Goal: Entertainment & Leisure: Consume media (video, audio)

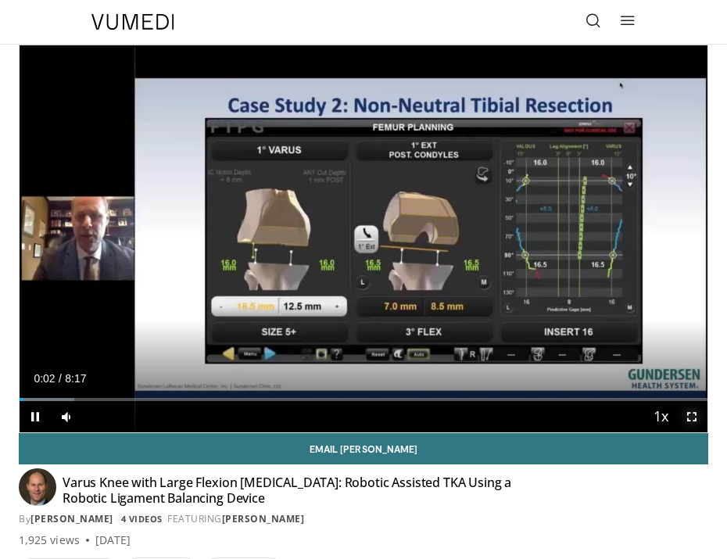
click at [692, 414] on span "Video Player" at bounding box center [691, 416] width 31 height 31
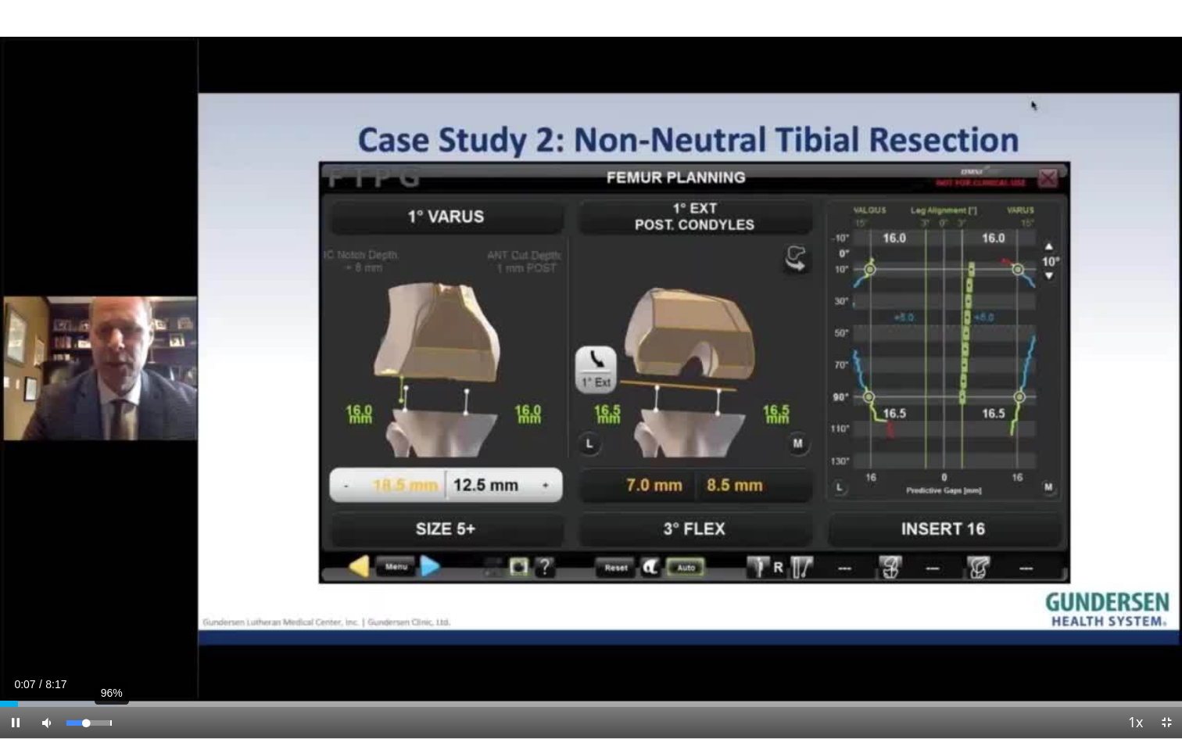
click at [109, 558] on div "96%" at bounding box center [89, 722] width 55 height 31
click at [107, 558] on div "89%" at bounding box center [108, 722] width 2 height 5
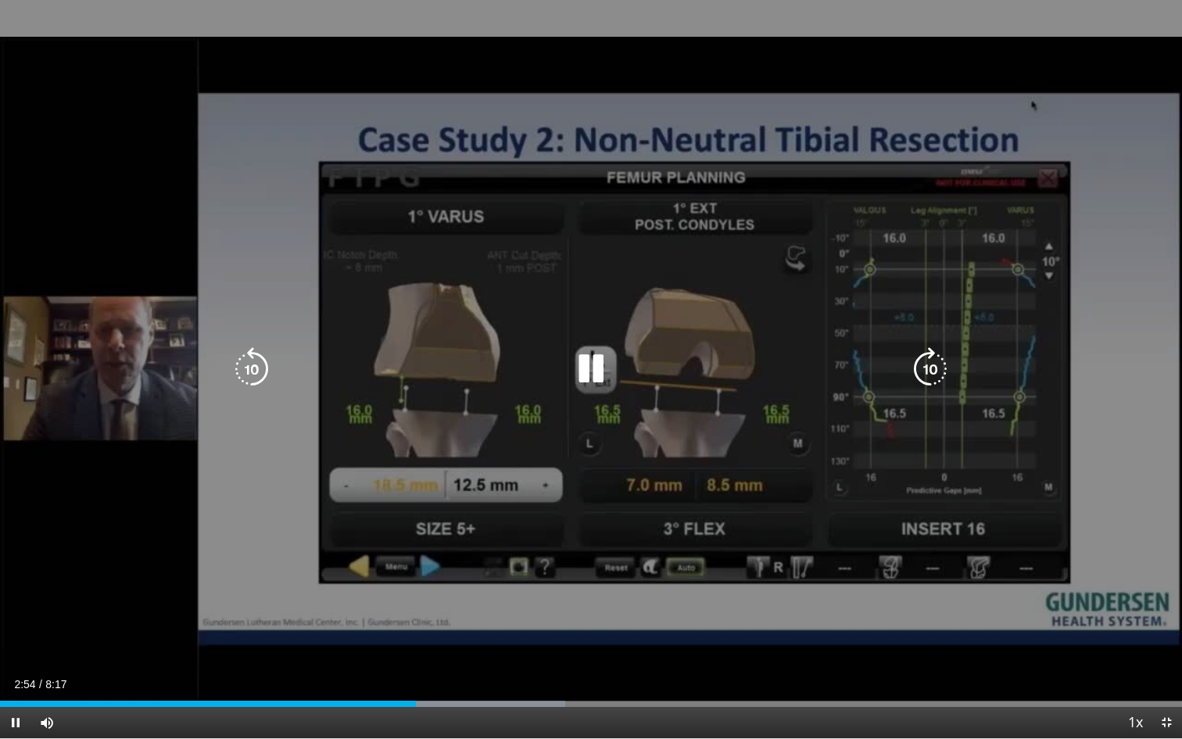
click at [726, 367] on icon "Video Player" at bounding box center [930, 369] width 44 height 44
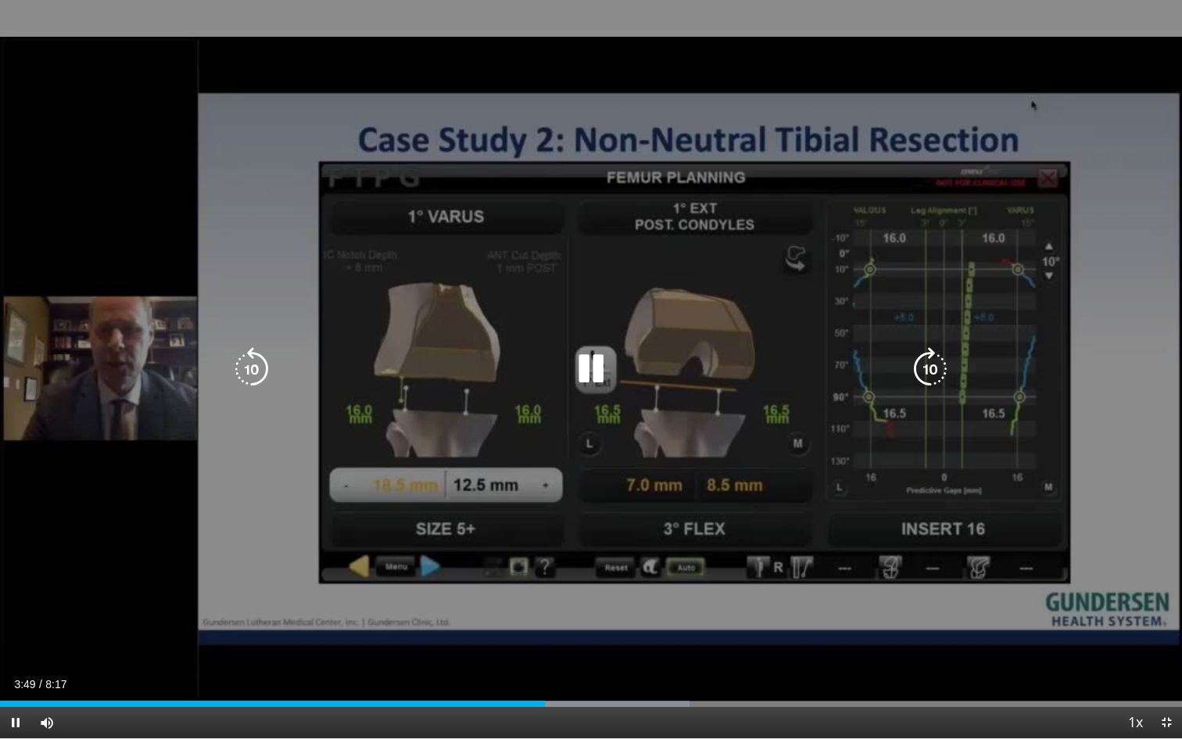
click at [726, 367] on icon "Video Player" at bounding box center [930, 369] width 44 height 44
click at [726, 374] on icon "Video Player" at bounding box center [930, 369] width 44 height 44
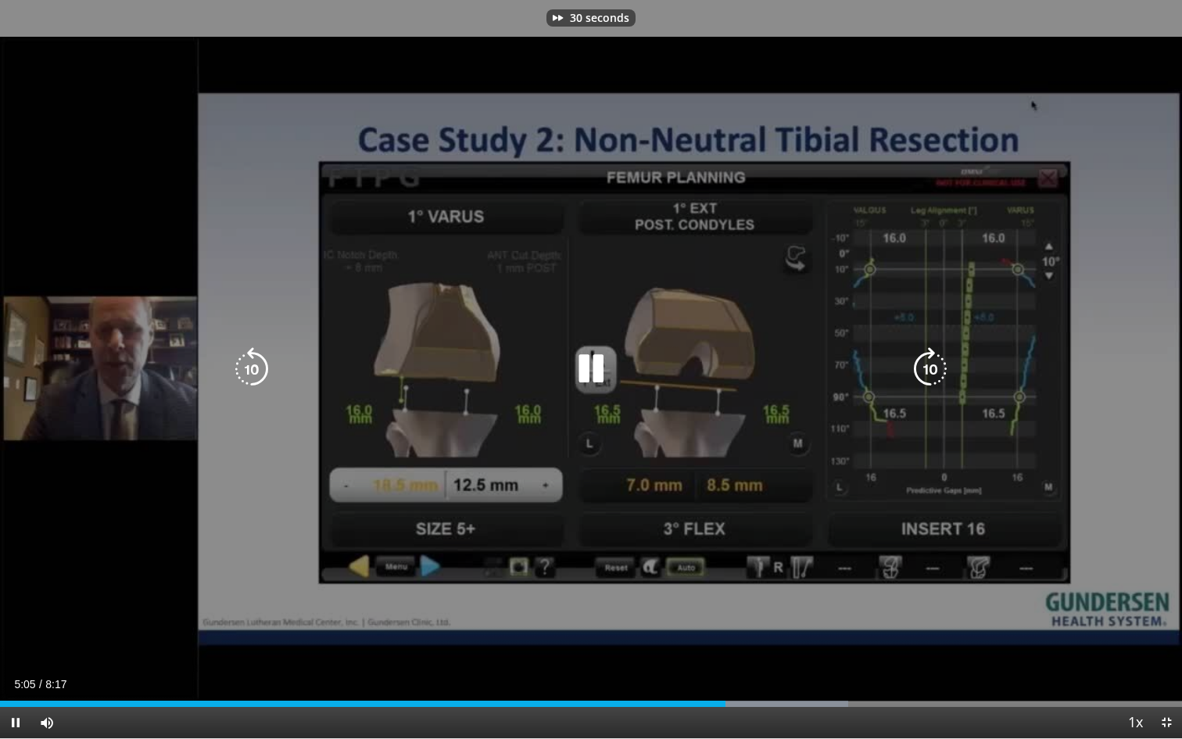
click at [726, 374] on icon "Video Player" at bounding box center [930, 369] width 44 height 44
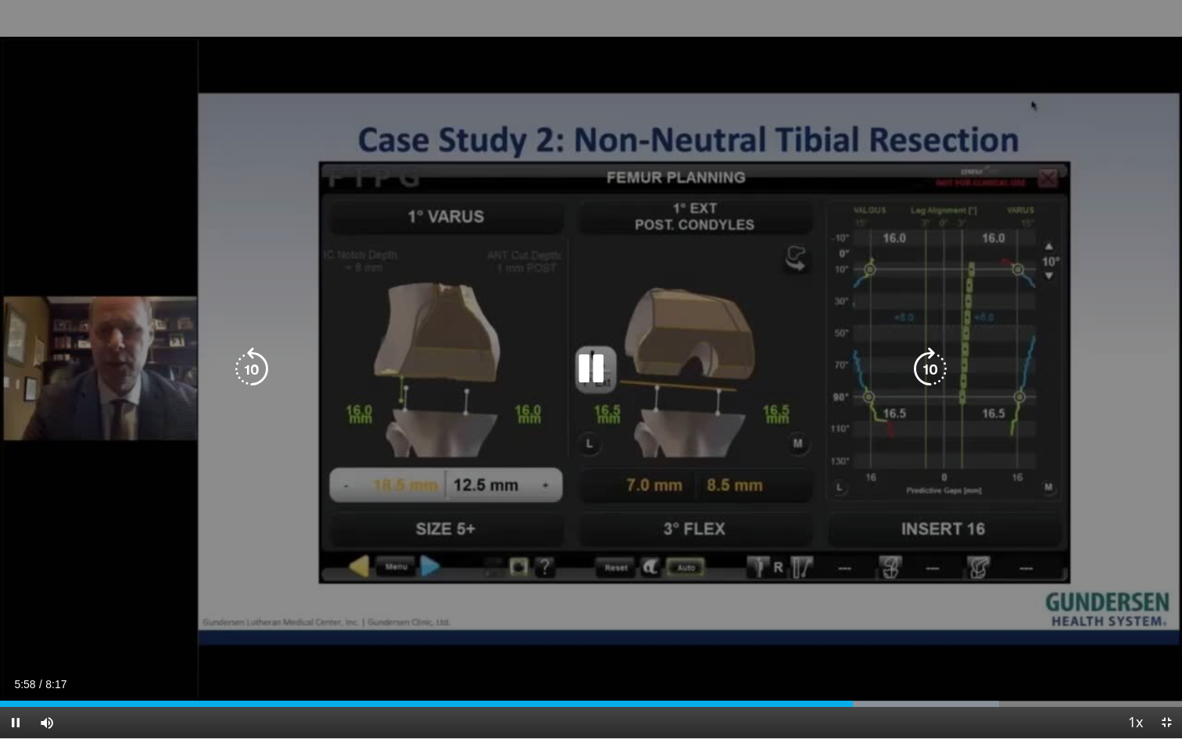
click at [726, 374] on icon "Video Player" at bounding box center [930, 369] width 44 height 44
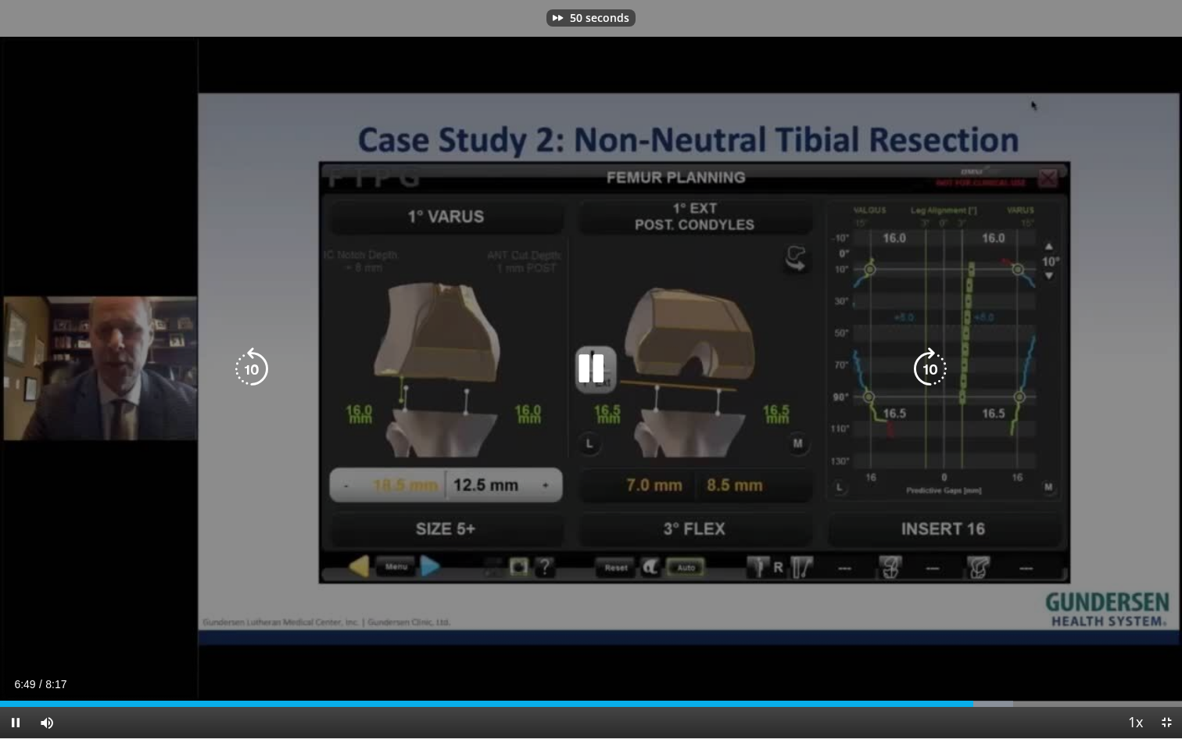
click at [726, 374] on icon "Video Player" at bounding box center [930, 369] width 44 height 44
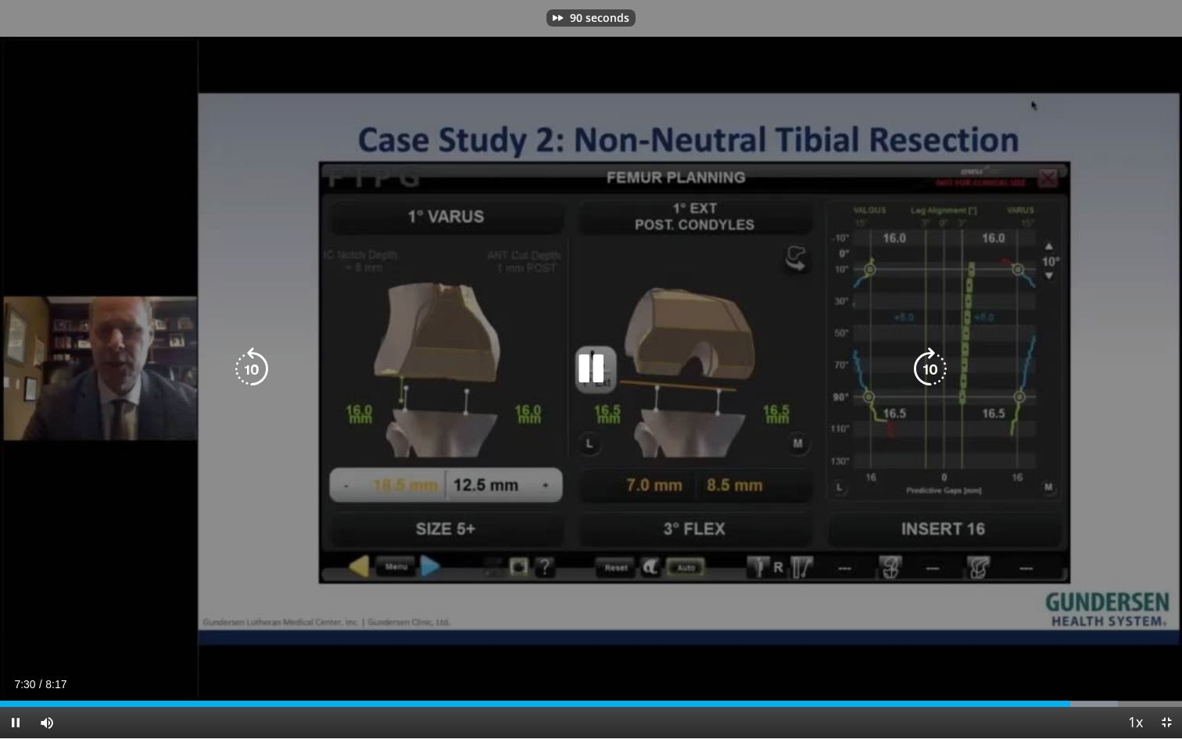
click at [726, 374] on icon "Video Player" at bounding box center [930, 369] width 44 height 44
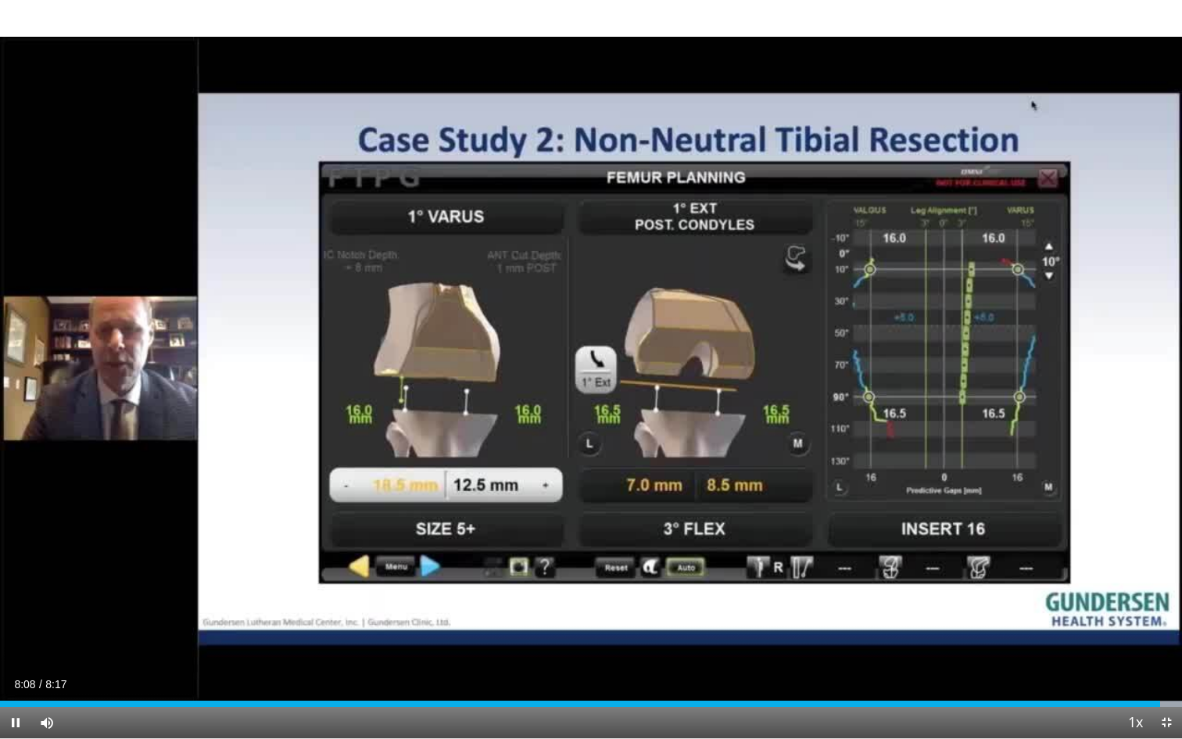
click at [726, 558] on div "120 seconds Tap to unmute" at bounding box center [591, 369] width 1182 height 738
click at [726, 558] on span "Video Player" at bounding box center [1166, 722] width 31 height 31
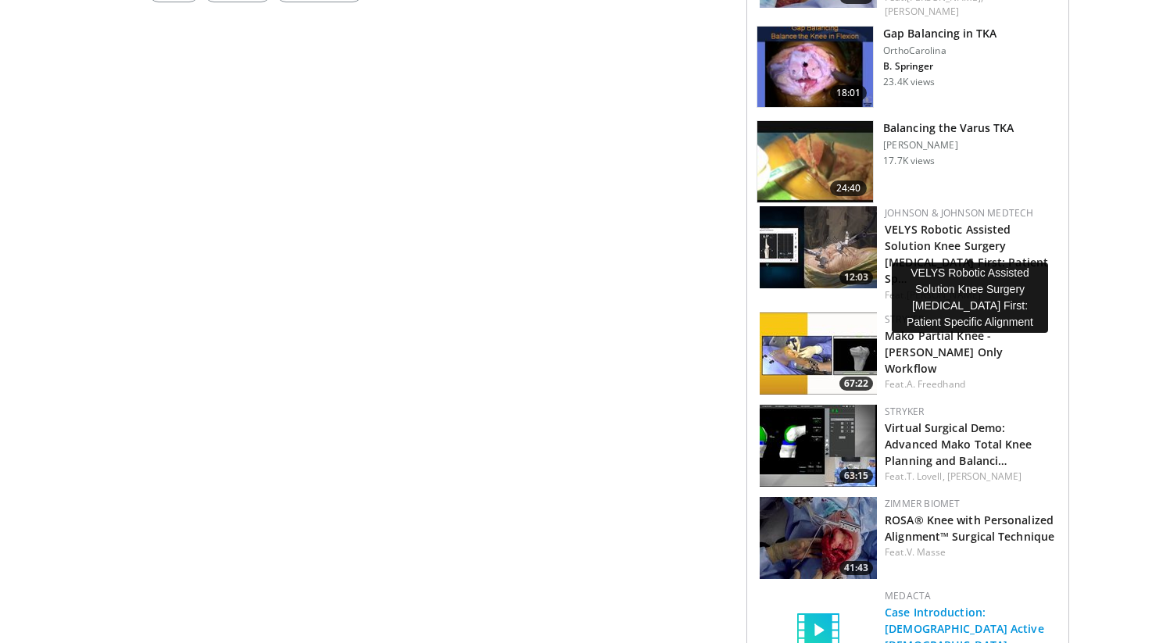
scroll to position [919, 0]
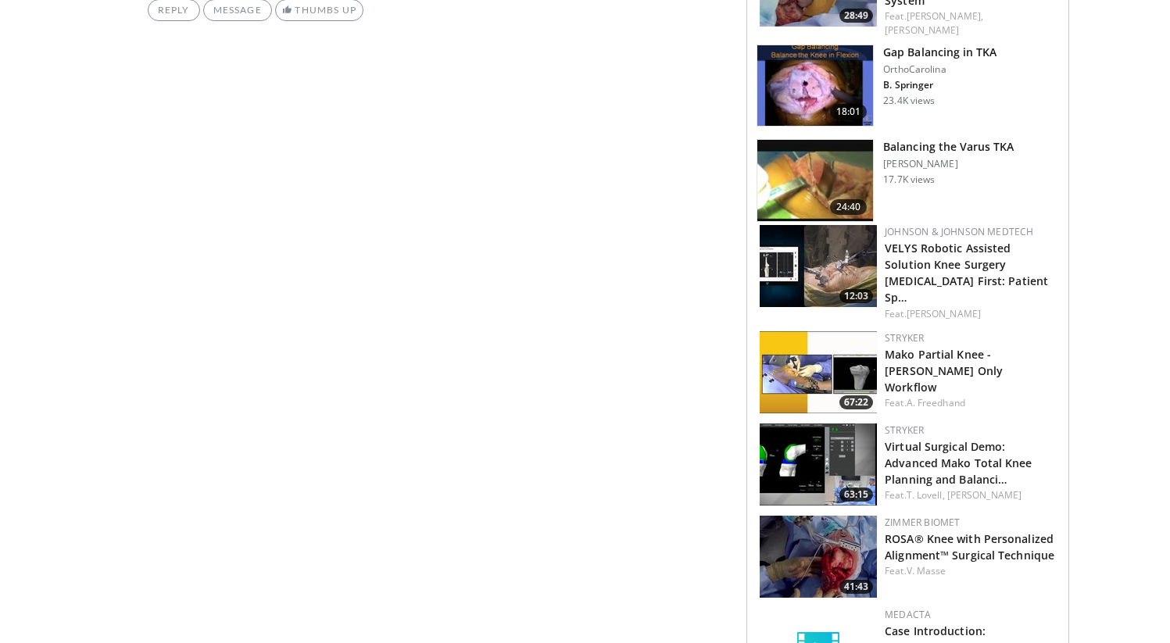
click at [785, 174] on img at bounding box center [816, 180] width 116 height 81
click at [818, 163] on img at bounding box center [816, 180] width 116 height 81
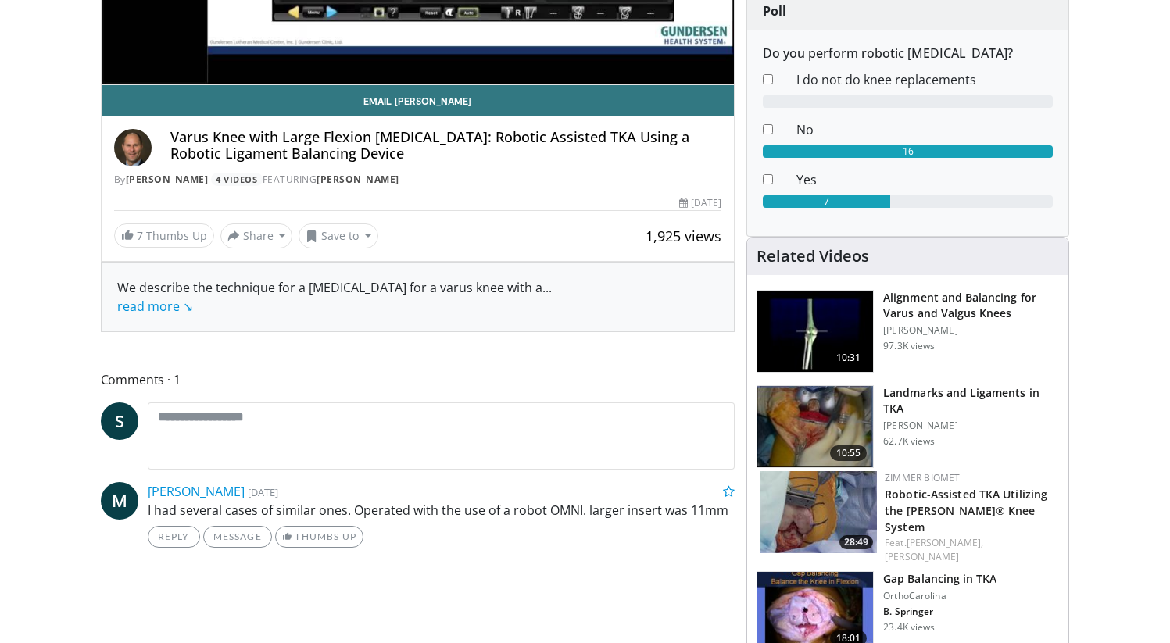
scroll to position [392, 0]
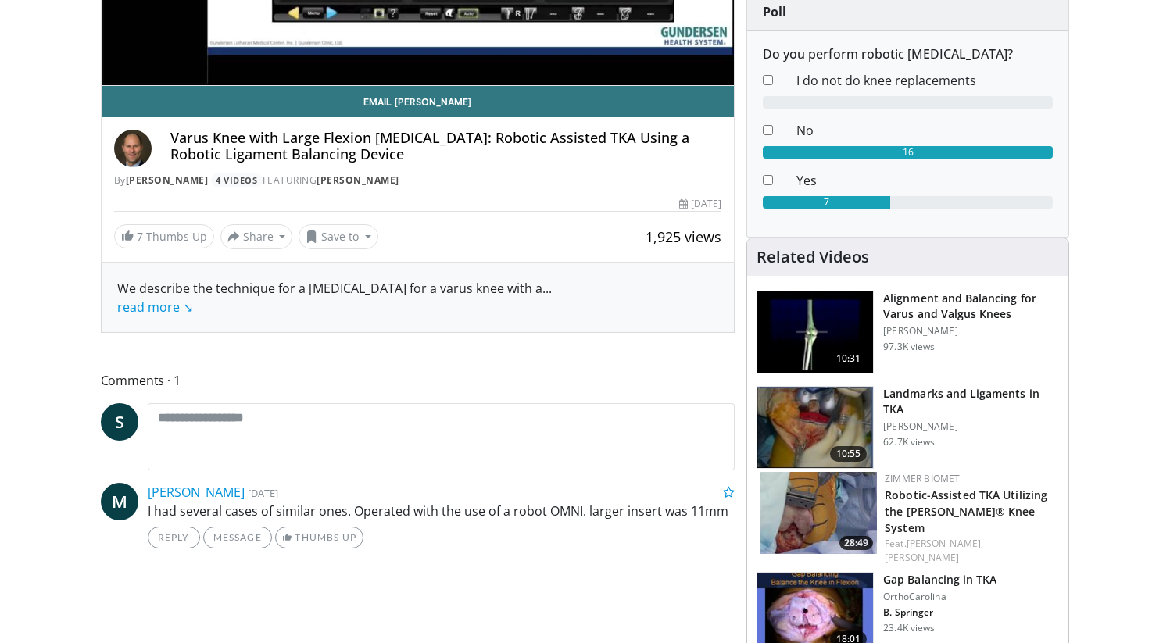
click at [804, 509] on img at bounding box center [818, 513] width 117 height 82
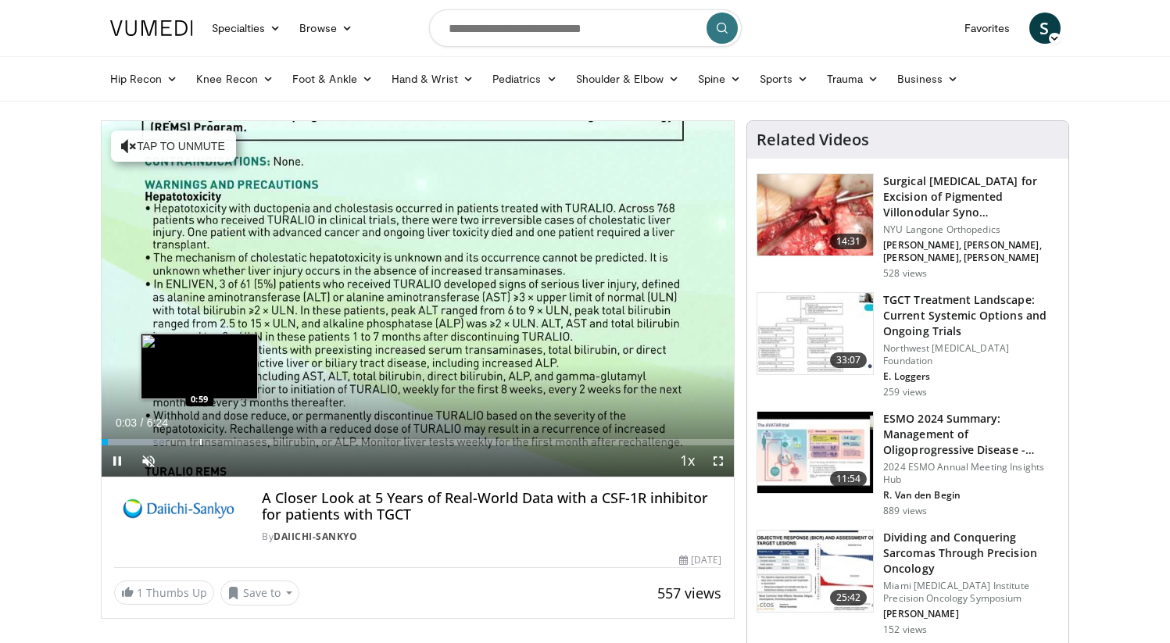
click at [200, 441] on div "Progress Bar" at bounding box center [201, 442] width 2 height 6
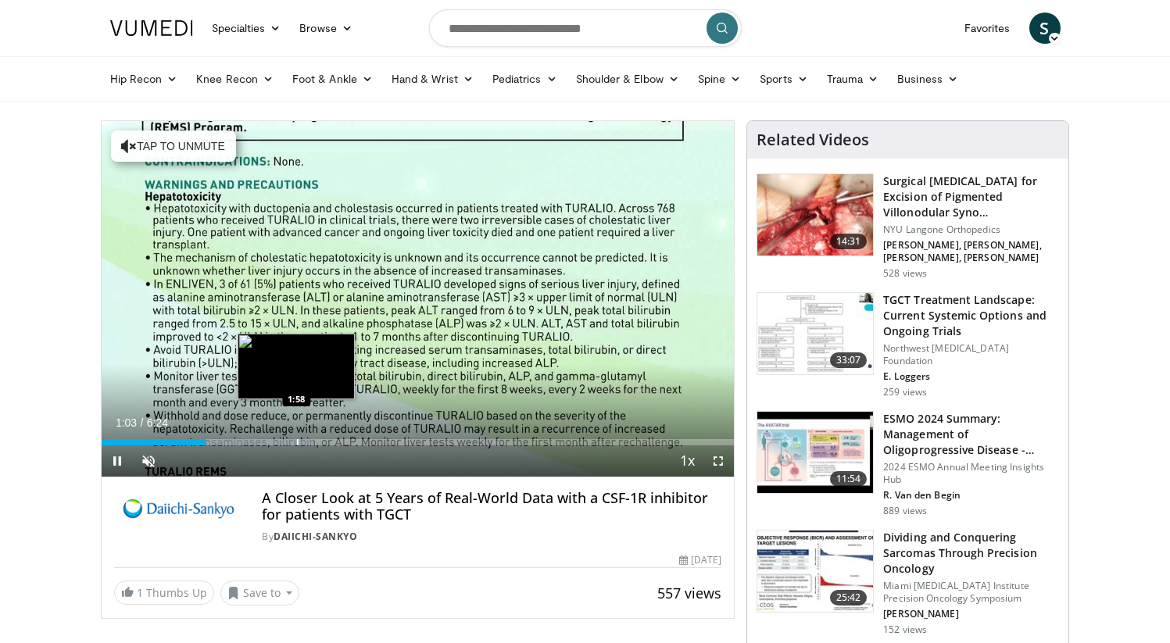
click at [296, 439] on div "Loaded : 33.51% 1:03 1:58" at bounding box center [418, 438] width 633 height 15
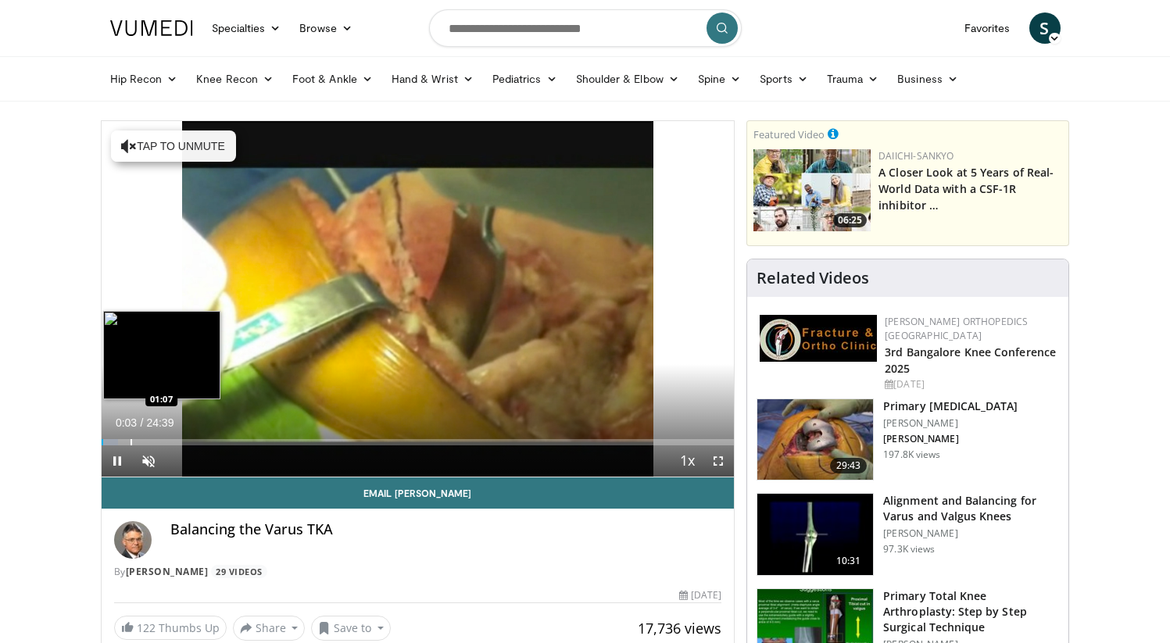
click at [131, 440] on div "Progress Bar" at bounding box center [132, 442] width 2 height 6
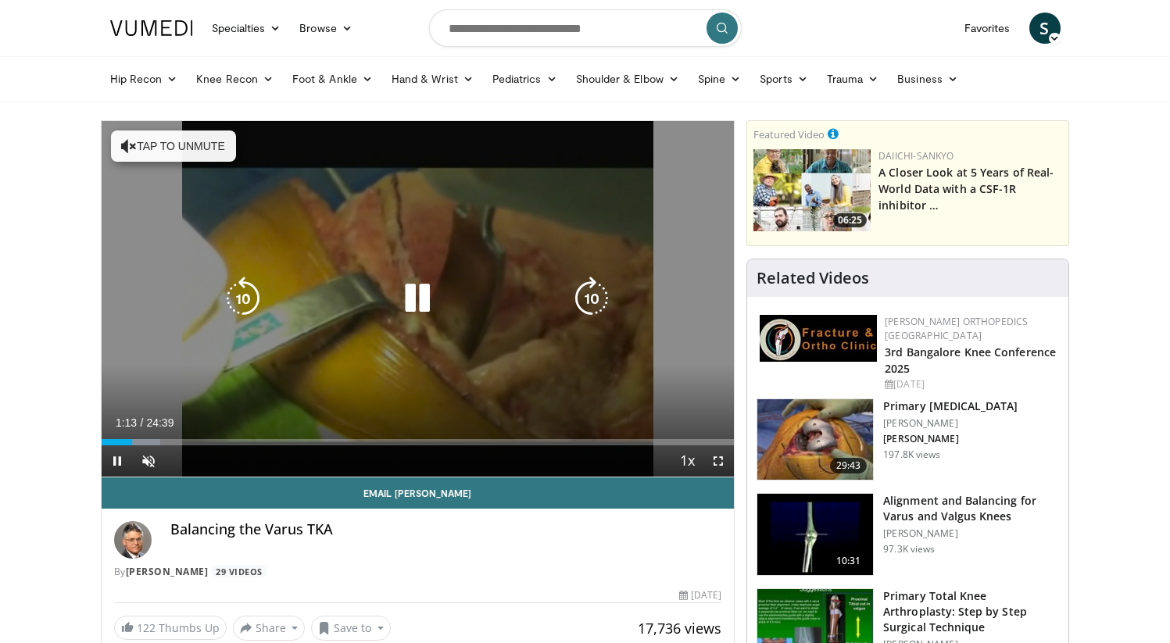
click at [207, 154] on button "Tap to unmute" at bounding box center [173, 146] width 125 height 31
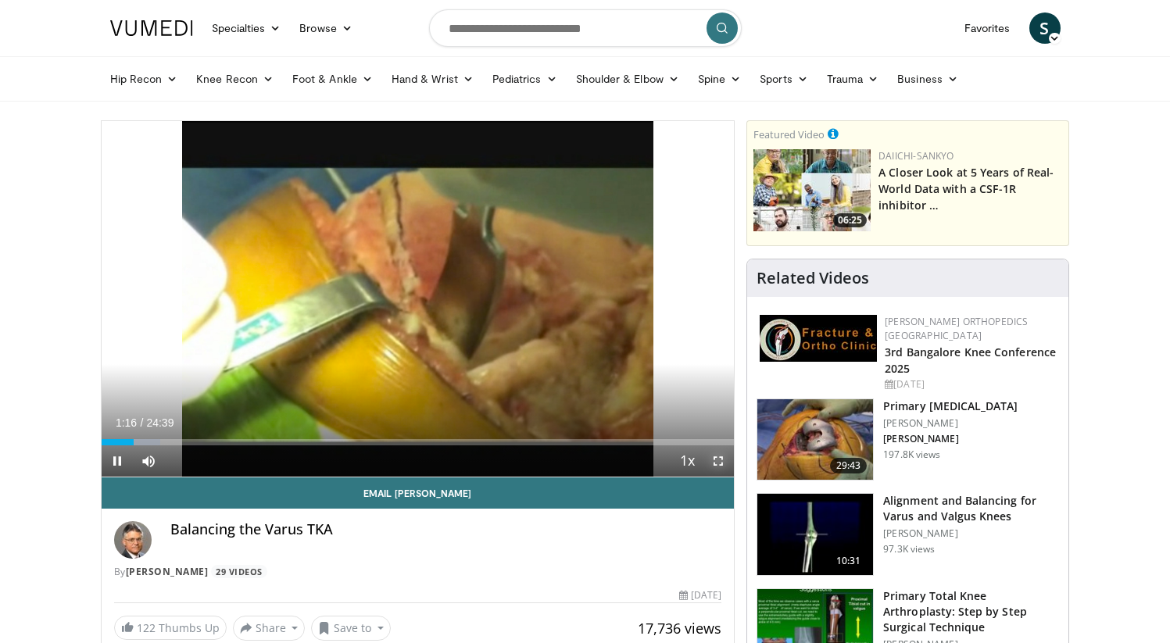
click at [718, 459] on span "Video Player" at bounding box center [718, 461] width 31 height 31
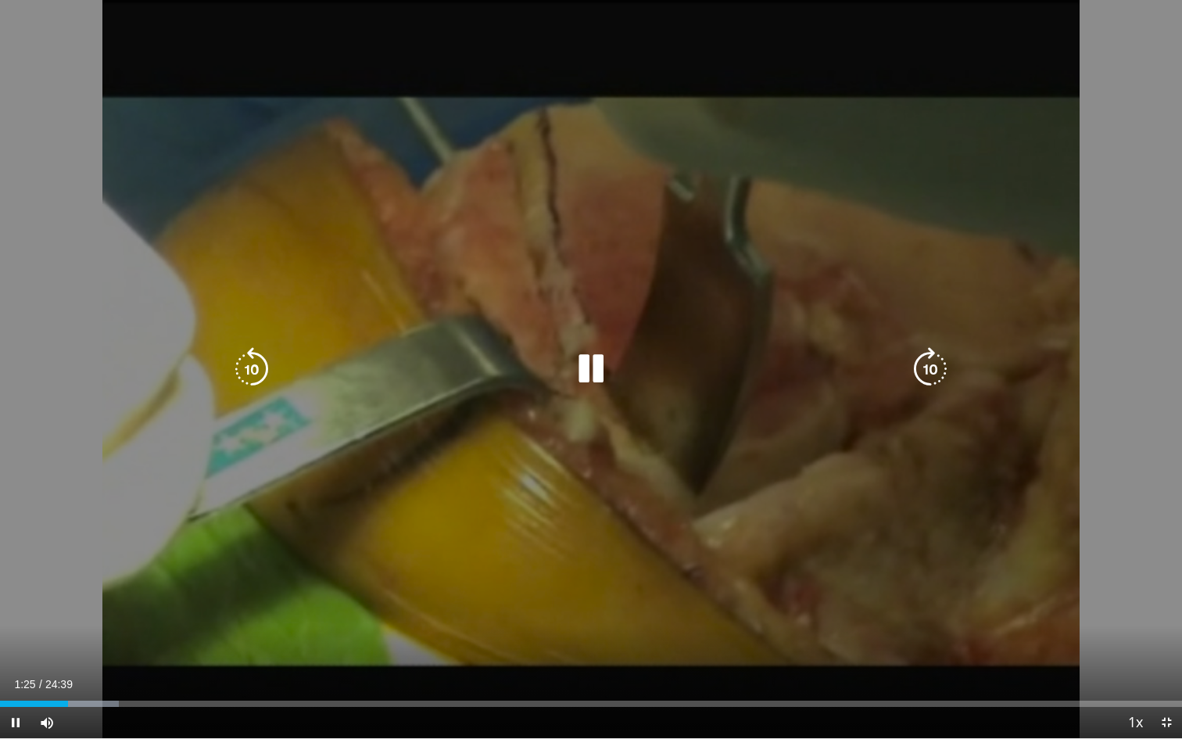
click at [255, 366] on icon "Video Player" at bounding box center [252, 369] width 44 height 44
click at [928, 363] on icon "Video Player" at bounding box center [930, 369] width 44 height 44
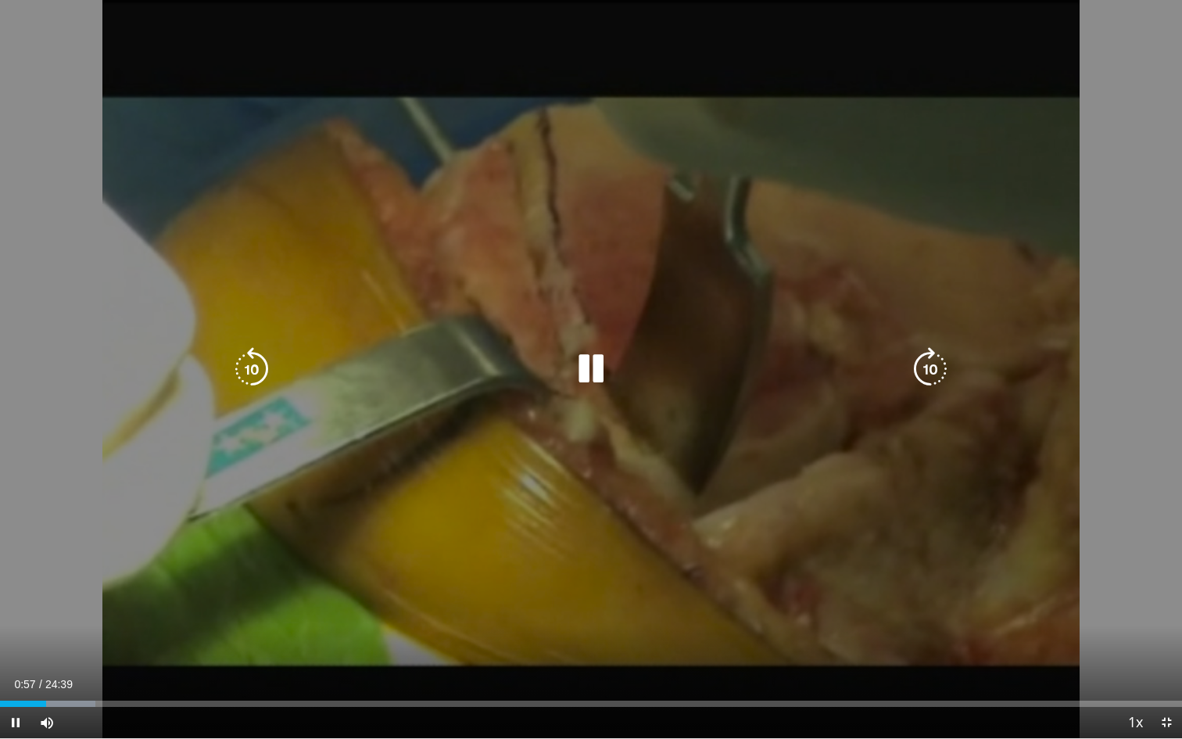
click at [928, 363] on icon "Video Player" at bounding box center [930, 369] width 44 height 44
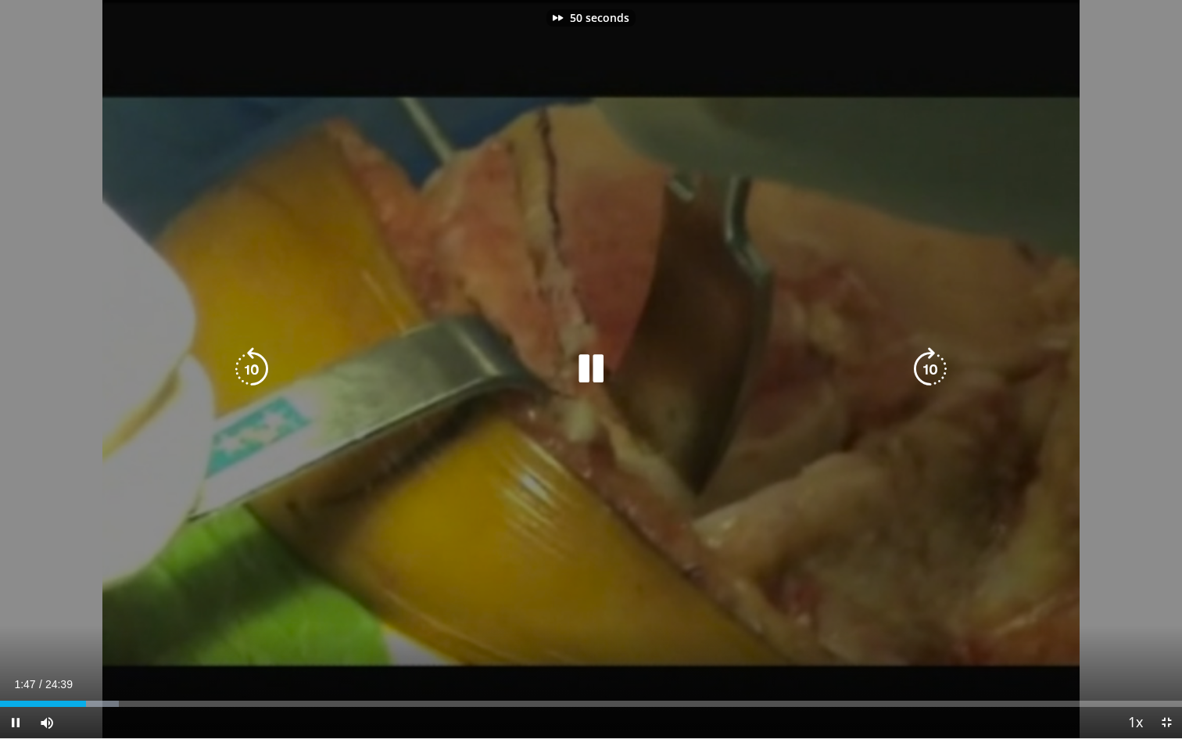
click at [928, 363] on icon "Video Player" at bounding box center [930, 369] width 44 height 44
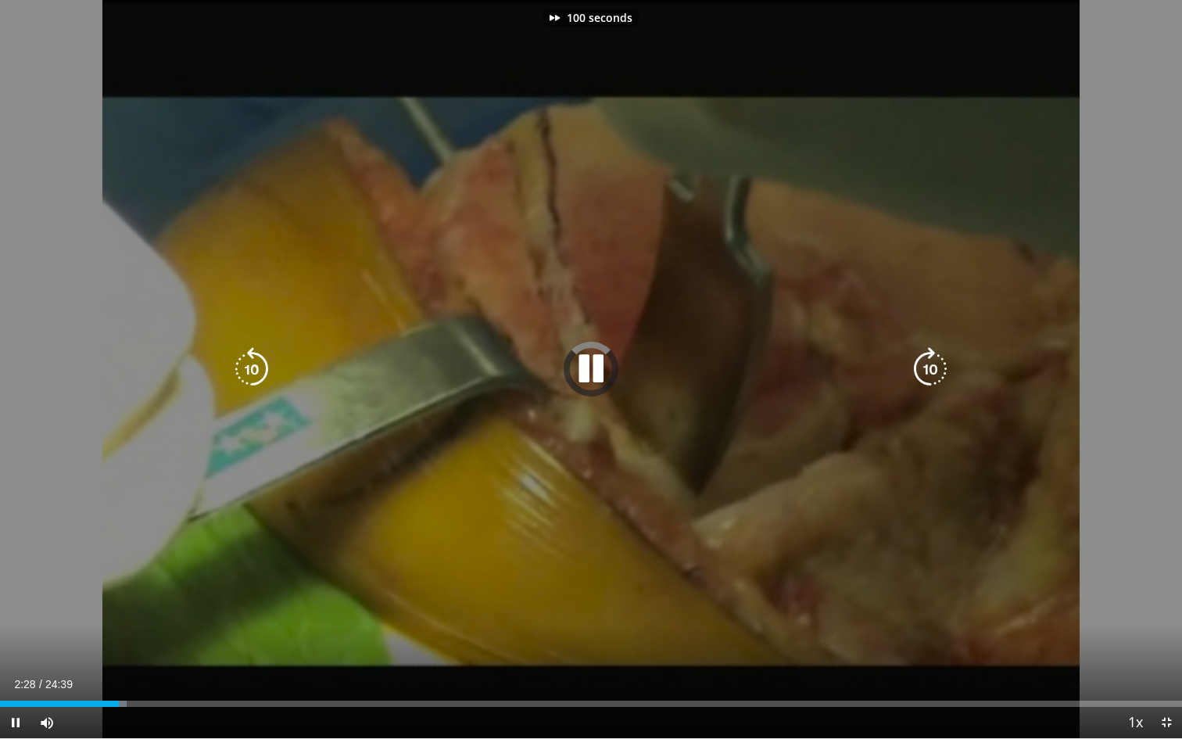
click at [928, 363] on icon "Video Player" at bounding box center [930, 369] width 44 height 44
click at [932, 359] on icon "Video Player" at bounding box center [930, 369] width 44 height 44
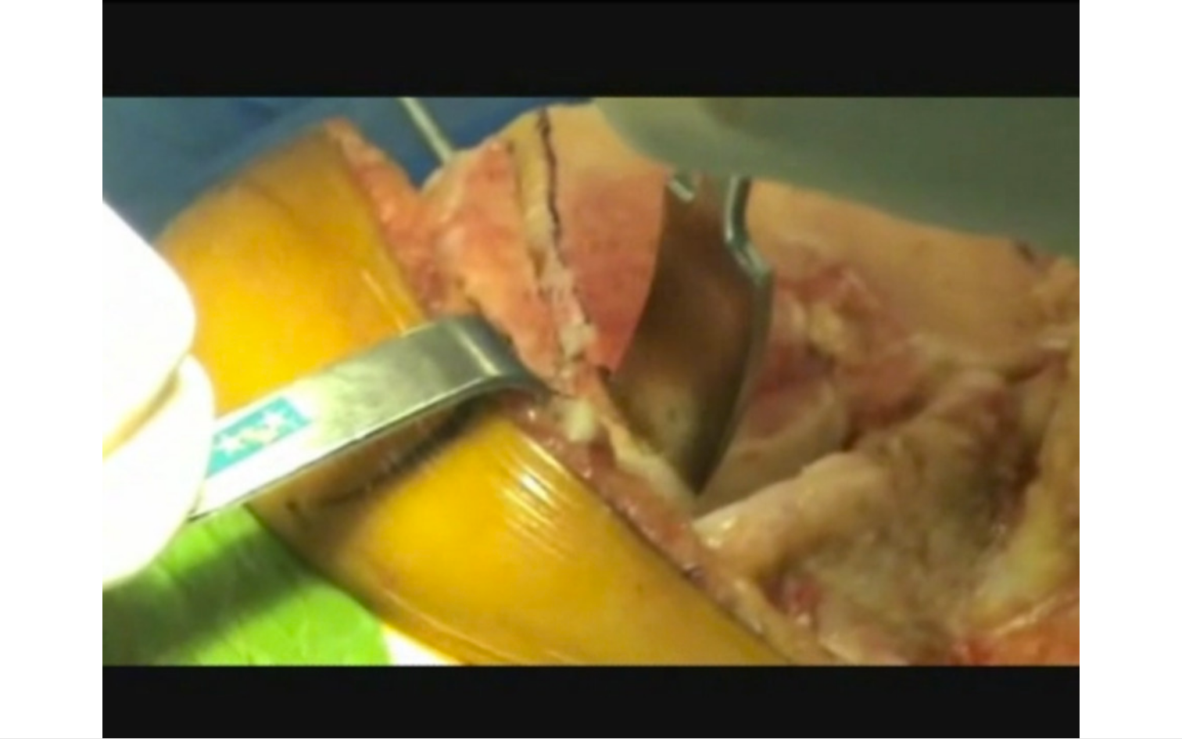
click at [932, 359] on div "30 seconds Tap to unmute" at bounding box center [591, 369] width 1182 height 738
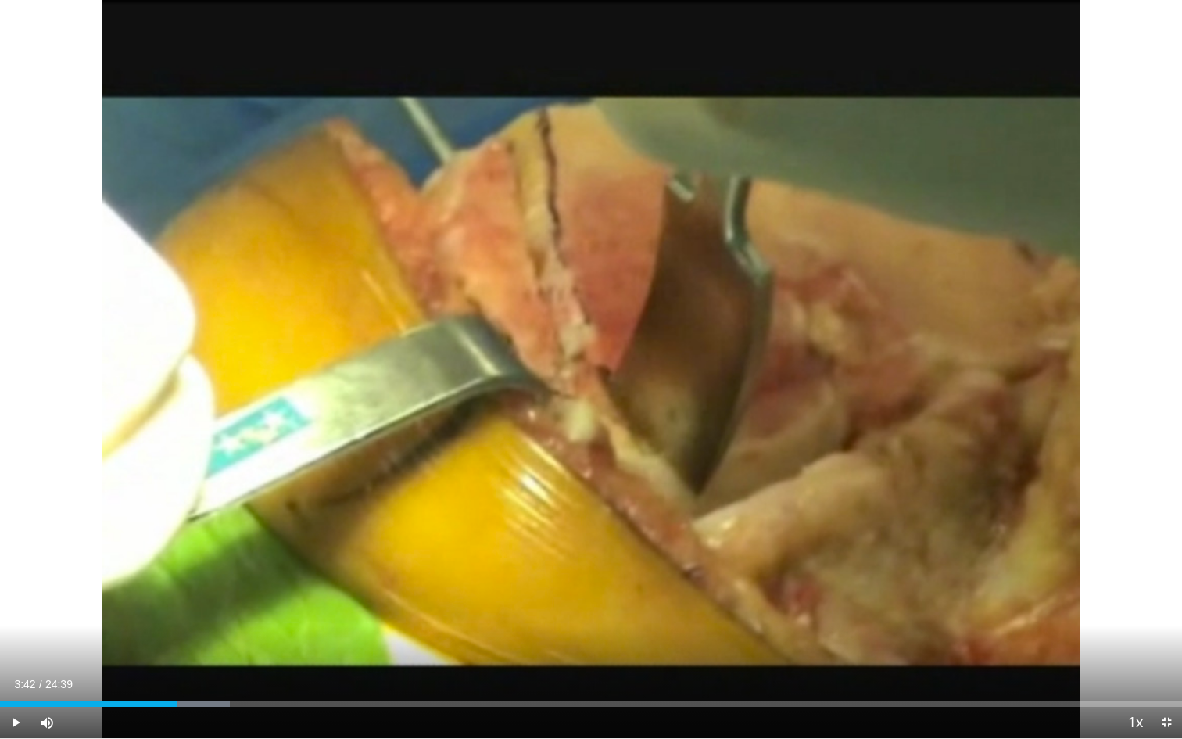
click at [932, 359] on div "30 seconds Tap to unmute" at bounding box center [591, 369] width 1182 height 738
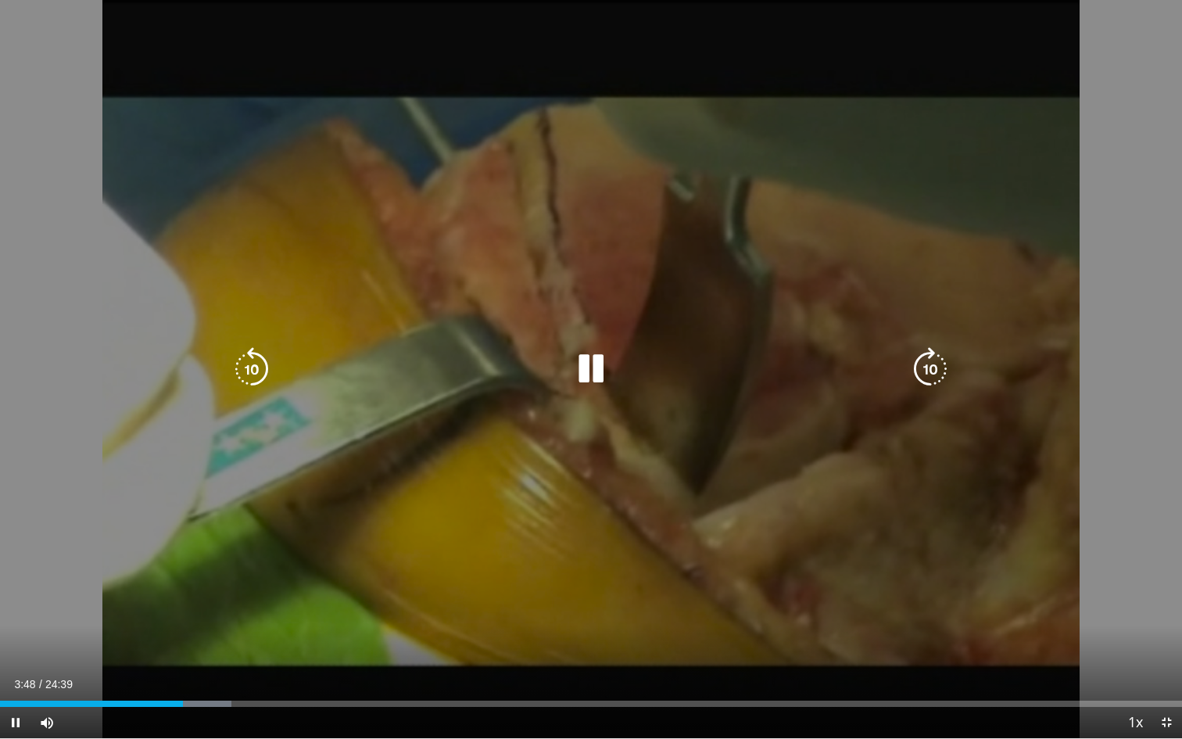
click at [936, 370] on icon "Video Player" at bounding box center [930, 369] width 44 height 44
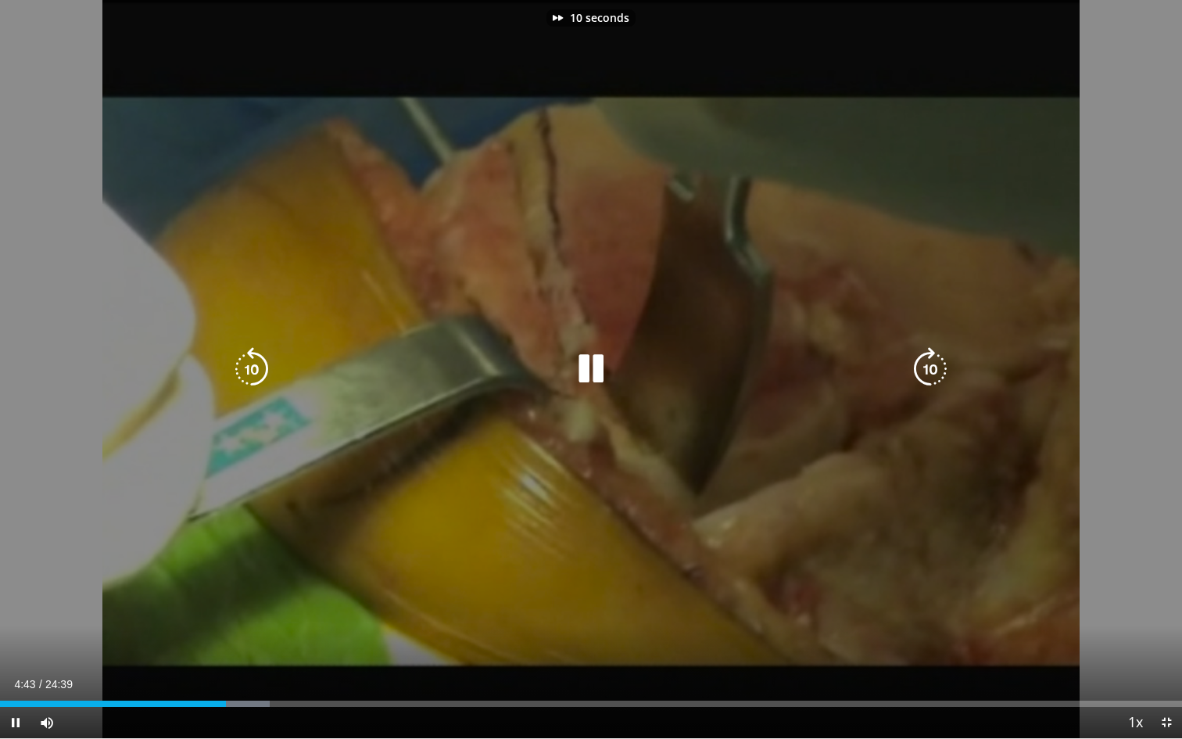
click at [936, 370] on icon "Video Player" at bounding box center [930, 369] width 44 height 44
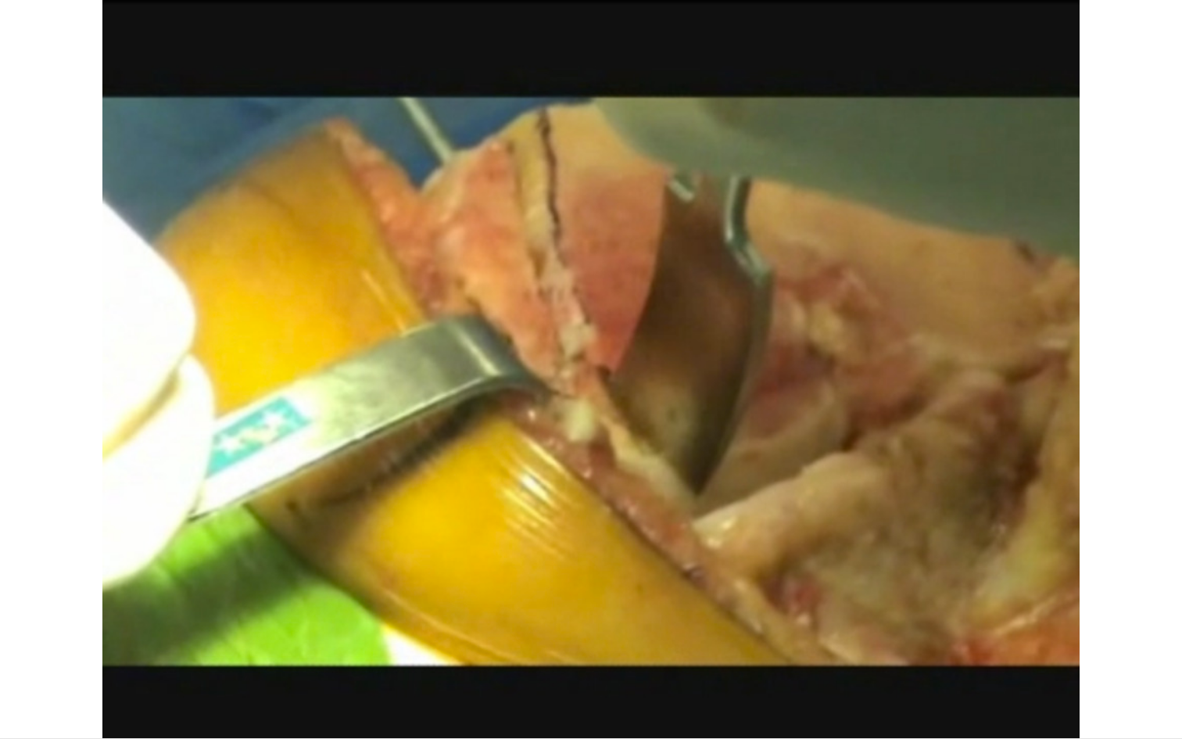
click at [936, 370] on div "20 seconds Tap to unmute" at bounding box center [591, 369] width 1182 height 738
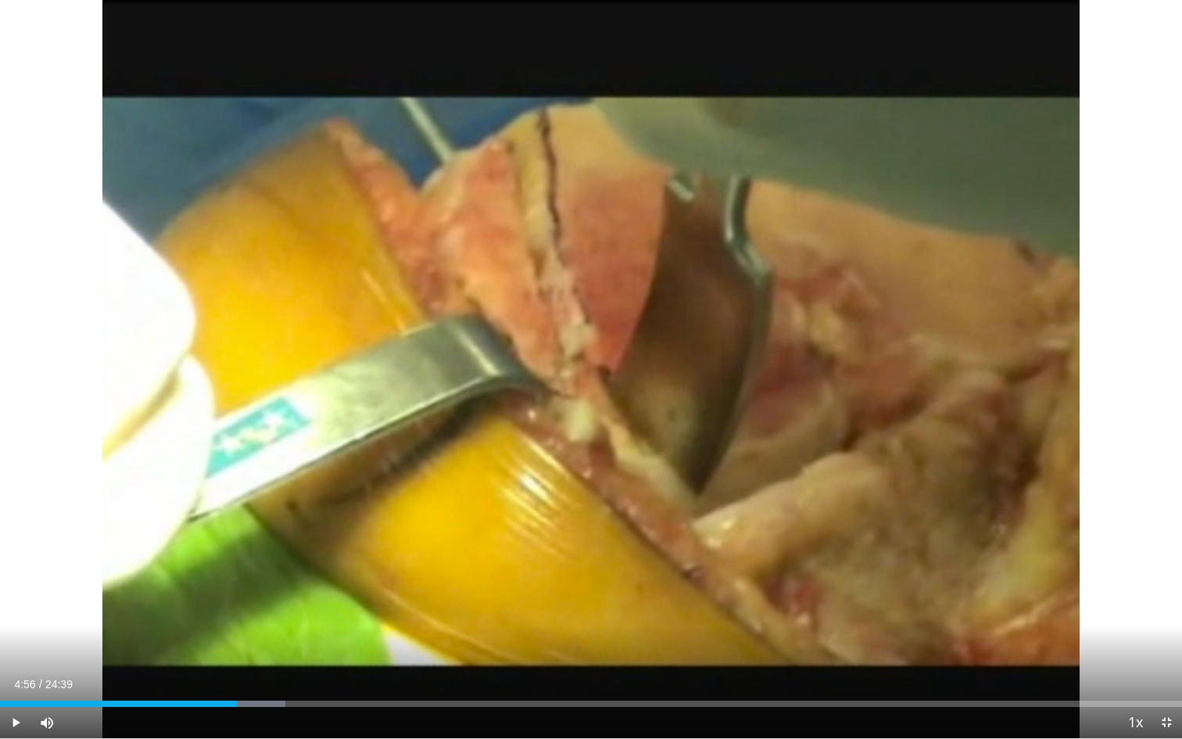
click at [936, 370] on div "20 seconds Tap to unmute" at bounding box center [591, 369] width 1182 height 738
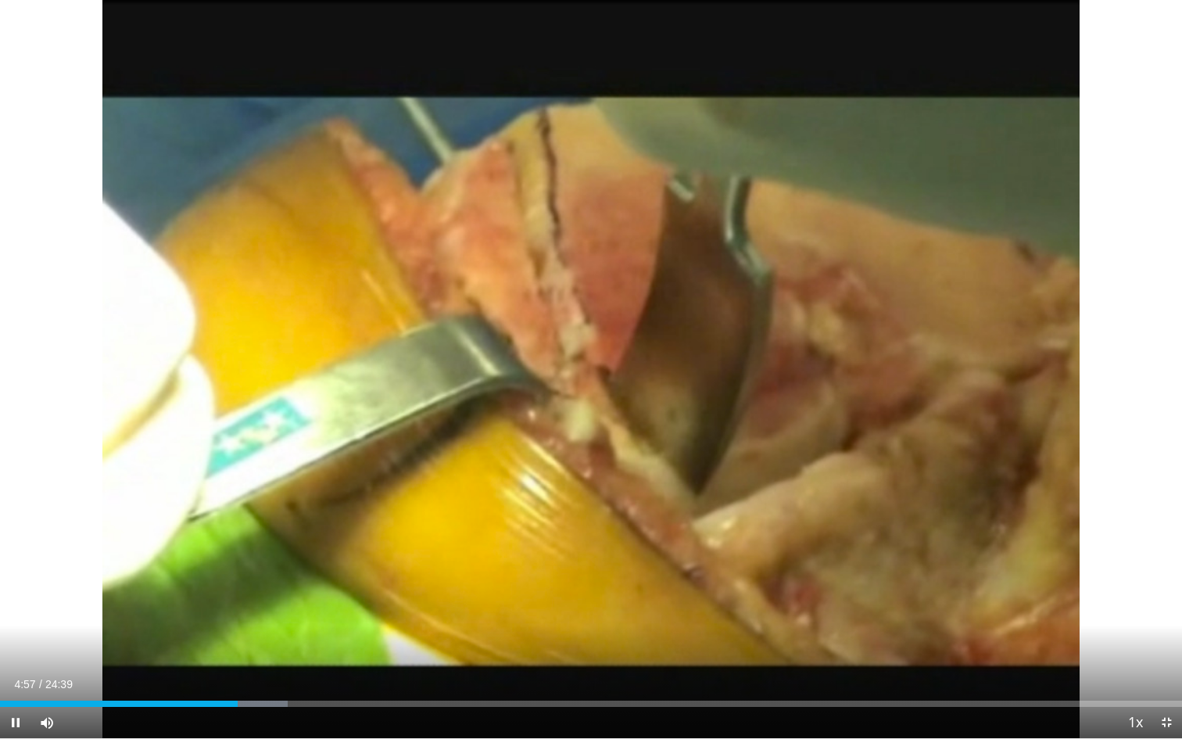
click at [936, 370] on div "20 seconds Tap to unmute" at bounding box center [591, 369] width 1182 height 738
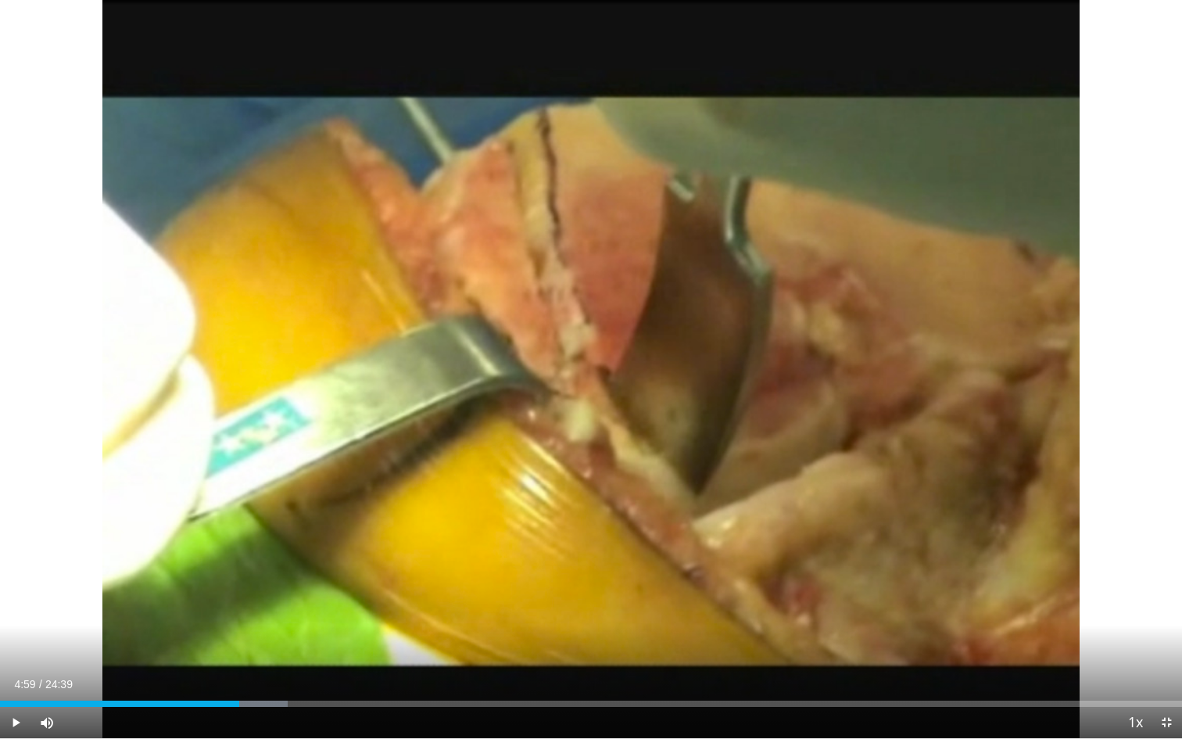
click at [936, 370] on div "20 seconds Tap to unmute" at bounding box center [591, 369] width 1182 height 738
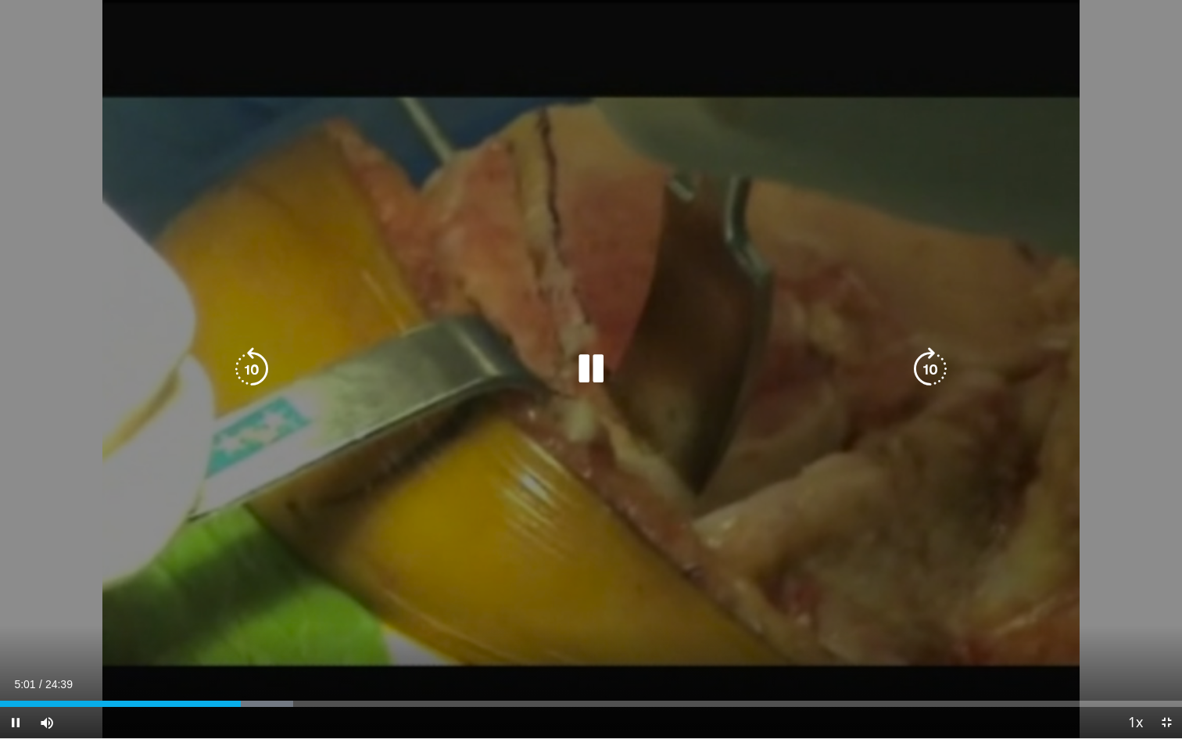
click at [930, 364] on icon "Video Player" at bounding box center [930, 369] width 44 height 44
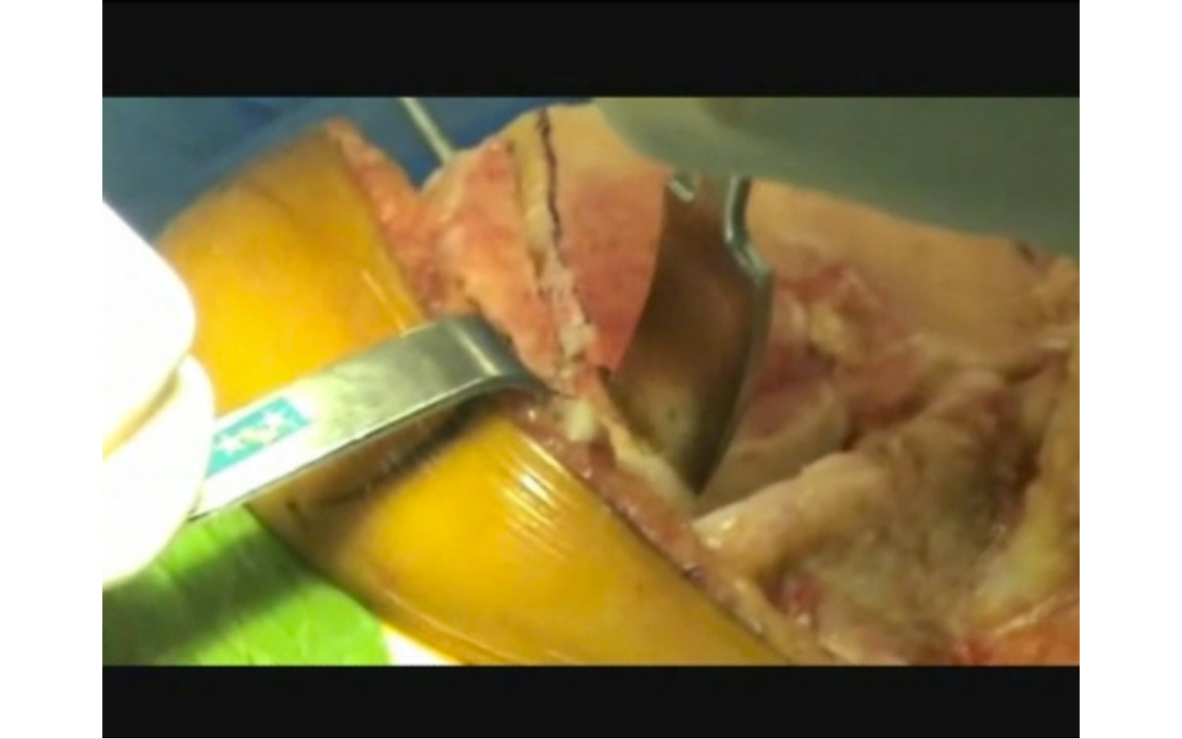
click at [930, 364] on div "20 seconds Tap to unmute" at bounding box center [591, 369] width 1182 height 738
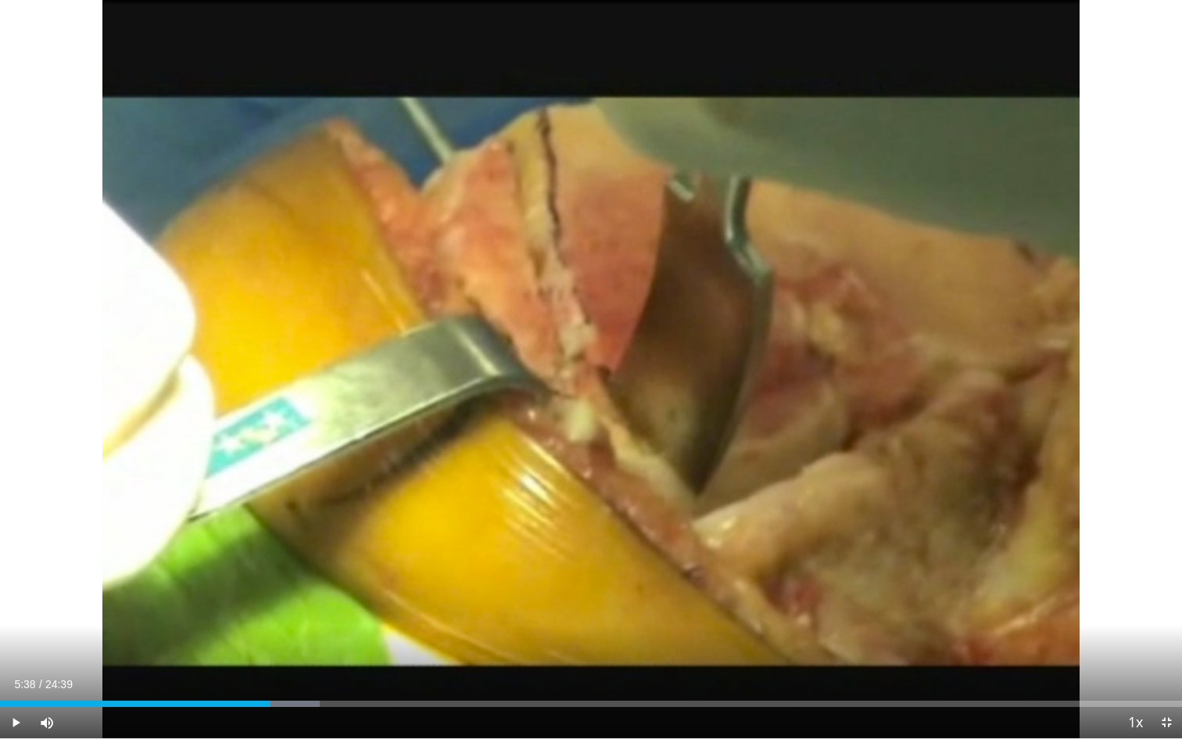
click at [930, 364] on div "20 seconds Tap to unmute" at bounding box center [591, 369] width 1182 height 738
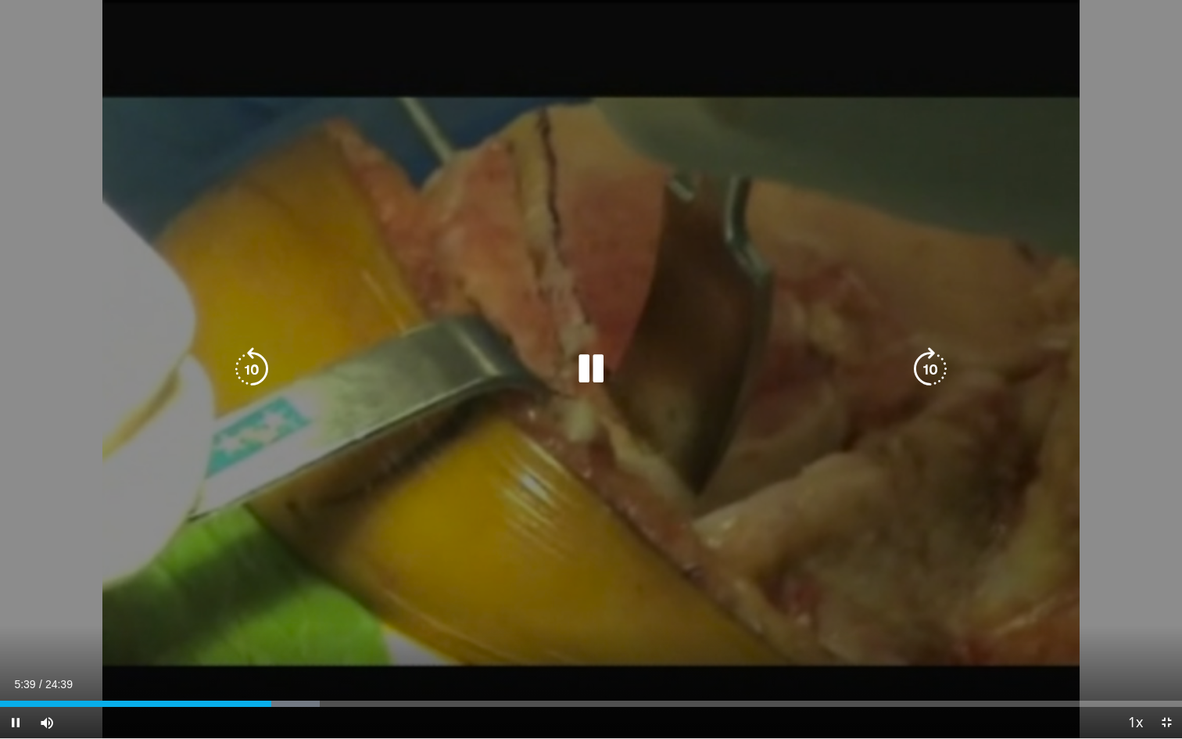
click at [933, 359] on icon "Video Player" at bounding box center [930, 369] width 44 height 44
click at [937, 365] on icon "Video Player" at bounding box center [930, 369] width 44 height 44
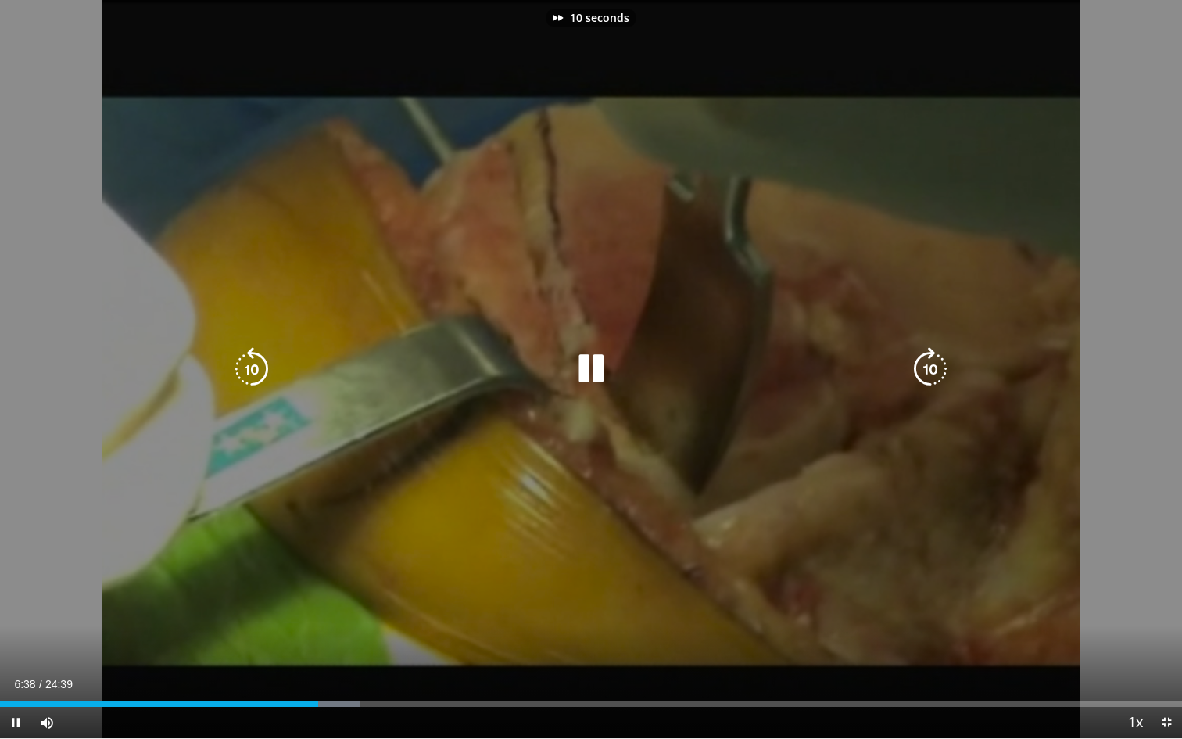
click at [937, 365] on icon "Video Player" at bounding box center [930, 369] width 44 height 44
click at [922, 365] on icon "Video Player" at bounding box center [930, 369] width 44 height 44
click at [932, 371] on icon "Video Player" at bounding box center [930, 369] width 44 height 44
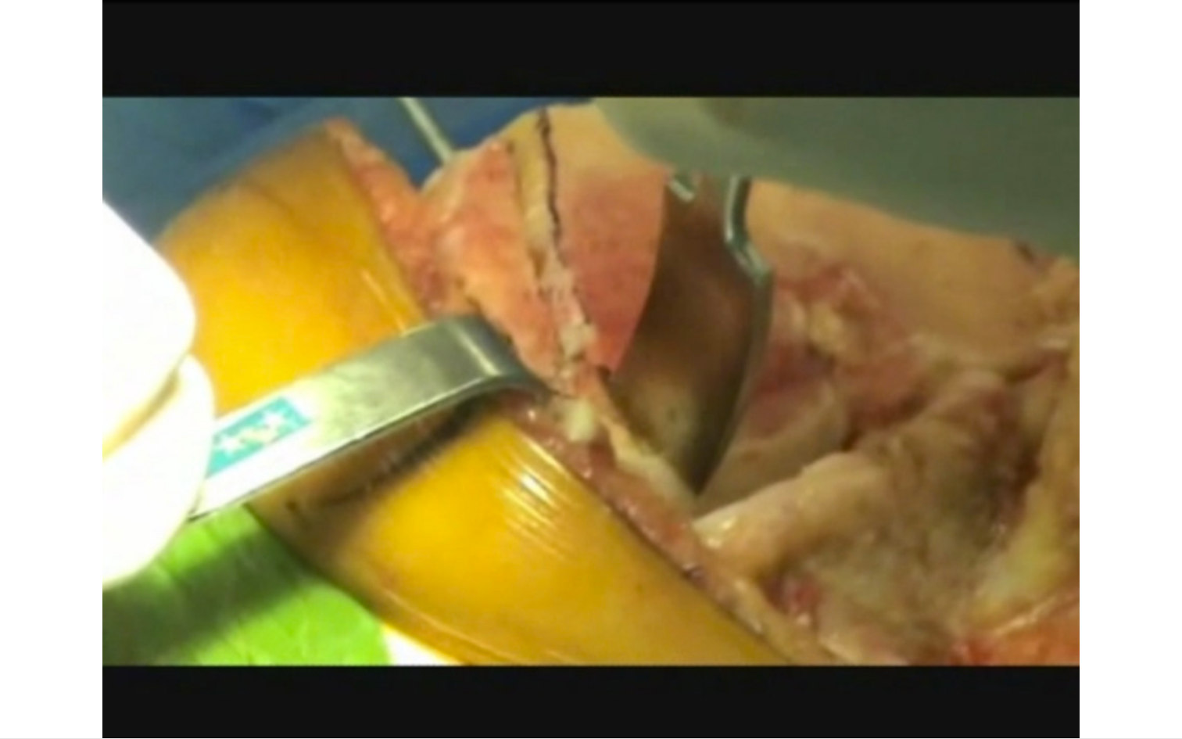
click at [932, 371] on div "10 seconds Tap to unmute" at bounding box center [591, 369] width 1182 height 738
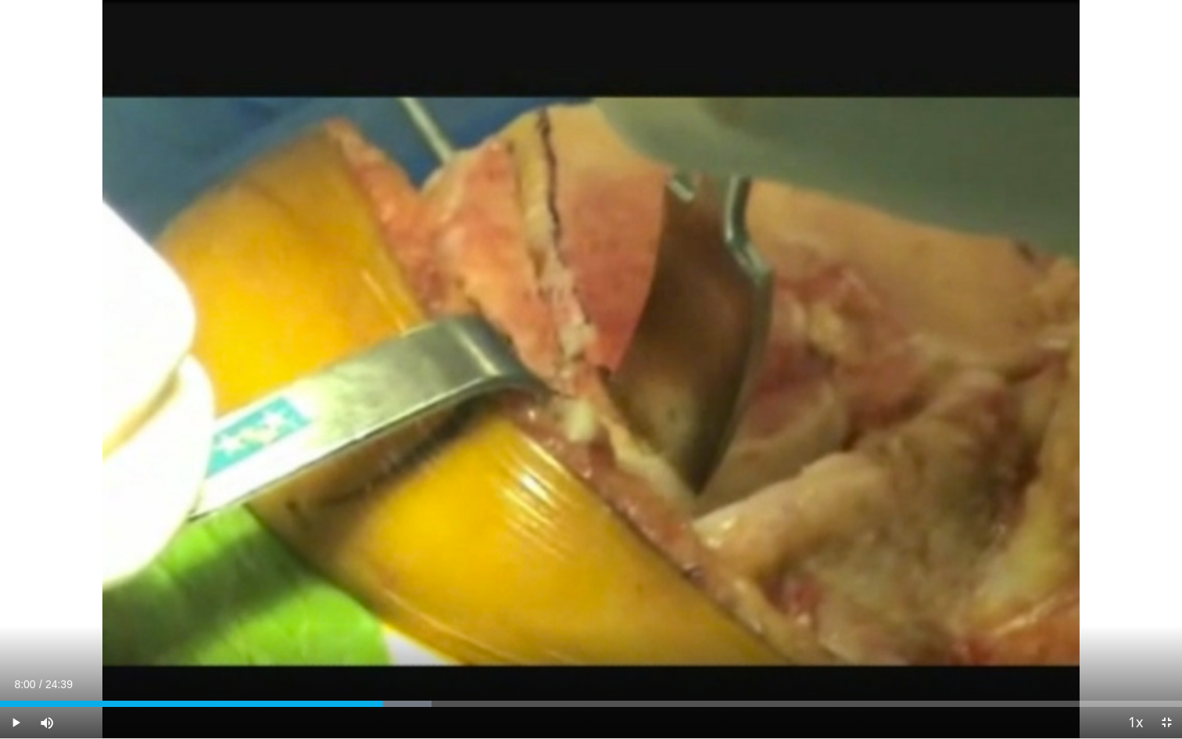
click at [932, 371] on div "10 seconds Tap to unmute" at bounding box center [591, 369] width 1182 height 738
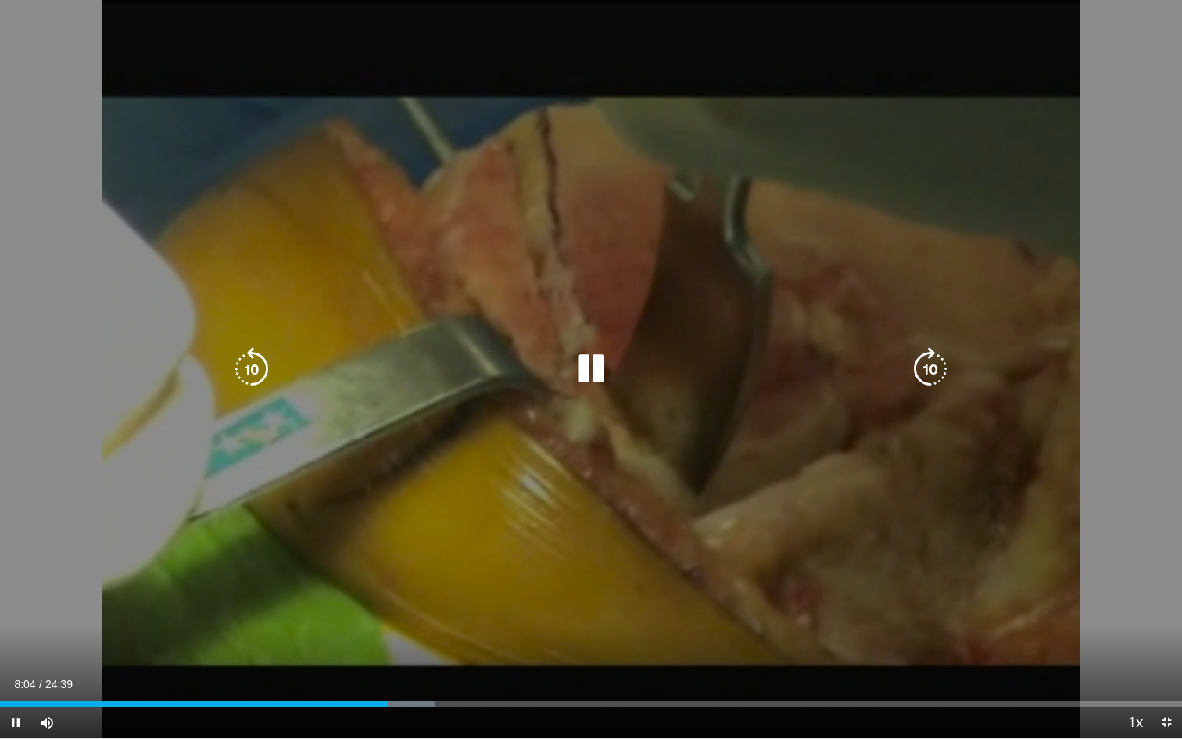
click at [937, 367] on icon "Video Player" at bounding box center [930, 369] width 44 height 44
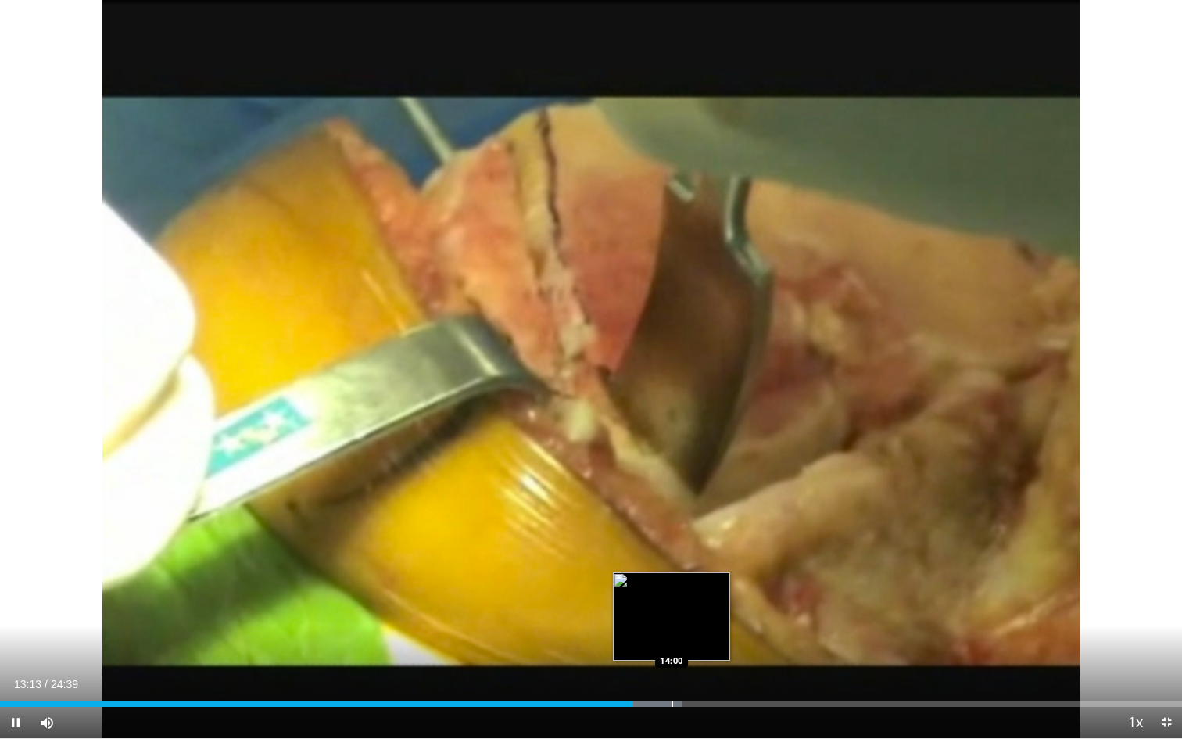
click at [672, 643] on div "Progress Bar" at bounding box center [673, 703] width 2 height 6
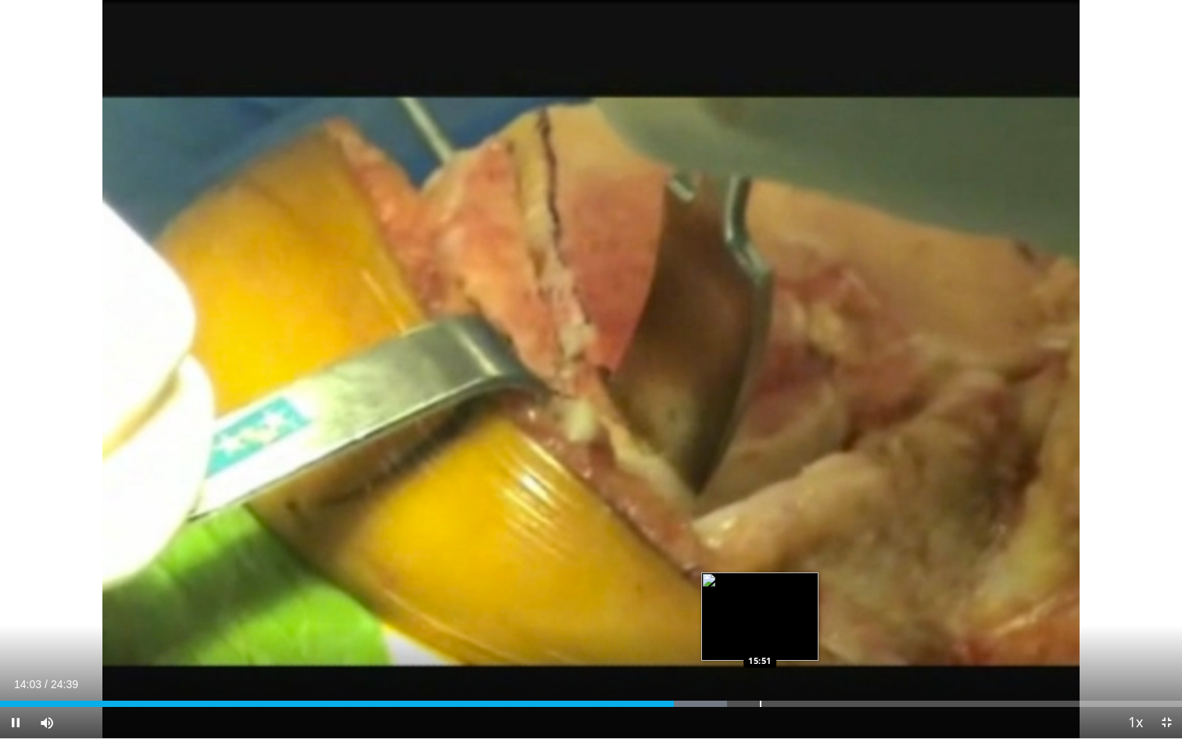
click at [760, 643] on div "Progress Bar" at bounding box center [761, 703] width 2 height 6
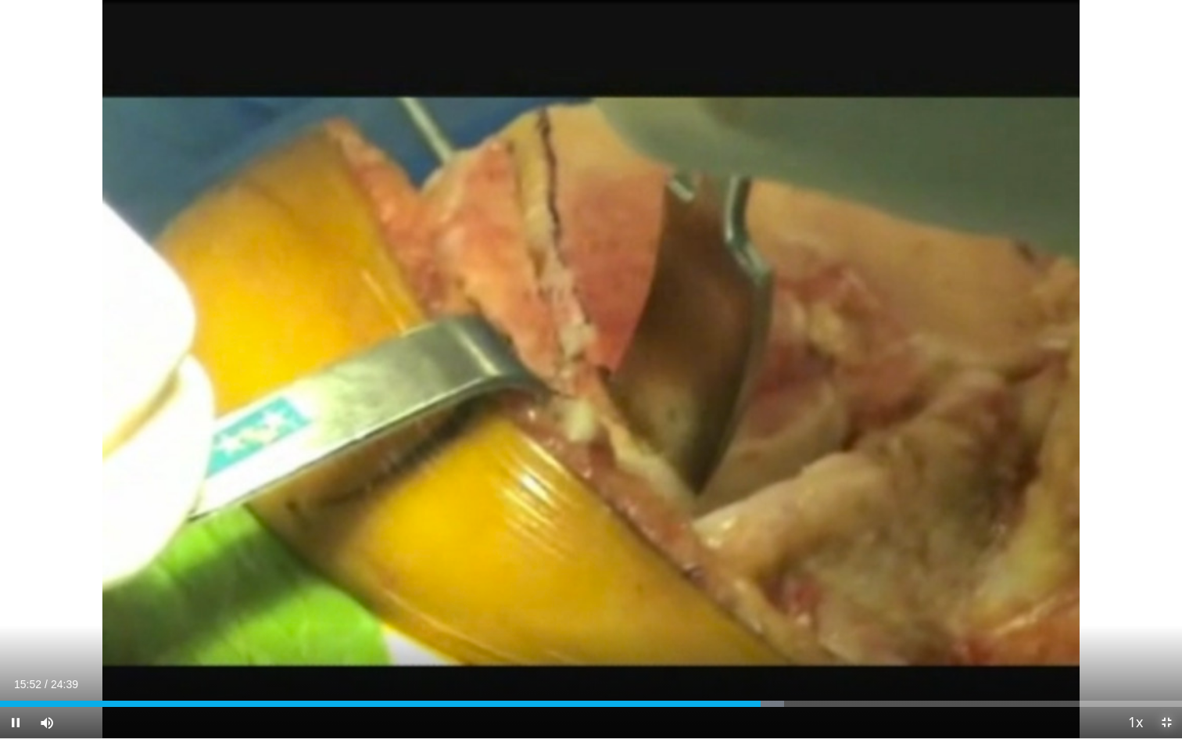
click at [1165, 643] on span "Video Player" at bounding box center [1166, 722] width 31 height 31
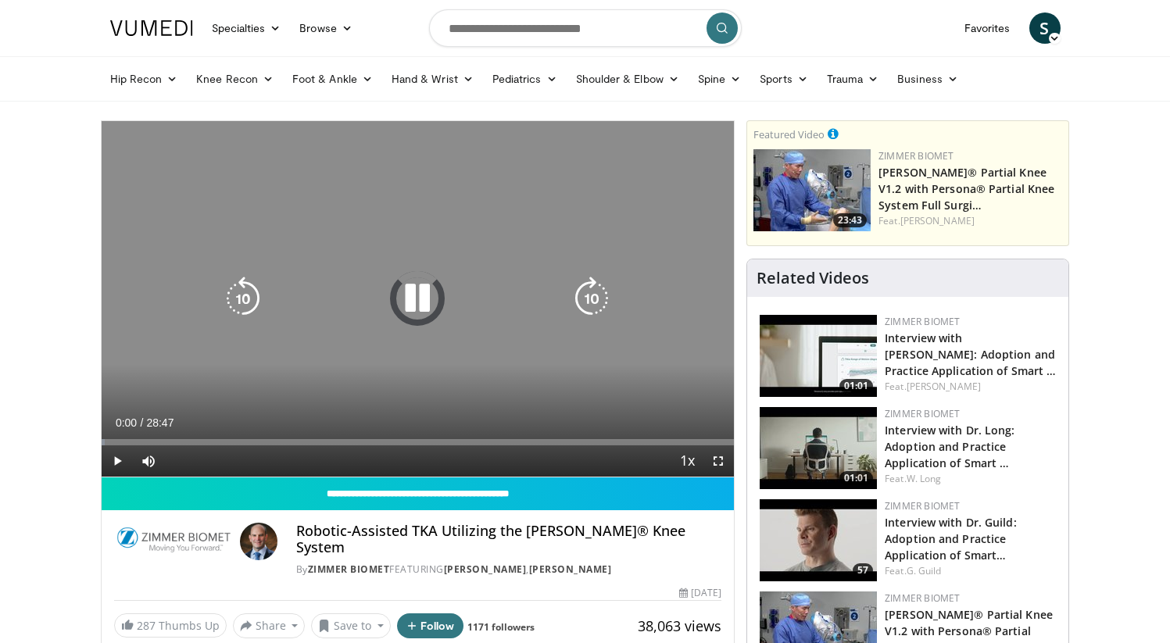
drag, startPoint x: 701, startPoint y: 155, endPoint x: 681, endPoint y: 155, distance: 20.3
click at [701, 155] on div "10 seconds Tap to unmute" at bounding box center [418, 299] width 633 height 356
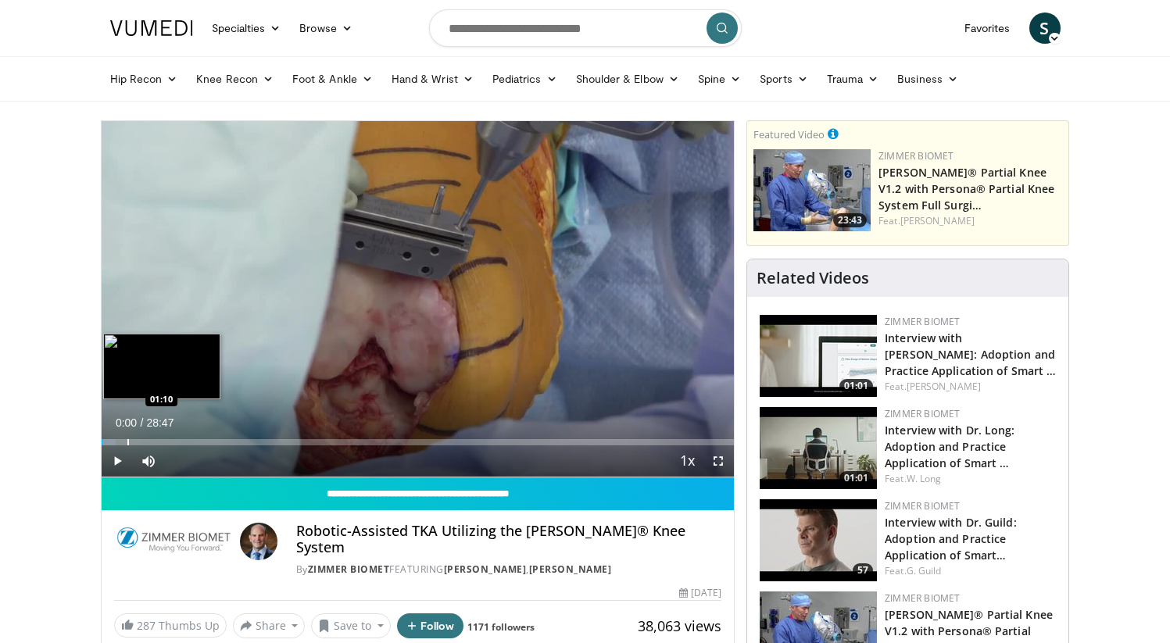
click at [127, 442] on div "Progress Bar" at bounding box center [128, 442] width 2 height 6
click at [155, 442] on div "Progress Bar" at bounding box center [156, 442] width 2 height 6
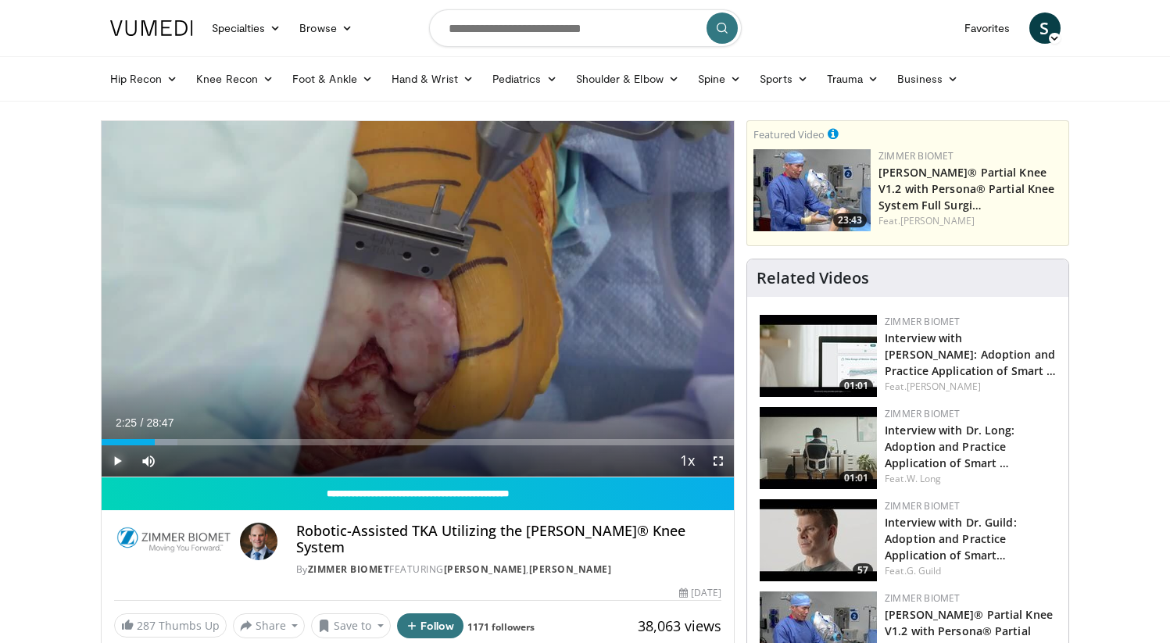
click at [116, 460] on span "Video Player" at bounding box center [117, 461] width 31 height 31
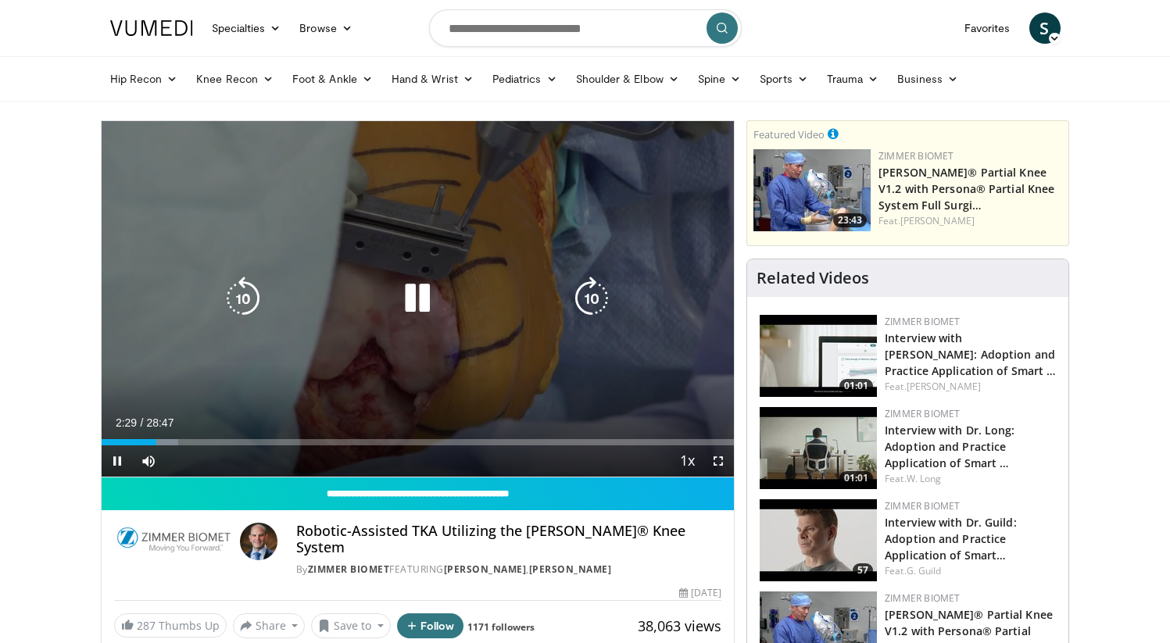
click at [602, 300] on icon "Video Player" at bounding box center [592, 299] width 44 height 44
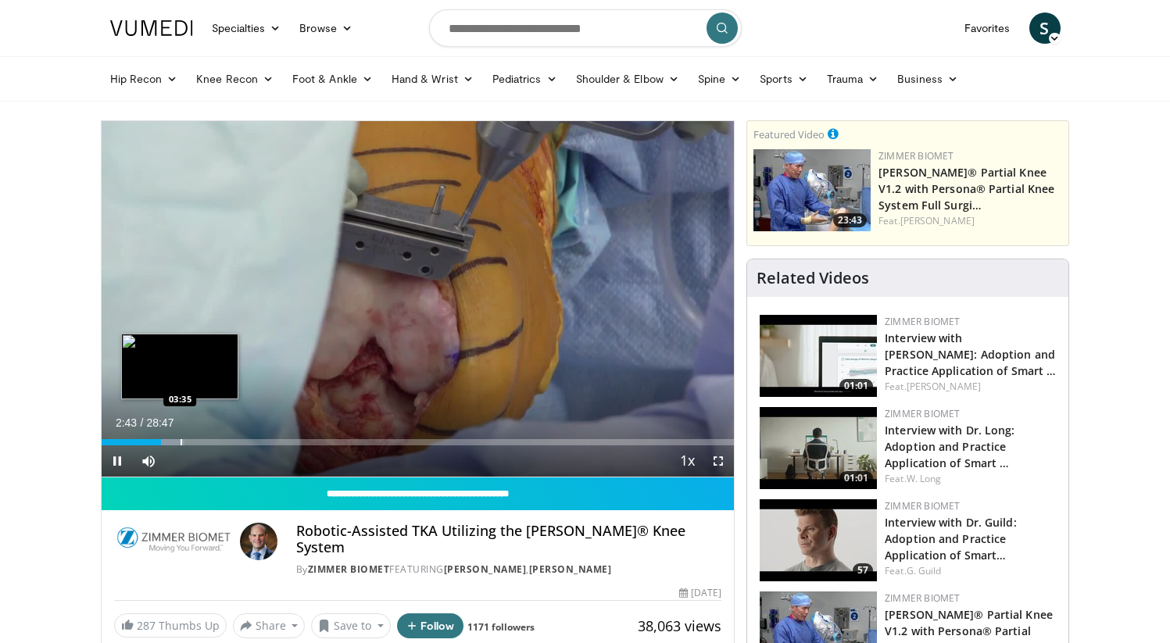
click at [181, 439] on div "Progress Bar" at bounding box center [182, 442] width 2 height 6
click at [204, 443] on div "Progress Bar" at bounding box center [205, 442] width 2 height 6
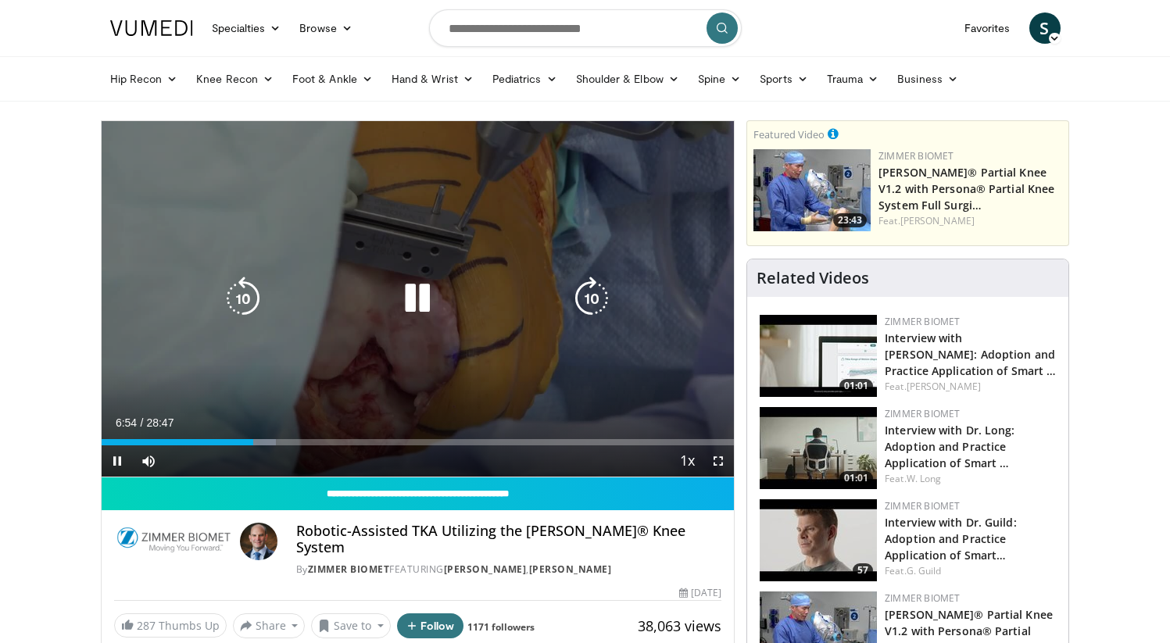
click at [589, 300] on icon "Video Player" at bounding box center [592, 299] width 44 height 44
click at [588, 299] on icon "Video Player" at bounding box center [592, 299] width 44 height 44
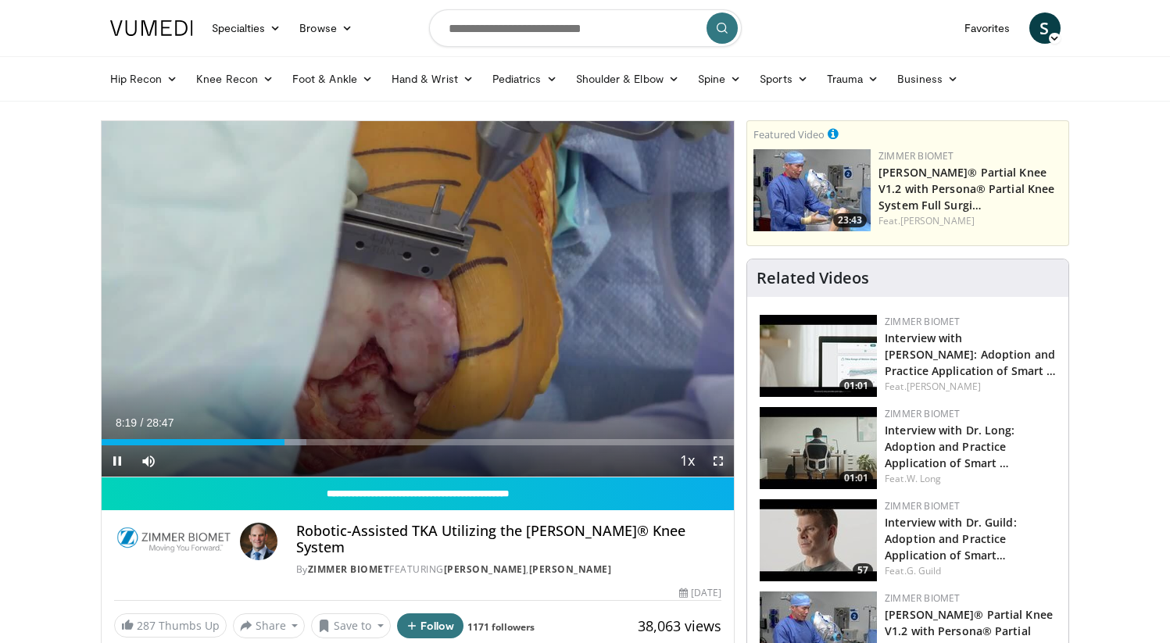
click at [716, 459] on span "Video Player" at bounding box center [718, 461] width 31 height 31
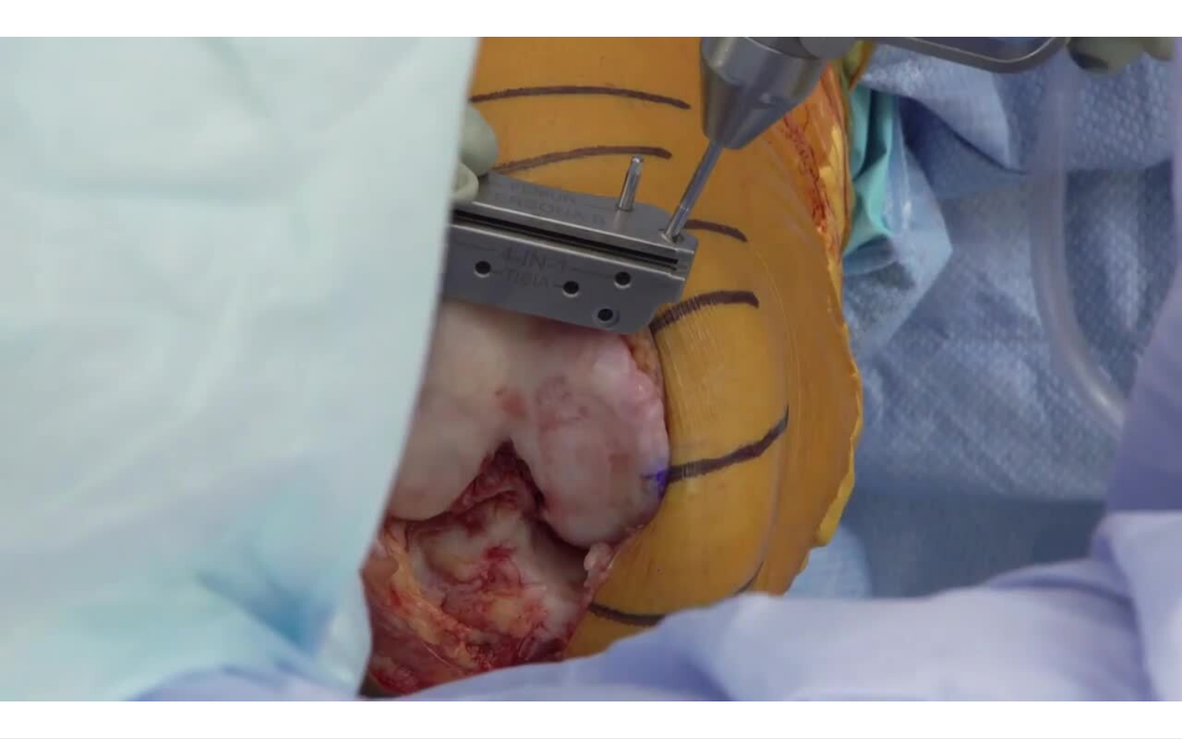
click at [716, 554] on div "10 seconds Tap to unmute" at bounding box center [591, 369] width 1182 height 738
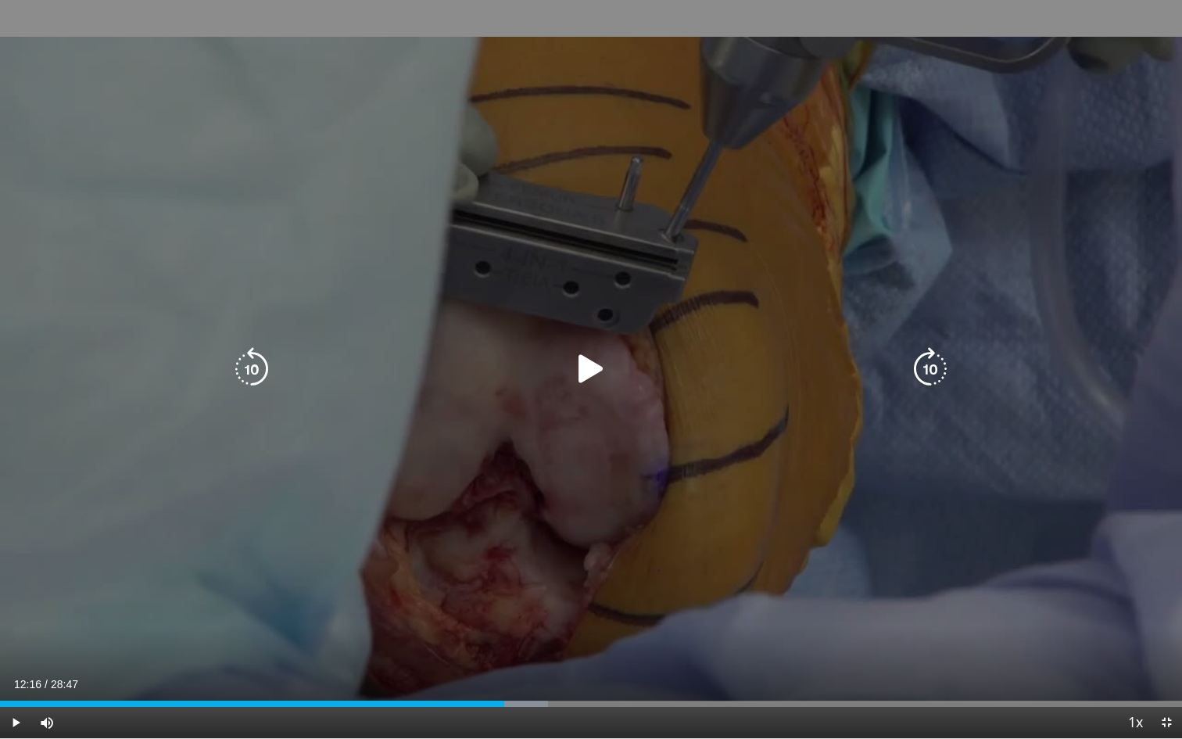
click at [589, 374] on icon "Video Player" at bounding box center [591, 369] width 44 height 44
click at [592, 378] on icon "Video Player" at bounding box center [591, 369] width 44 height 44
click at [586, 368] on icon "Video Player" at bounding box center [591, 369] width 44 height 44
click at [935, 376] on icon "Video Player" at bounding box center [930, 369] width 44 height 44
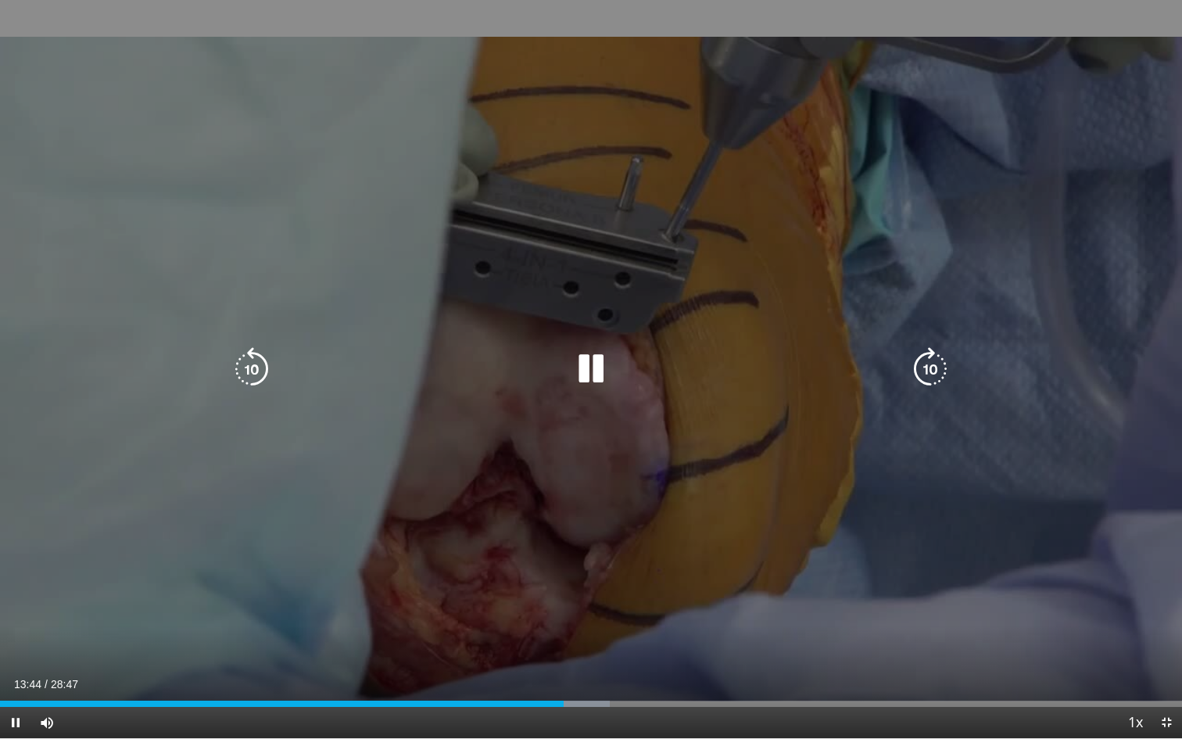
click at [595, 371] on icon "Video Player" at bounding box center [591, 369] width 44 height 44
click at [591, 371] on icon "Video Player" at bounding box center [591, 369] width 44 height 44
click at [938, 367] on icon "Video Player" at bounding box center [930, 369] width 44 height 44
click at [939, 373] on icon "Video Player" at bounding box center [930, 369] width 44 height 44
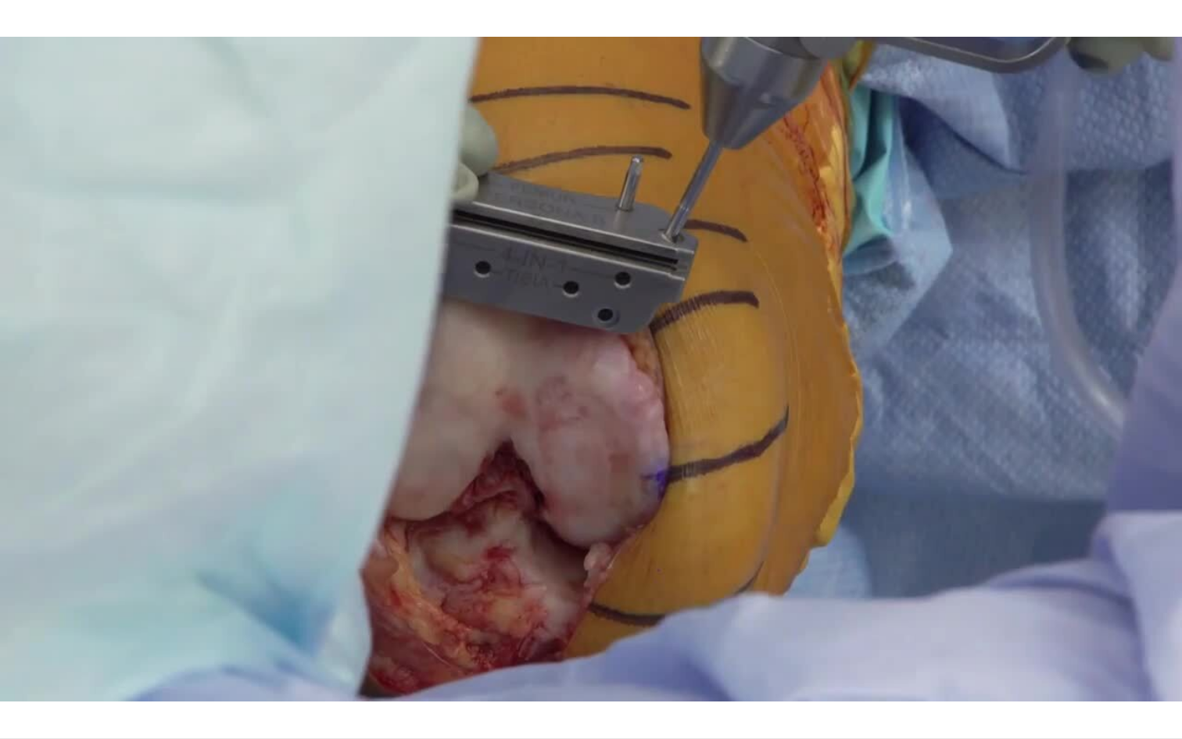
click at [939, 373] on div "10 seconds Tap to unmute" at bounding box center [591, 369] width 1182 height 738
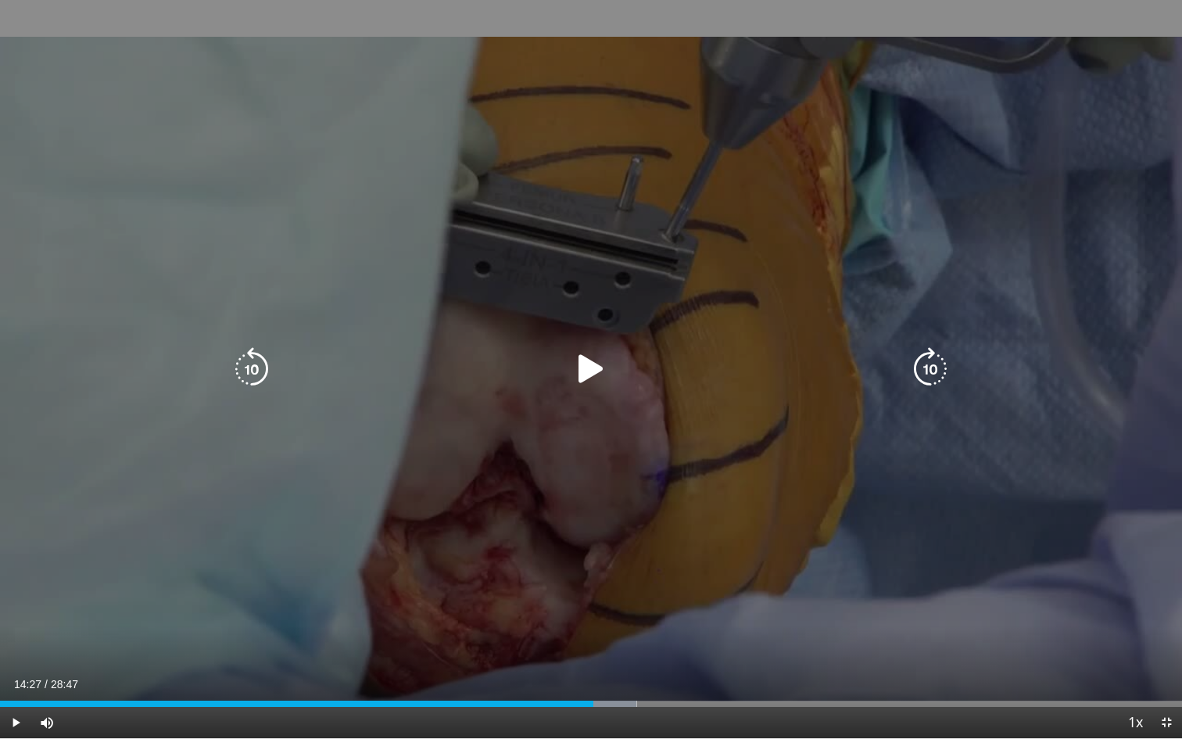
click at [596, 367] on icon "Video Player" at bounding box center [591, 369] width 44 height 44
click at [928, 366] on icon "Video Player" at bounding box center [930, 369] width 44 height 44
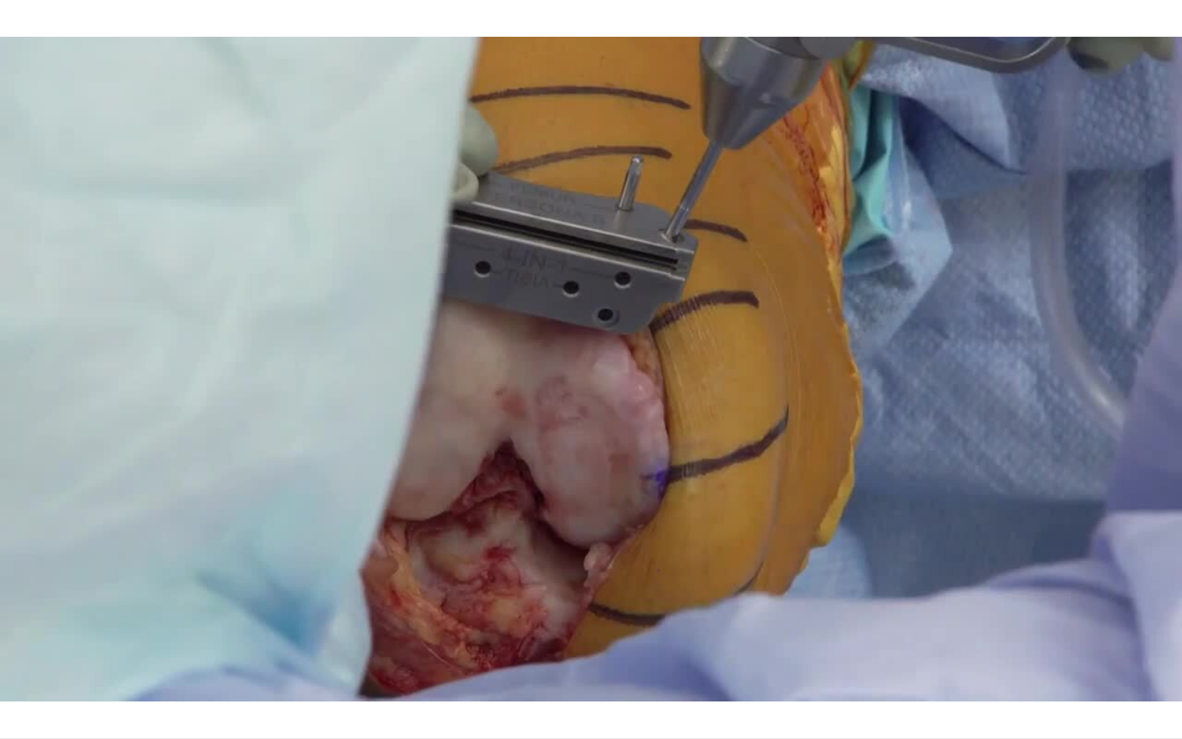
click at [927, 372] on div "20 seconds Tap to unmute" at bounding box center [591, 369] width 1182 height 738
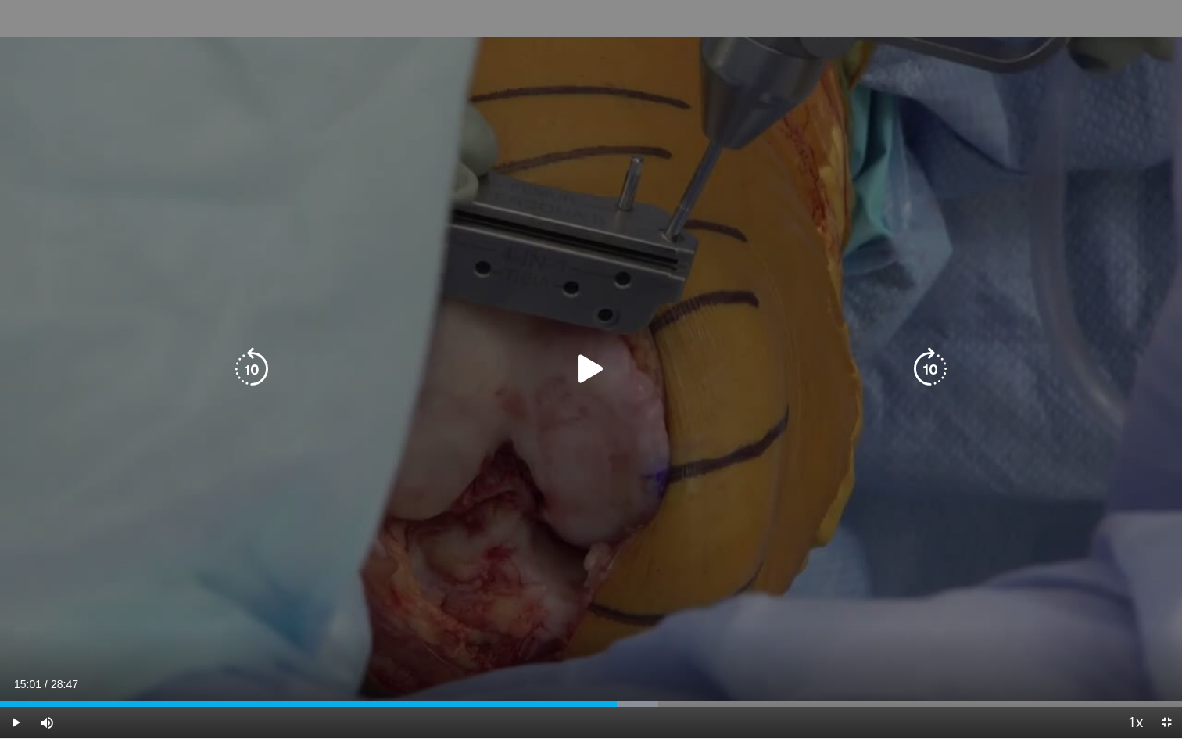
click at [599, 372] on icon "Video Player" at bounding box center [591, 369] width 44 height 44
click at [930, 368] on icon "Video Player" at bounding box center [930, 369] width 44 height 44
click at [928, 364] on icon "Video Player" at bounding box center [930, 369] width 44 height 44
click at [935, 363] on icon "Video Player" at bounding box center [930, 369] width 44 height 44
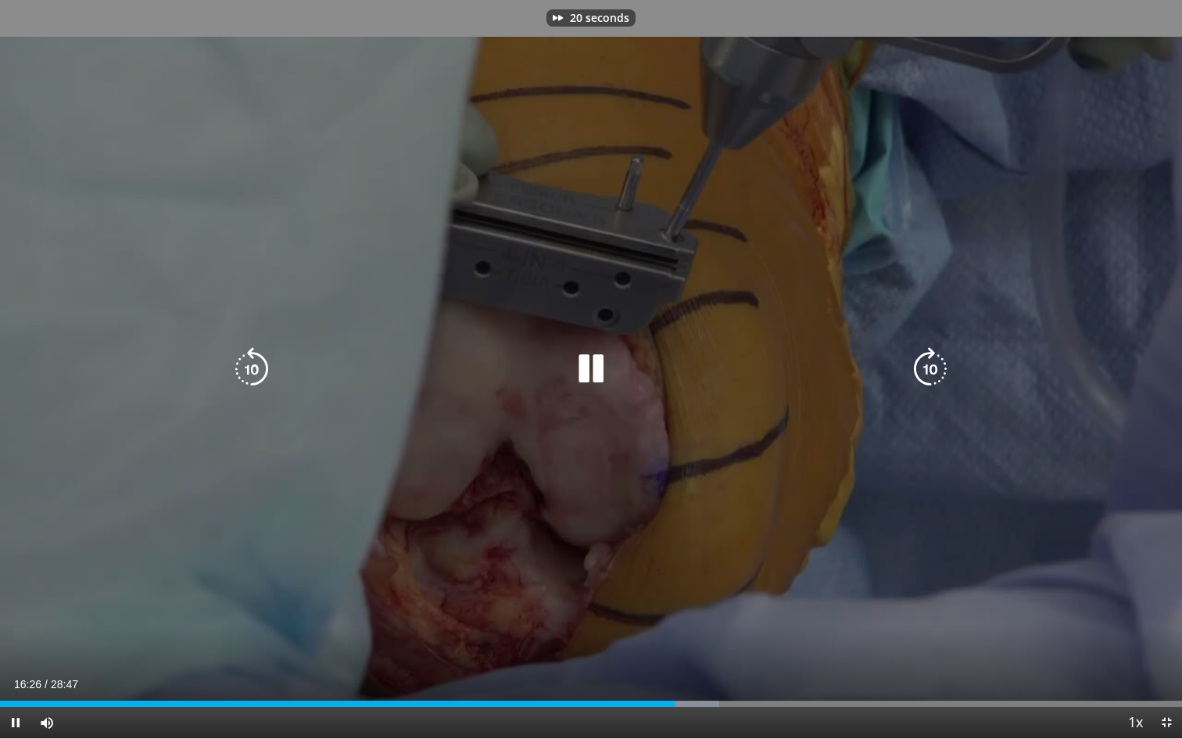
click at [935, 363] on icon "Video Player" at bounding box center [930, 369] width 44 height 44
click at [929, 370] on icon "Video Player" at bounding box center [930, 369] width 44 height 44
click at [930, 373] on div "10 seconds Tap to unmute" at bounding box center [591, 369] width 1182 height 738
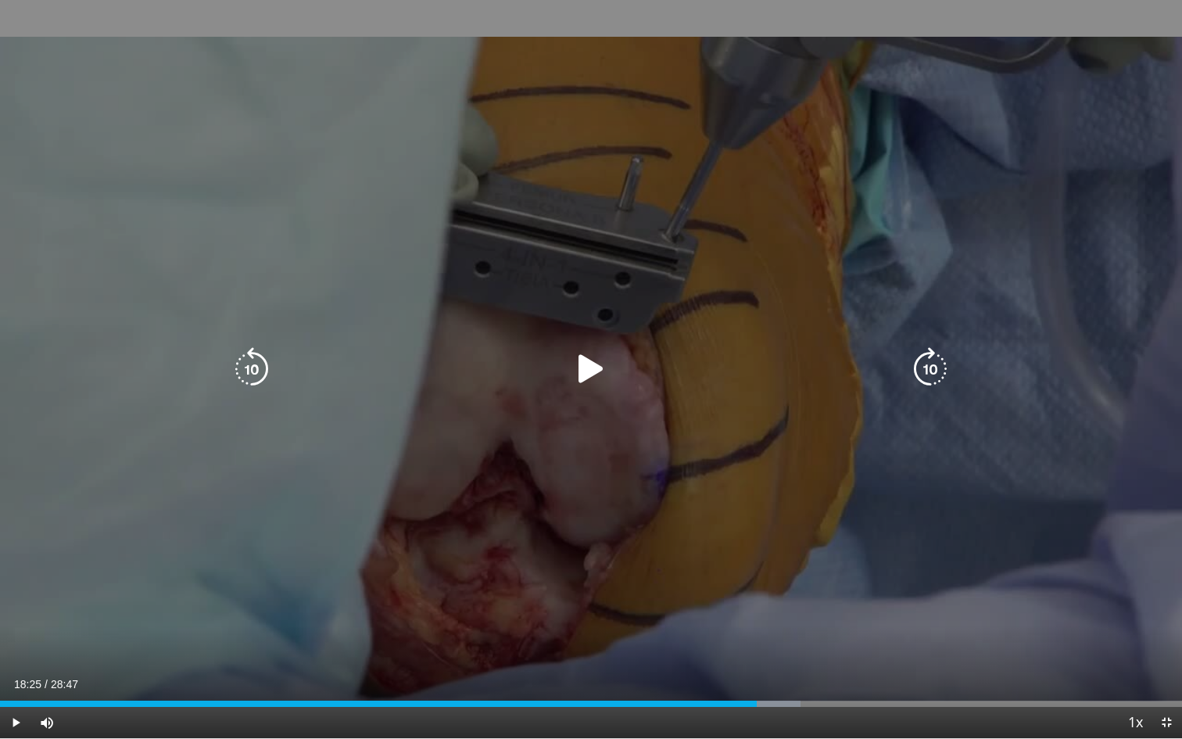
click at [585, 367] on icon "Video Player" at bounding box center [591, 369] width 44 height 44
click at [935, 377] on icon "Video Player" at bounding box center [930, 369] width 44 height 44
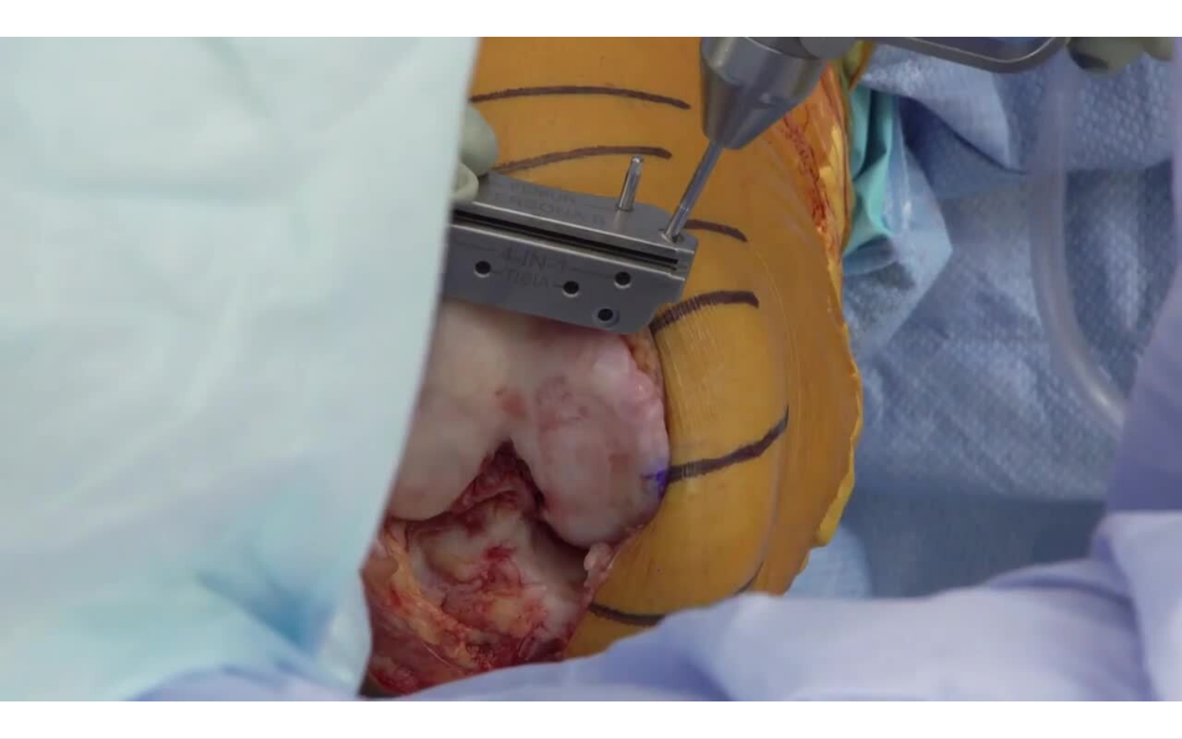
click at [935, 377] on div "10 seconds Tap to unmute" at bounding box center [591, 369] width 1182 height 738
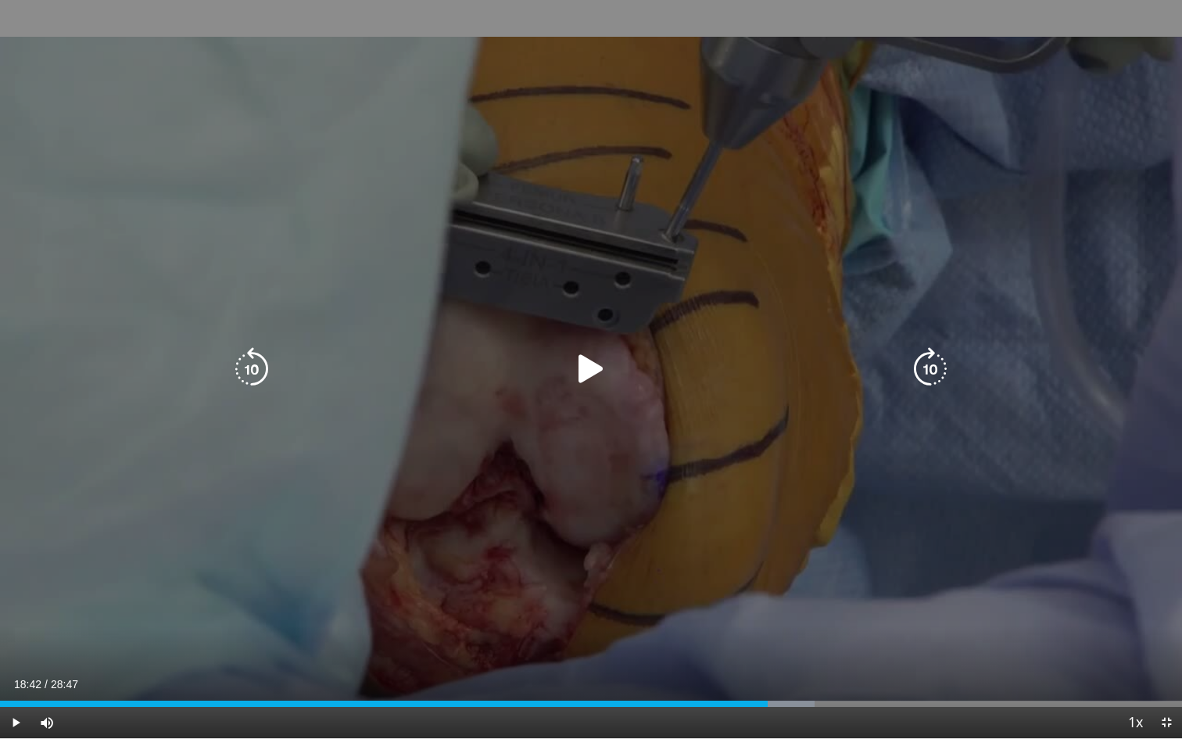
click at [593, 363] on icon "Video Player" at bounding box center [591, 369] width 44 height 44
click at [921, 374] on icon "Video Player" at bounding box center [930, 369] width 44 height 44
click at [935, 367] on icon "Video Player" at bounding box center [930, 369] width 44 height 44
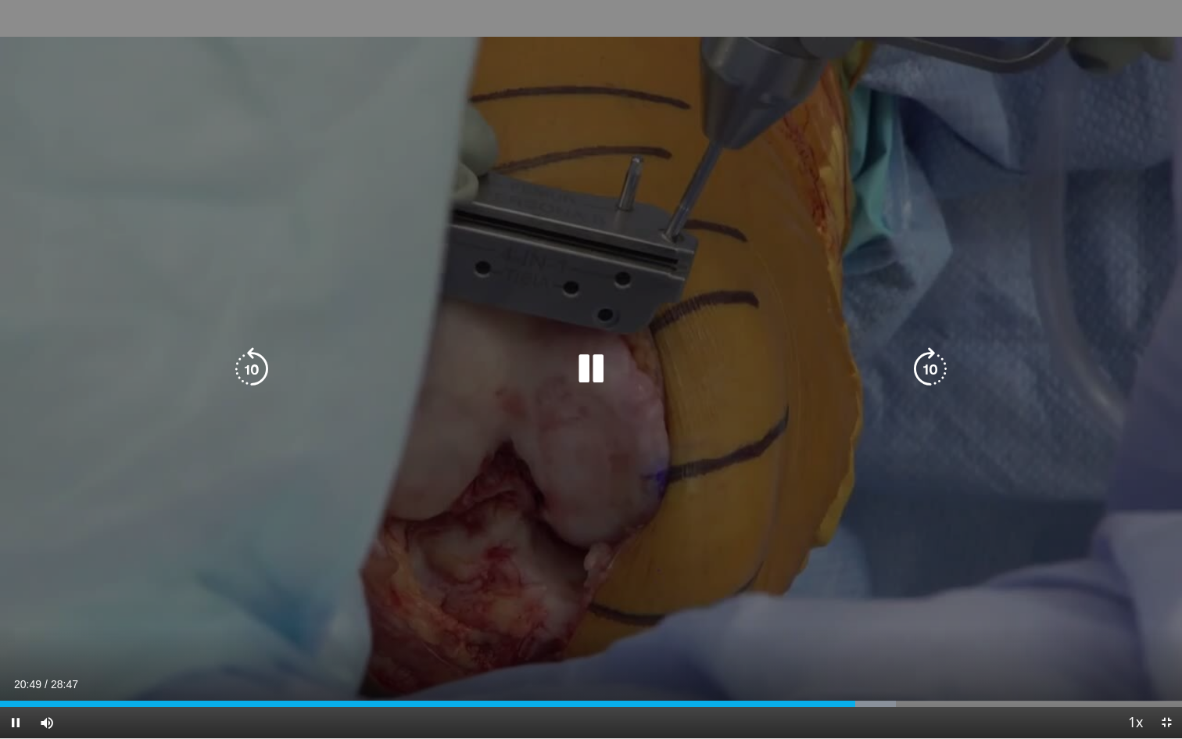
click at [933, 365] on icon "Video Player" at bounding box center [930, 369] width 44 height 44
click at [937, 362] on icon "Video Player" at bounding box center [930, 369] width 44 height 44
click at [936, 367] on icon "Video Player" at bounding box center [930, 369] width 44 height 44
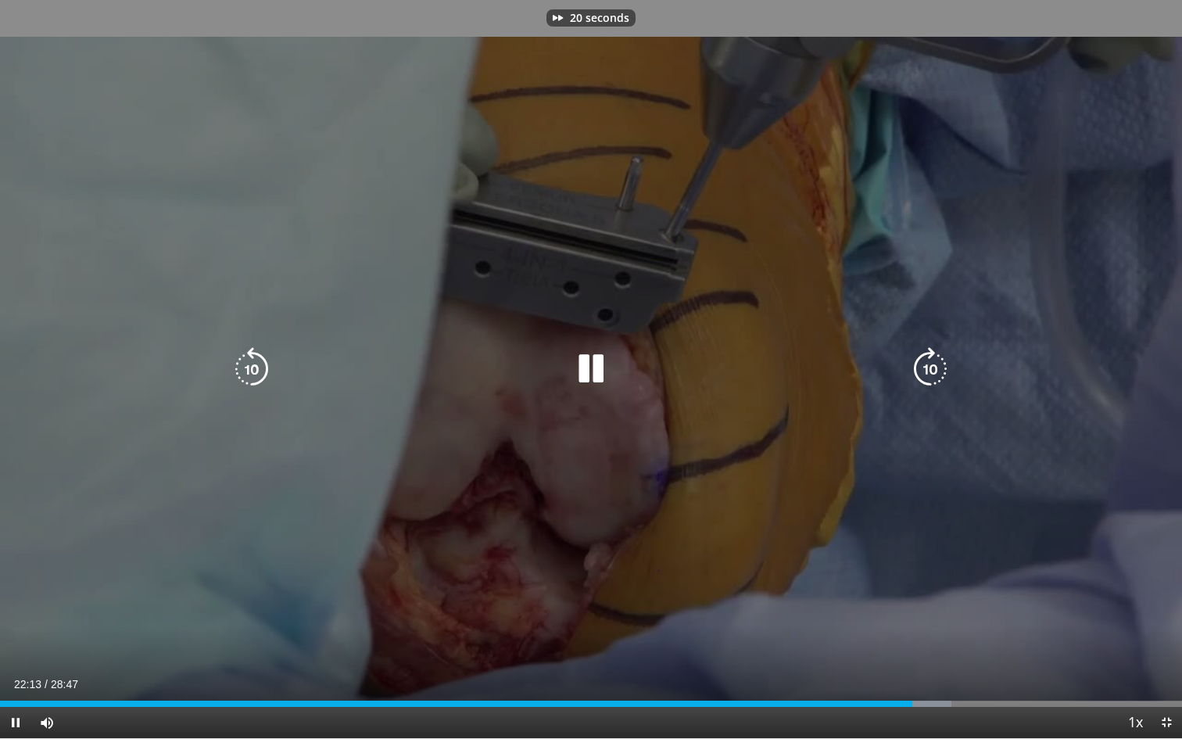
click at [936, 367] on icon "Video Player" at bounding box center [930, 369] width 44 height 44
click at [928, 377] on icon "Video Player" at bounding box center [930, 369] width 44 height 44
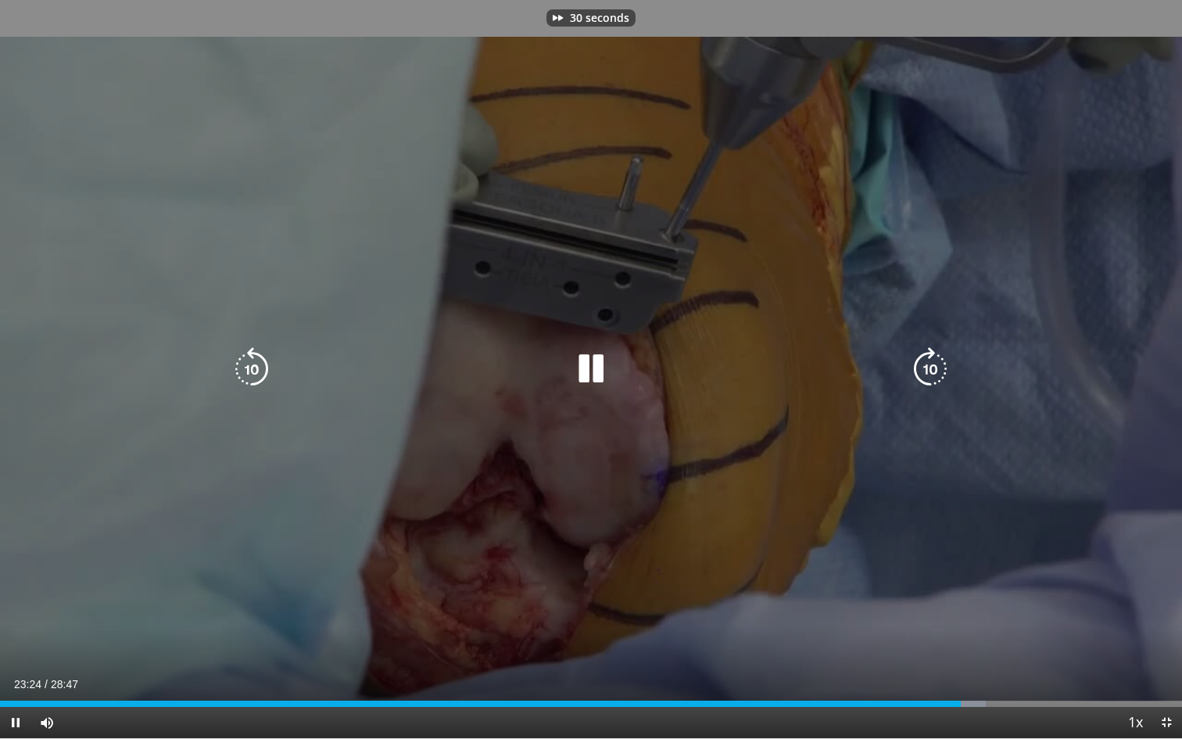
click at [928, 377] on icon "Video Player" at bounding box center [930, 369] width 44 height 44
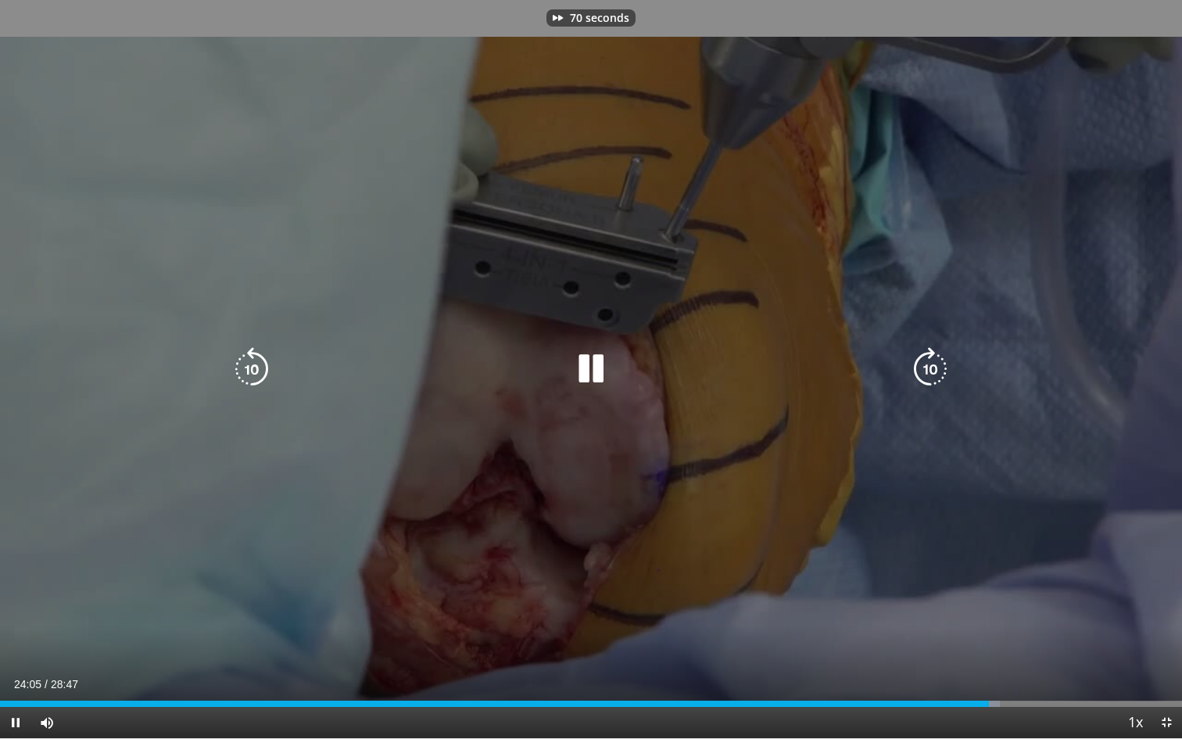
click at [928, 377] on icon "Video Player" at bounding box center [930, 369] width 44 height 44
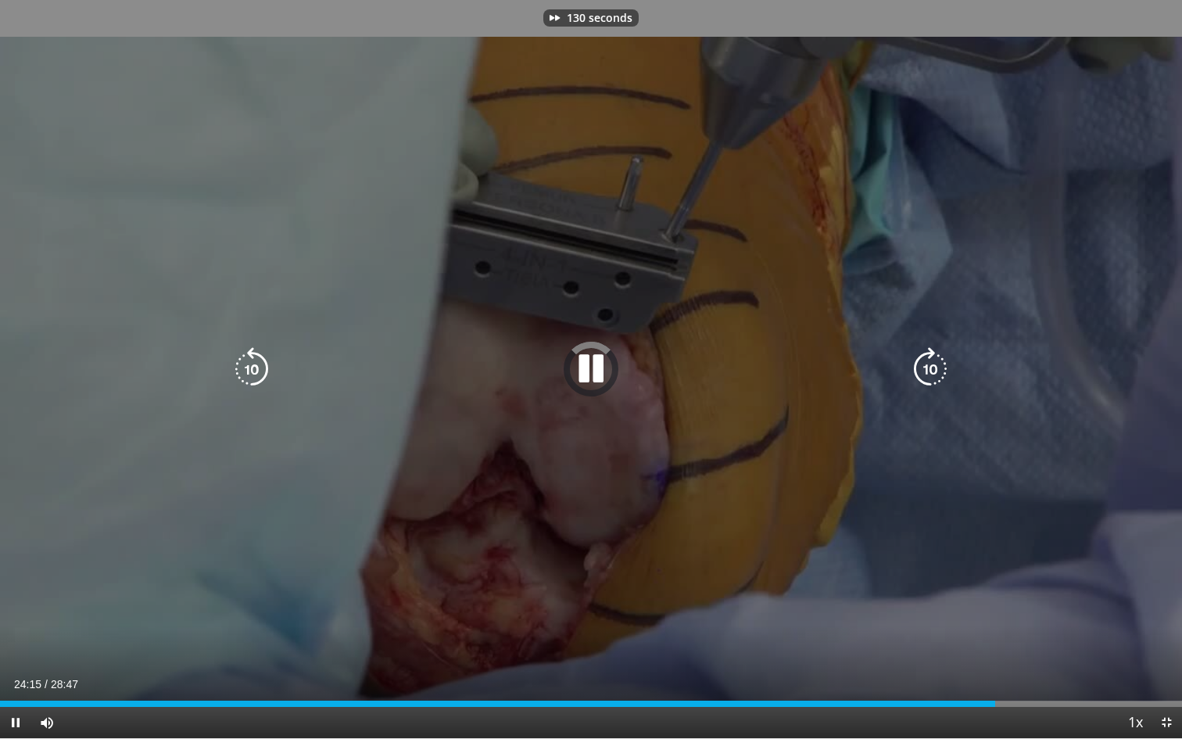
click at [928, 377] on icon "Video Player" at bounding box center [930, 369] width 44 height 44
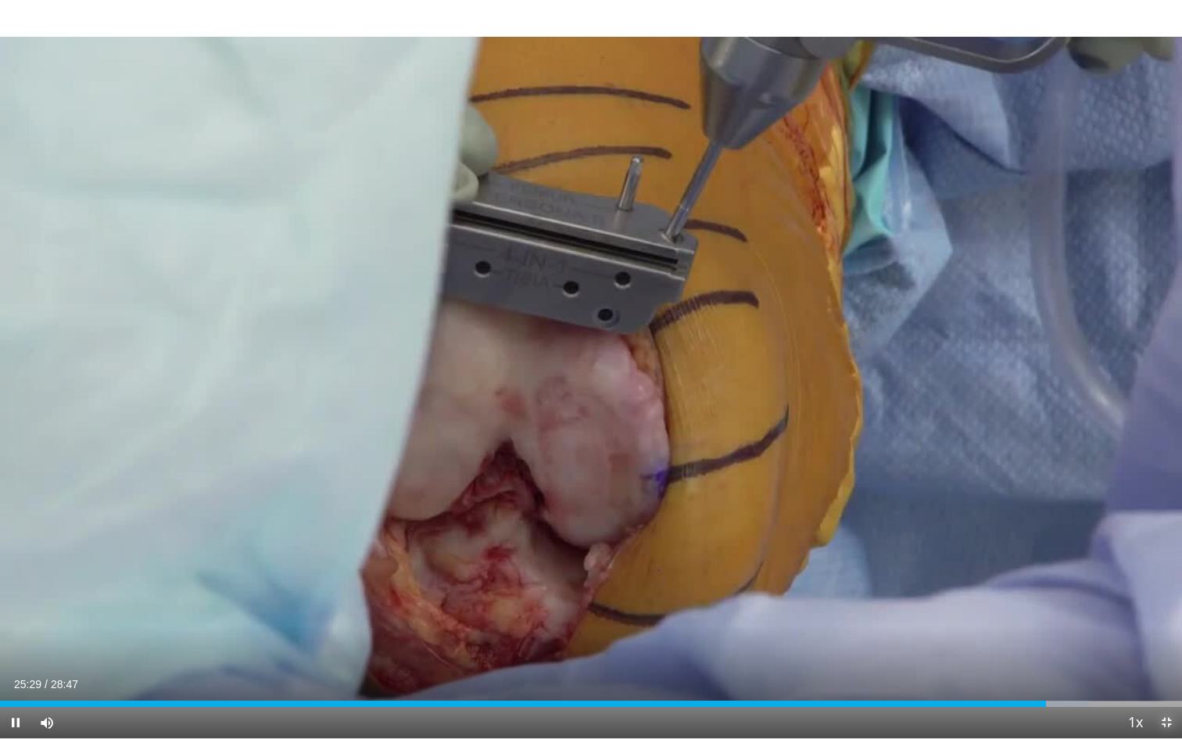
click at [1166, 643] on span "Video Player" at bounding box center [1166, 722] width 31 height 31
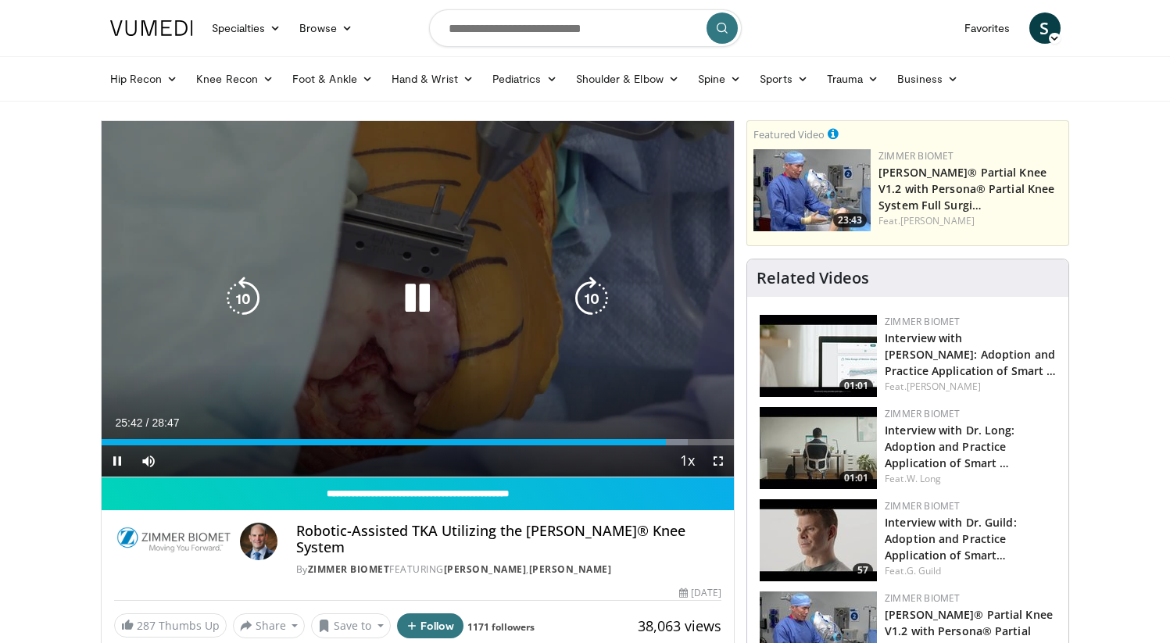
click at [597, 300] on icon "Video Player" at bounding box center [592, 299] width 44 height 44
click at [589, 297] on icon "Video Player" at bounding box center [592, 299] width 44 height 44
click at [602, 297] on icon "Video Player" at bounding box center [592, 299] width 44 height 44
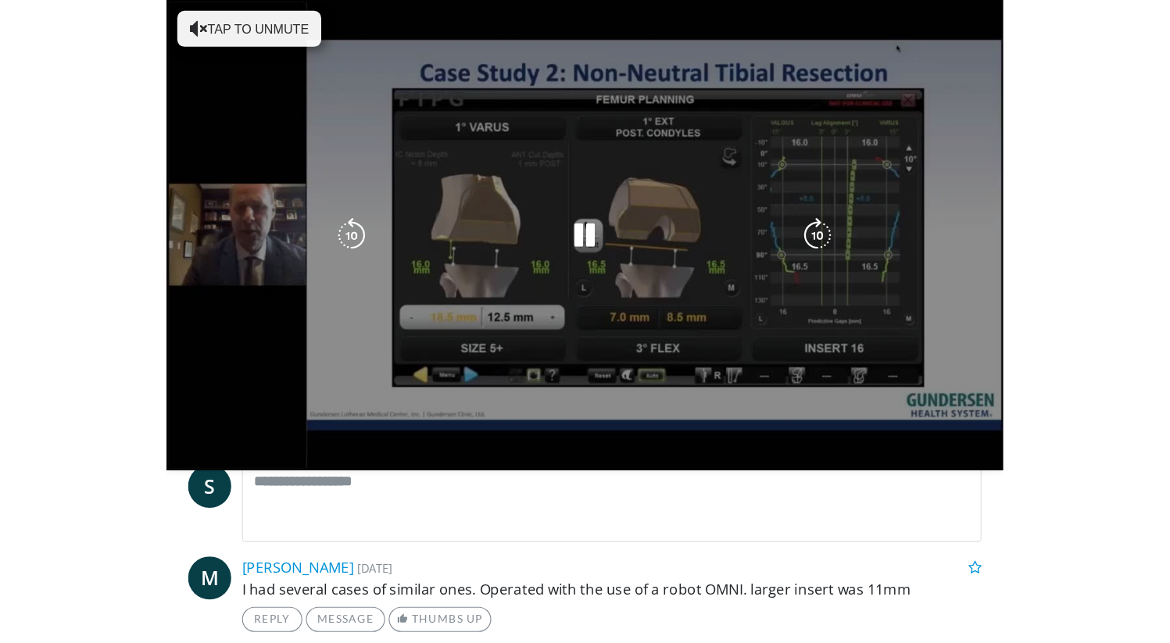
scroll to position [437, 0]
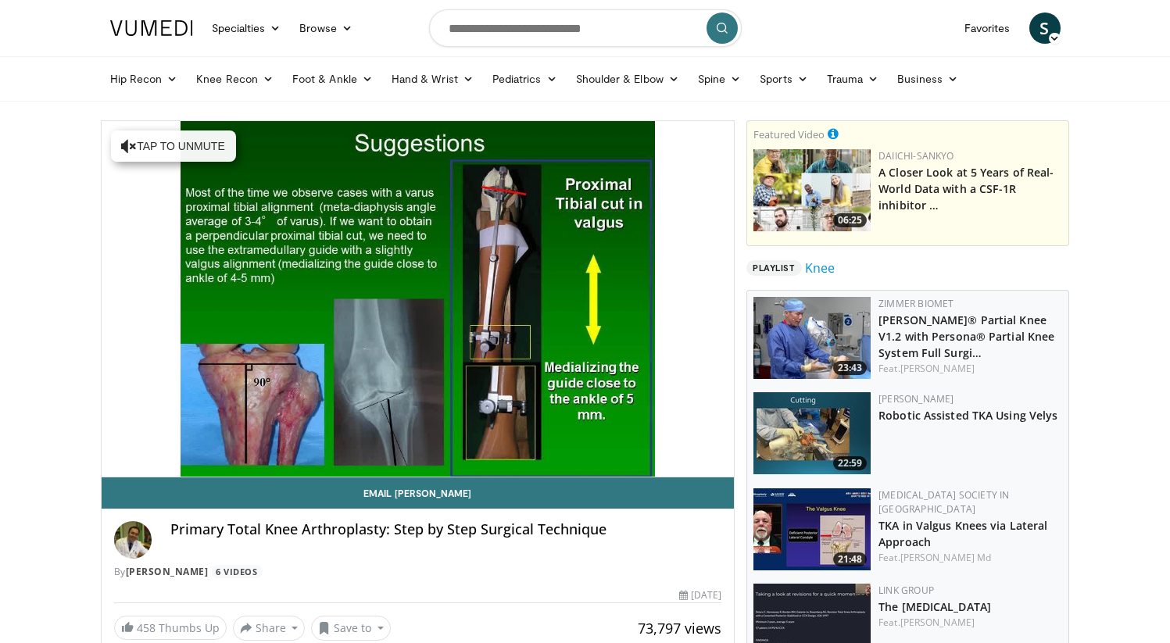
click at [149, 460] on div "10 seconds Tap to unmute" at bounding box center [418, 299] width 633 height 356
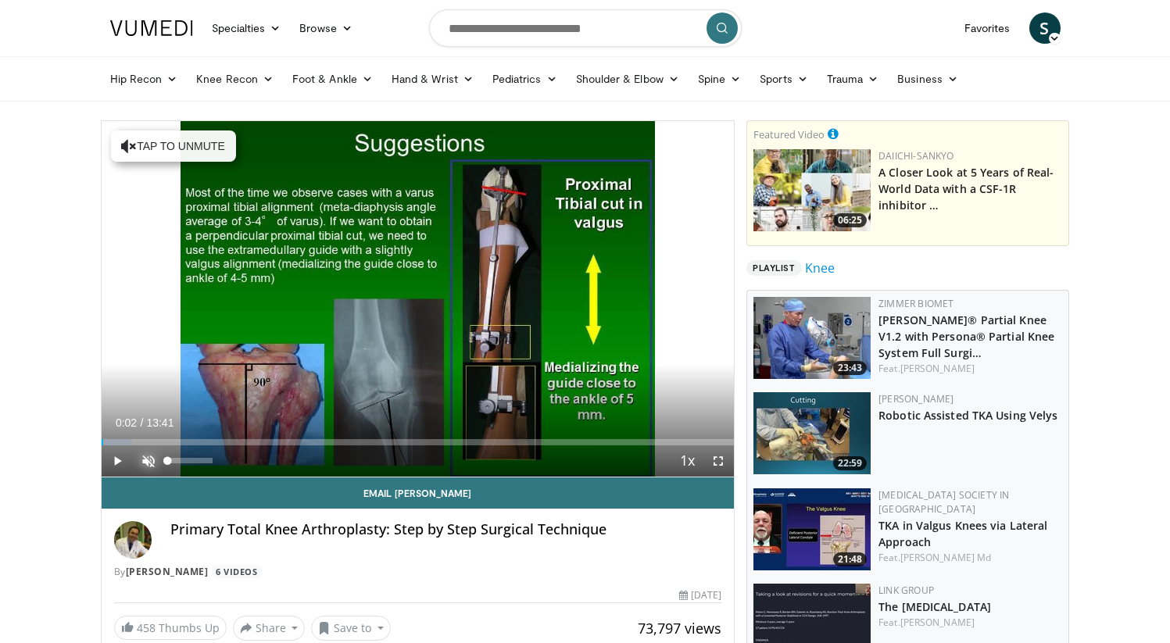
click at [149, 460] on span "Video Player" at bounding box center [148, 461] width 31 height 31
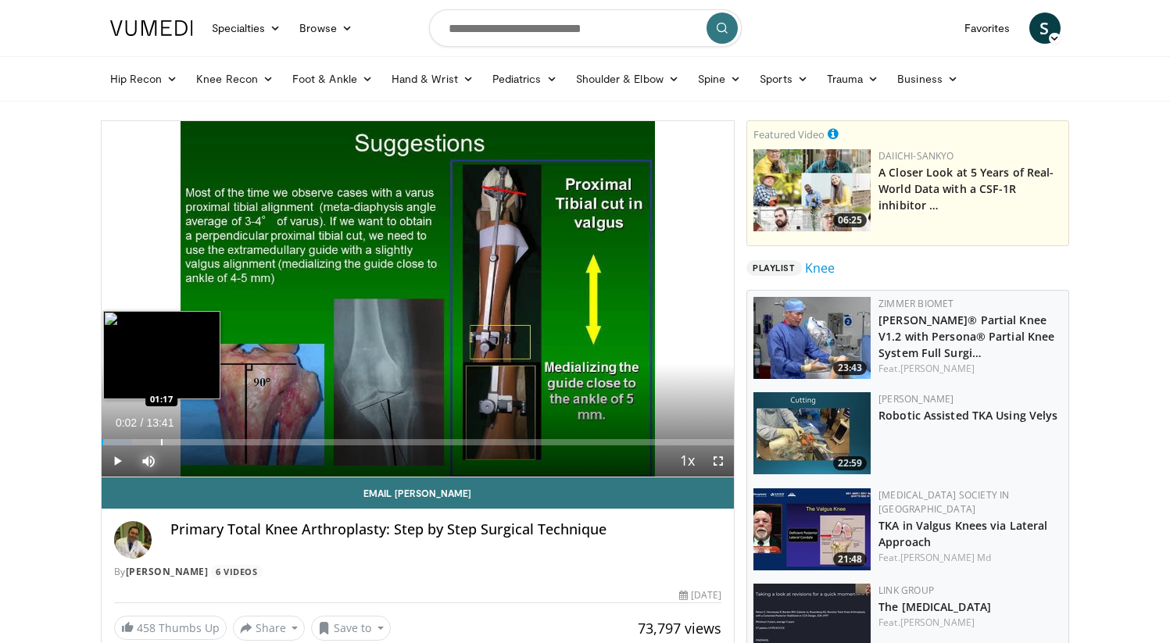
click at [161, 441] on div "Progress Bar" at bounding box center [162, 442] width 2 height 6
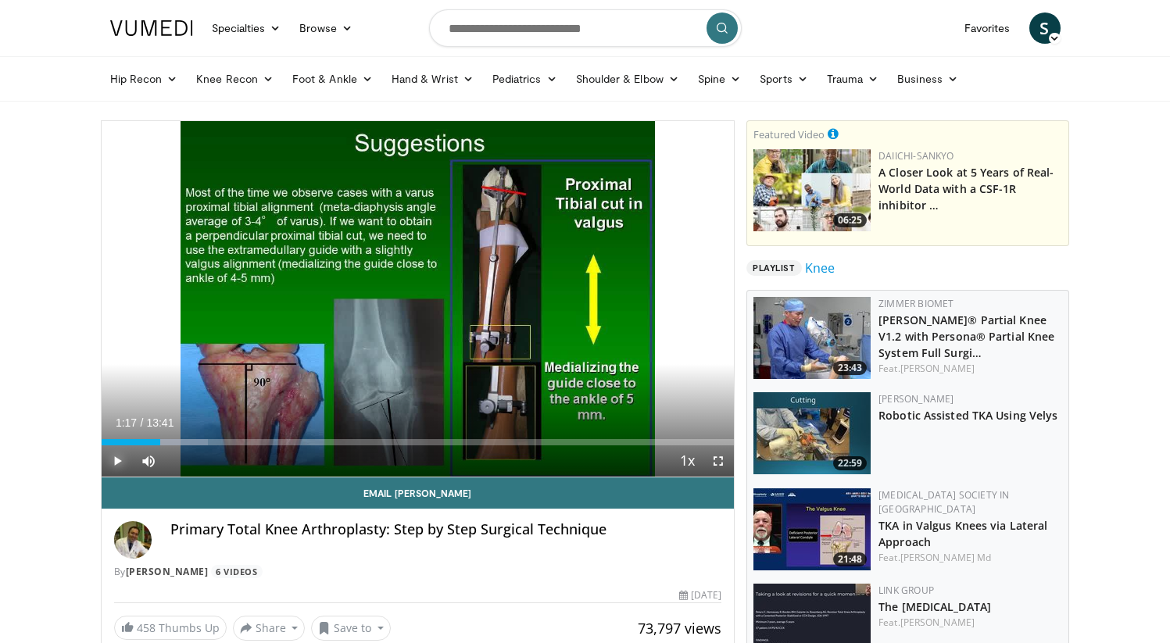
click at [119, 459] on span "Video Player" at bounding box center [117, 461] width 31 height 31
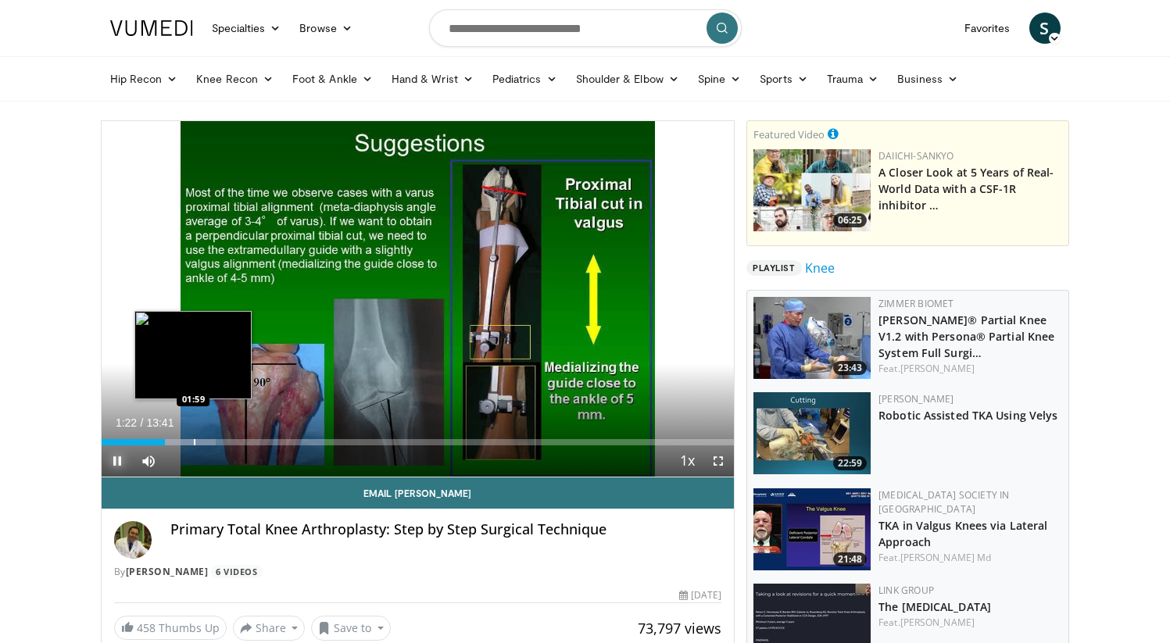
click at [194, 444] on div "Progress Bar" at bounding box center [195, 442] width 2 height 6
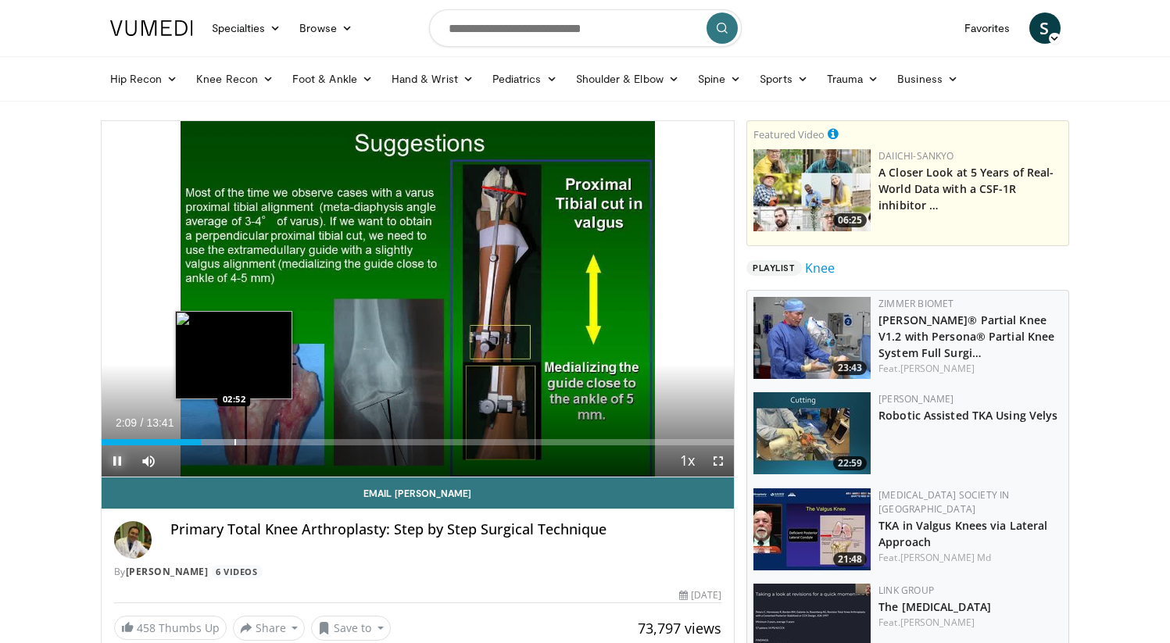
click at [235, 440] on div "Progress Bar" at bounding box center [236, 442] width 2 height 6
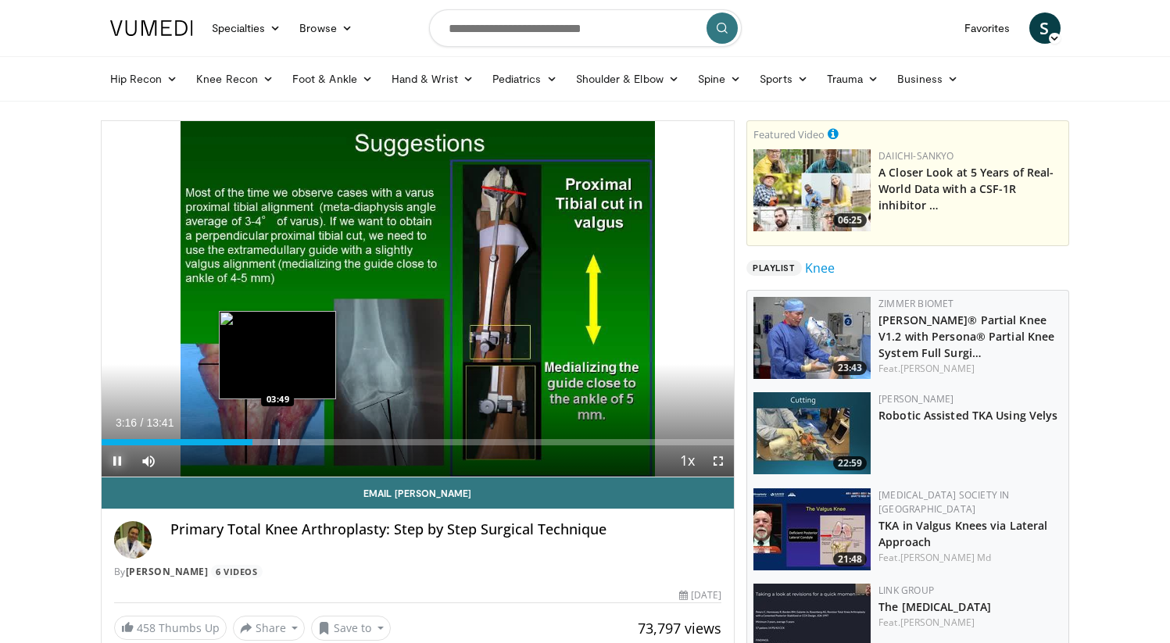
click at [277, 442] on div "Progress Bar" at bounding box center [261, 442] width 75 height 6
click at [303, 445] on div "Progress Bar" at bounding box center [304, 442] width 2 height 6
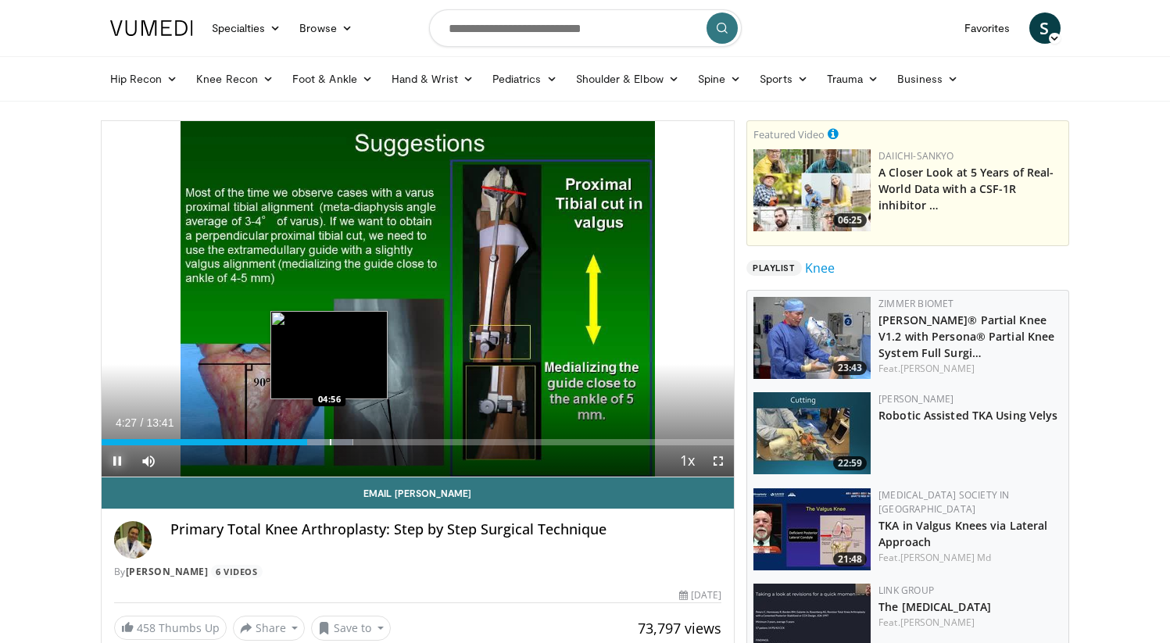
click at [330, 443] on div "Progress Bar" at bounding box center [331, 442] width 2 height 6
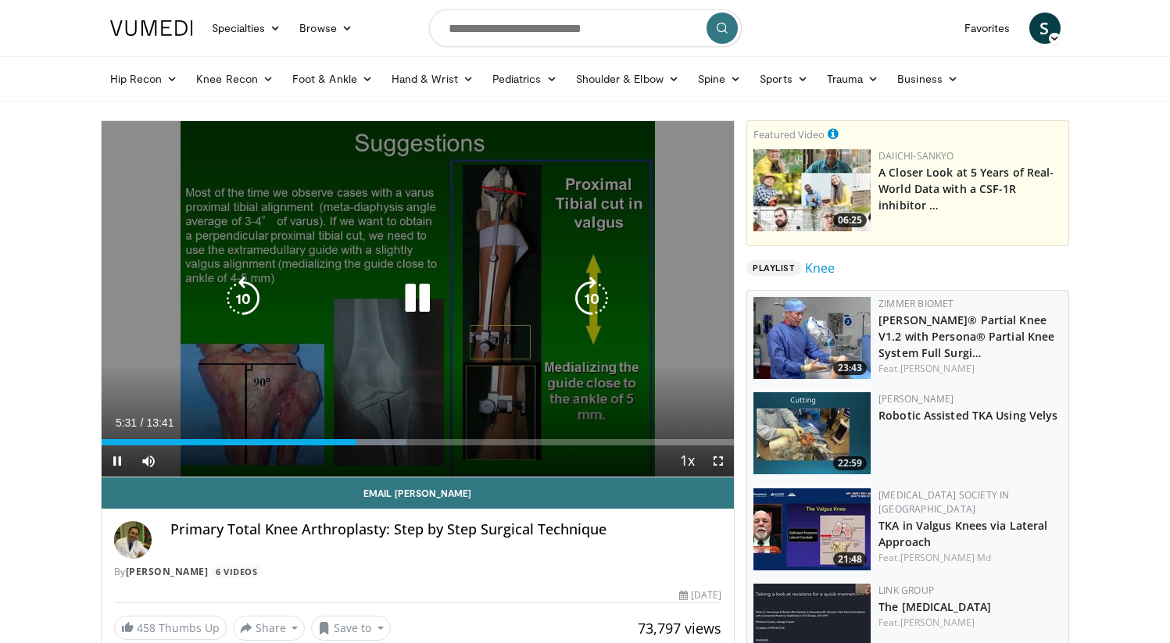
click at [592, 296] on icon "Video Player" at bounding box center [592, 299] width 44 height 44
click at [596, 299] on icon "Video Player" at bounding box center [592, 299] width 44 height 44
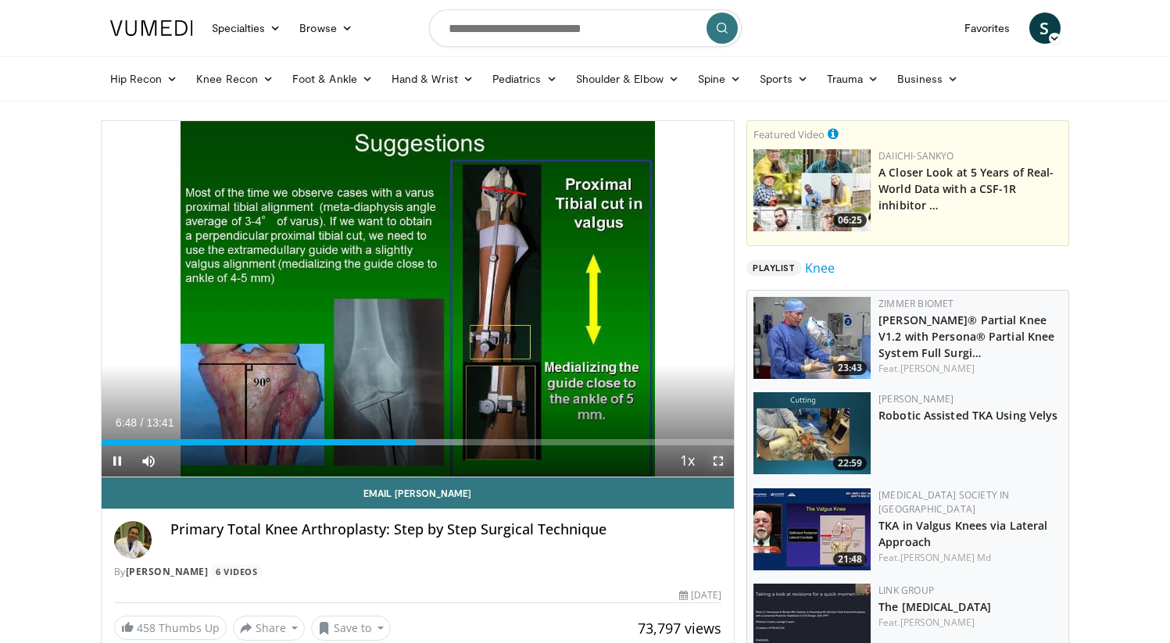
click at [722, 464] on span "Video Player" at bounding box center [718, 461] width 31 height 31
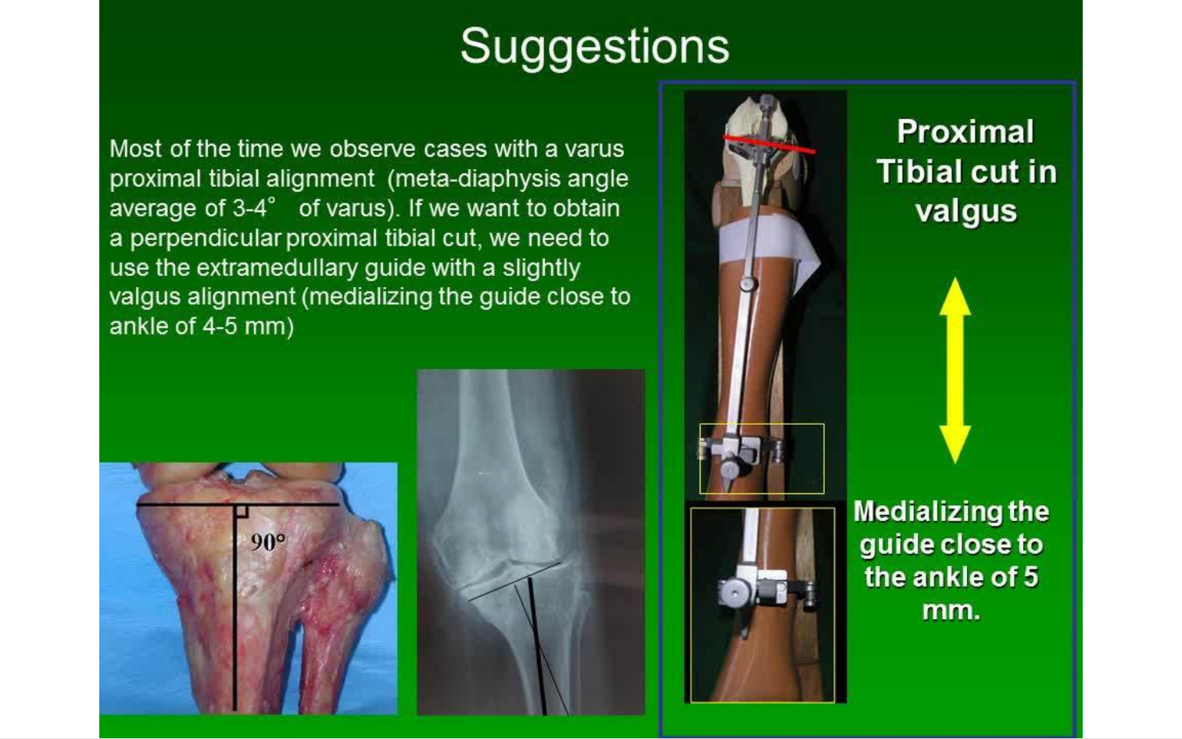
click at [624, 643] on div "30 seconds Tap to unmute" at bounding box center [591, 369] width 1182 height 738
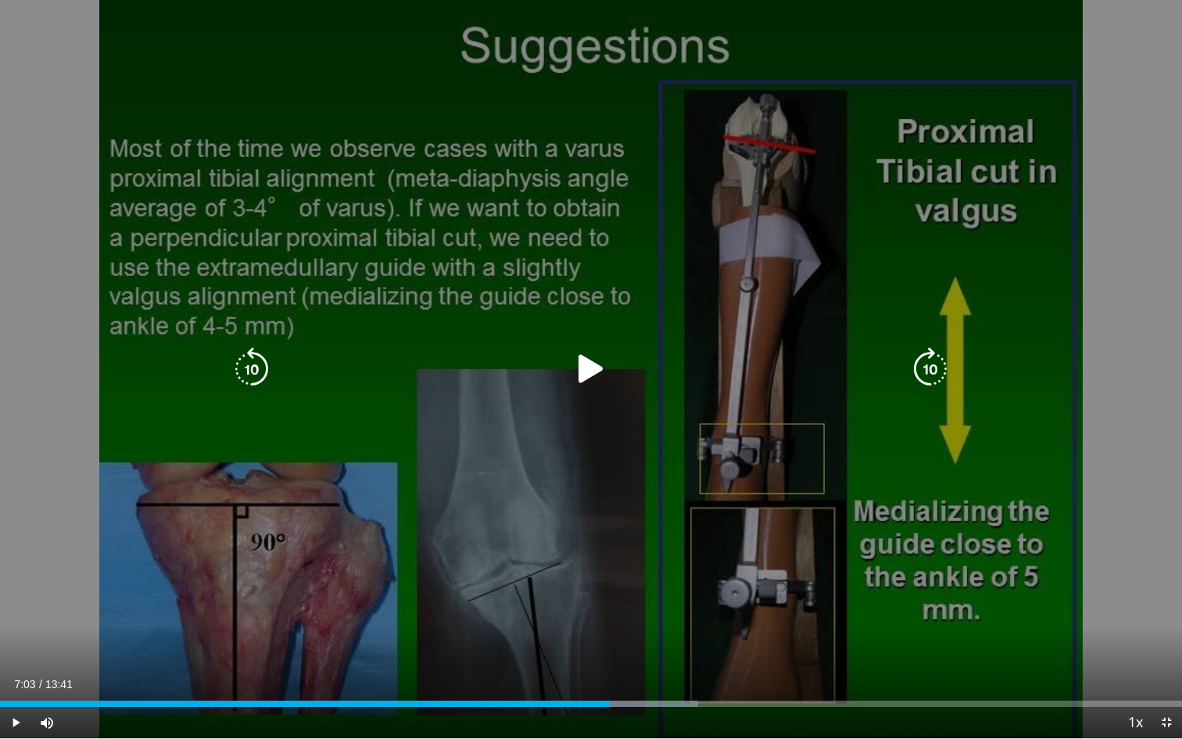
click at [593, 371] on icon "Video Player" at bounding box center [591, 369] width 44 height 44
click at [932, 363] on icon "Video Player" at bounding box center [930, 369] width 44 height 44
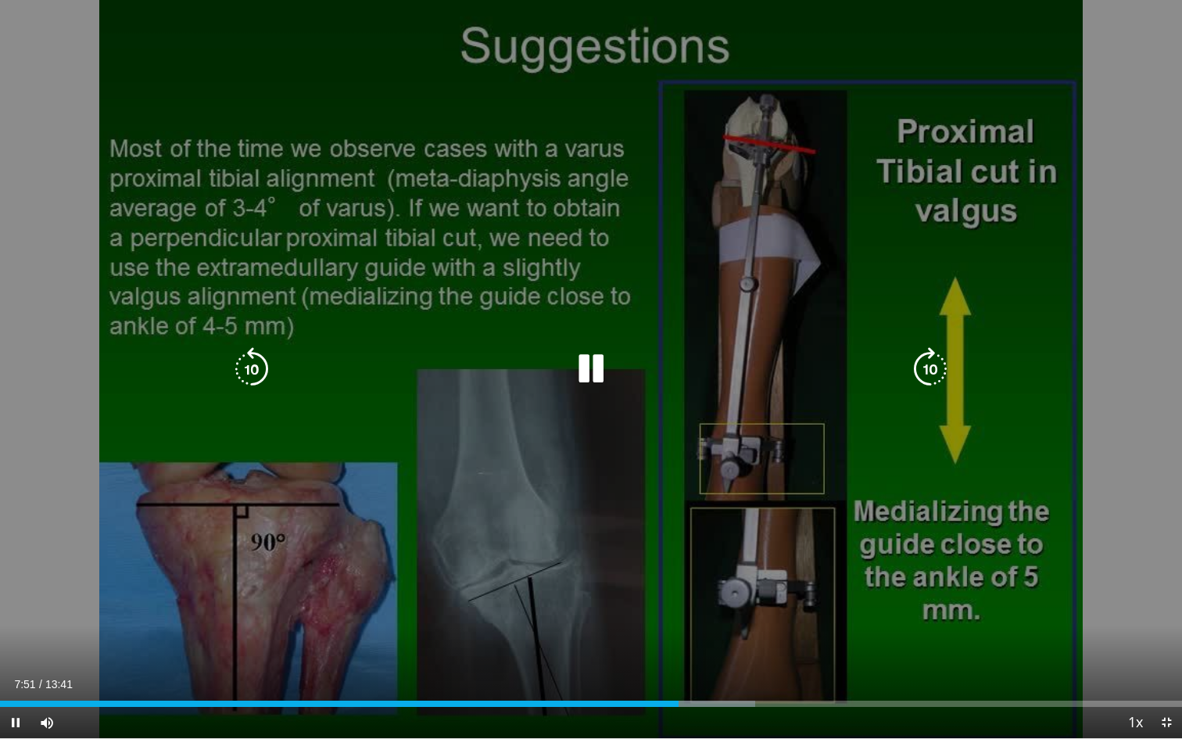
click at [932, 363] on icon "Video Player" at bounding box center [930, 369] width 44 height 44
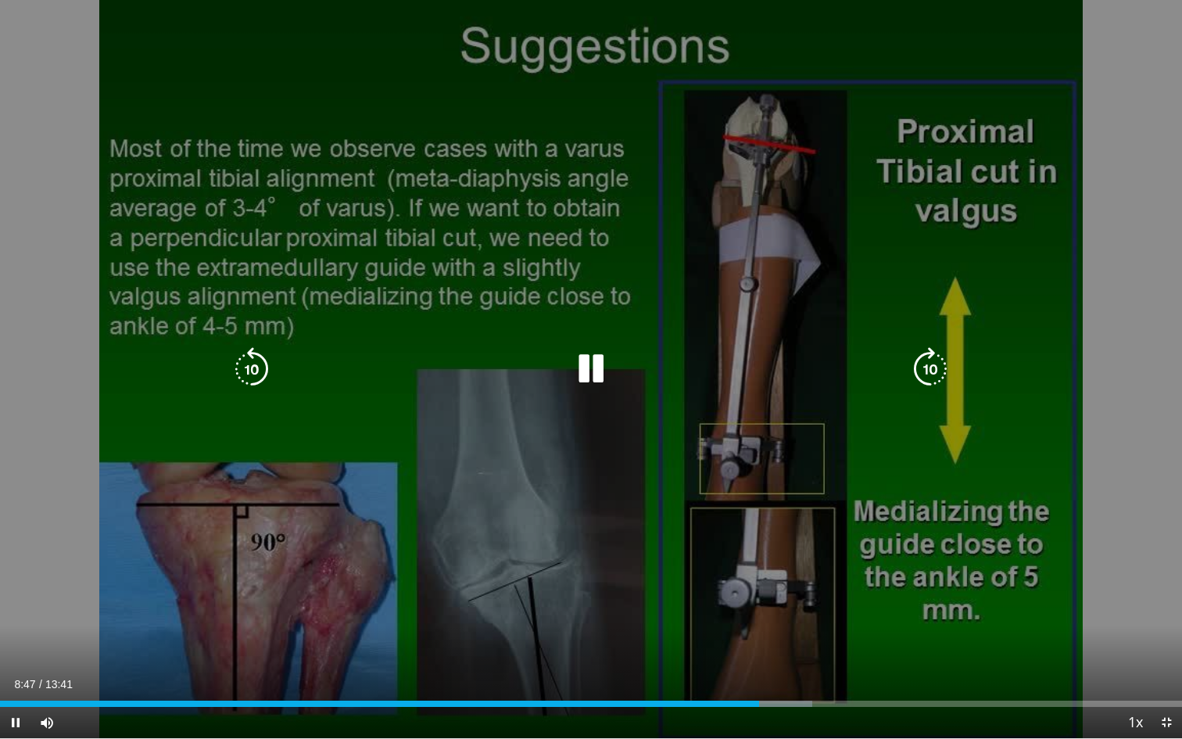
click at [256, 366] on icon "Video Player" at bounding box center [252, 369] width 44 height 44
click at [251, 370] on icon "Video Player" at bounding box center [252, 369] width 44 height 44
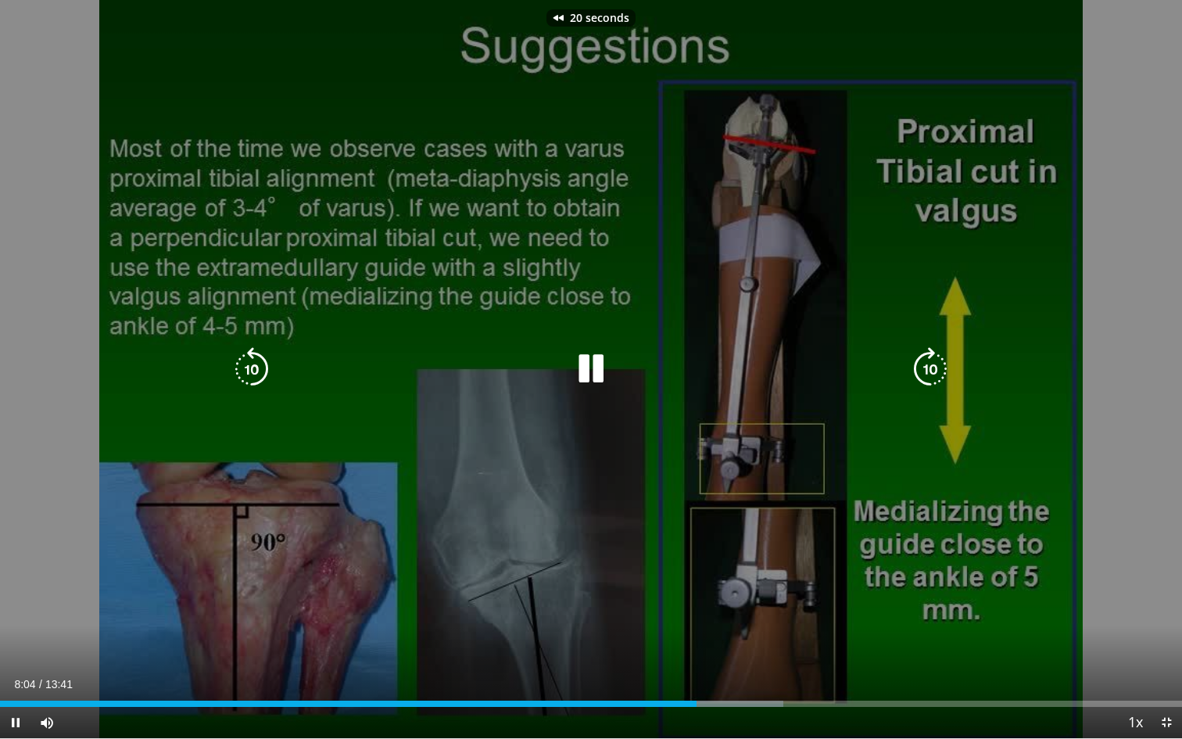
click at [251, 370] on icon "Video Player" at bounding box center [252, 369] width 44 height 44
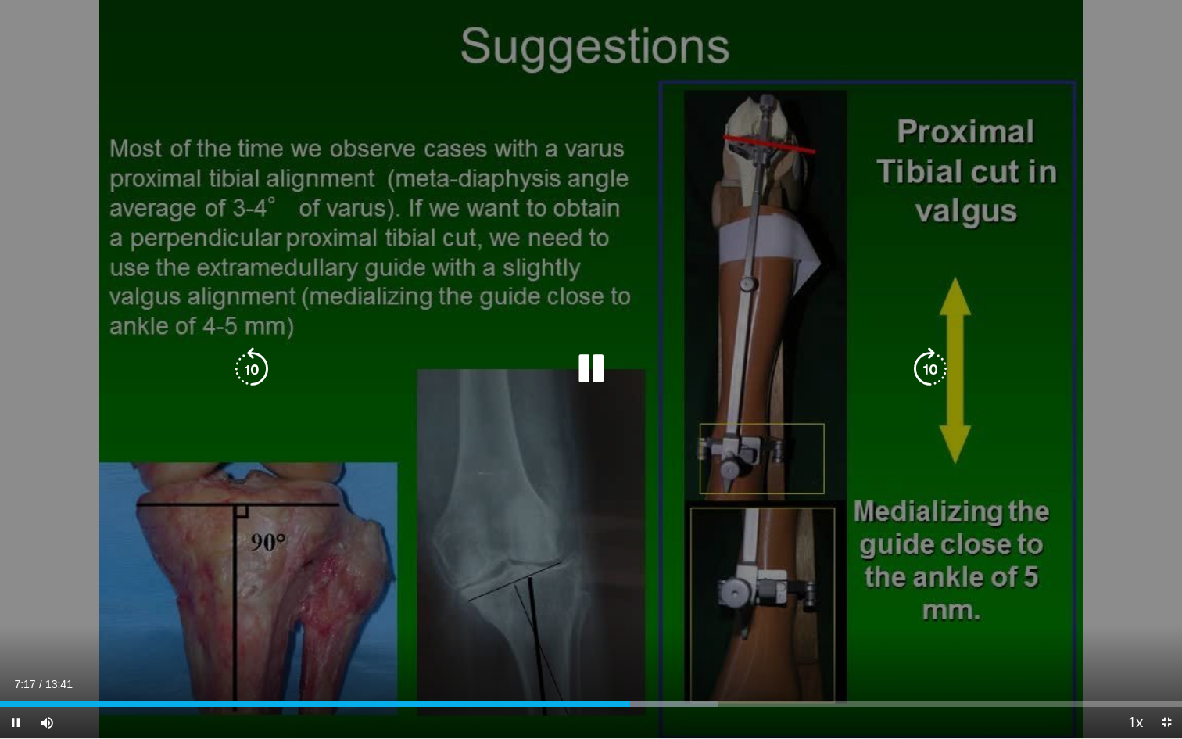
click at [933, 370] on icon "Video Player" at bounding box center [930, 369] width 44 height 44
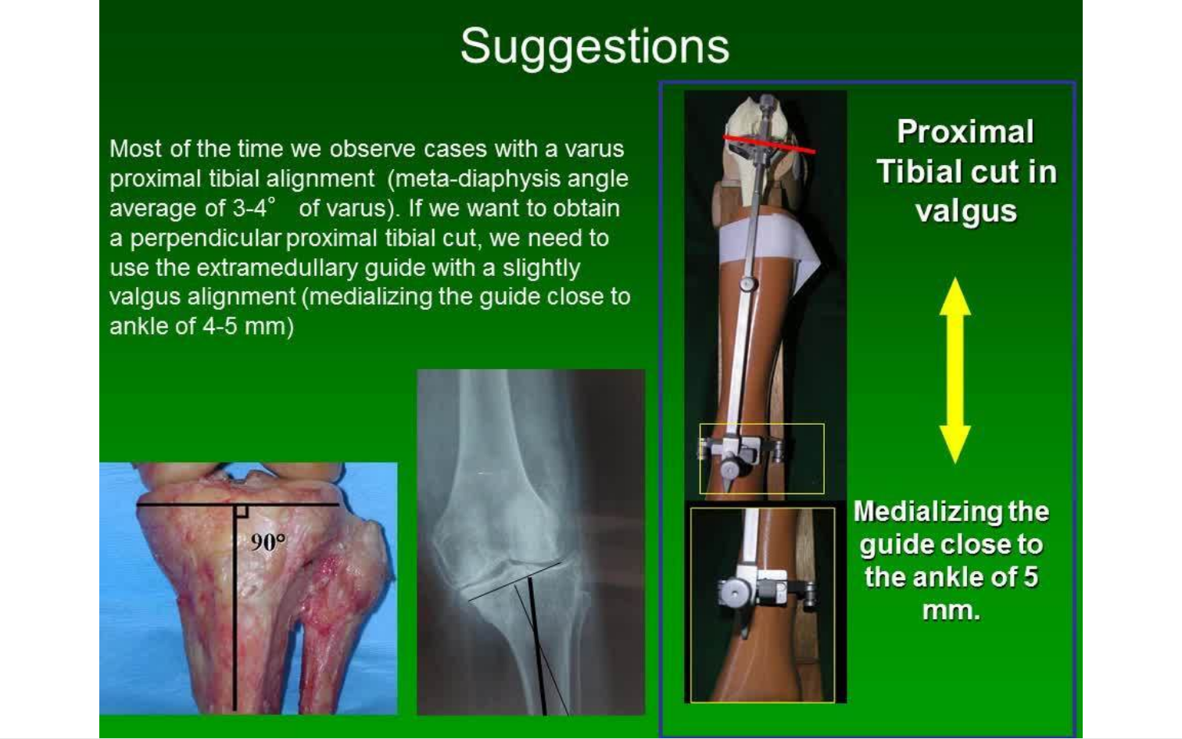
click at [933, 370] on div "10 seconds Tap to unmute" at bounding box center [591, 369] width 1182 height 738
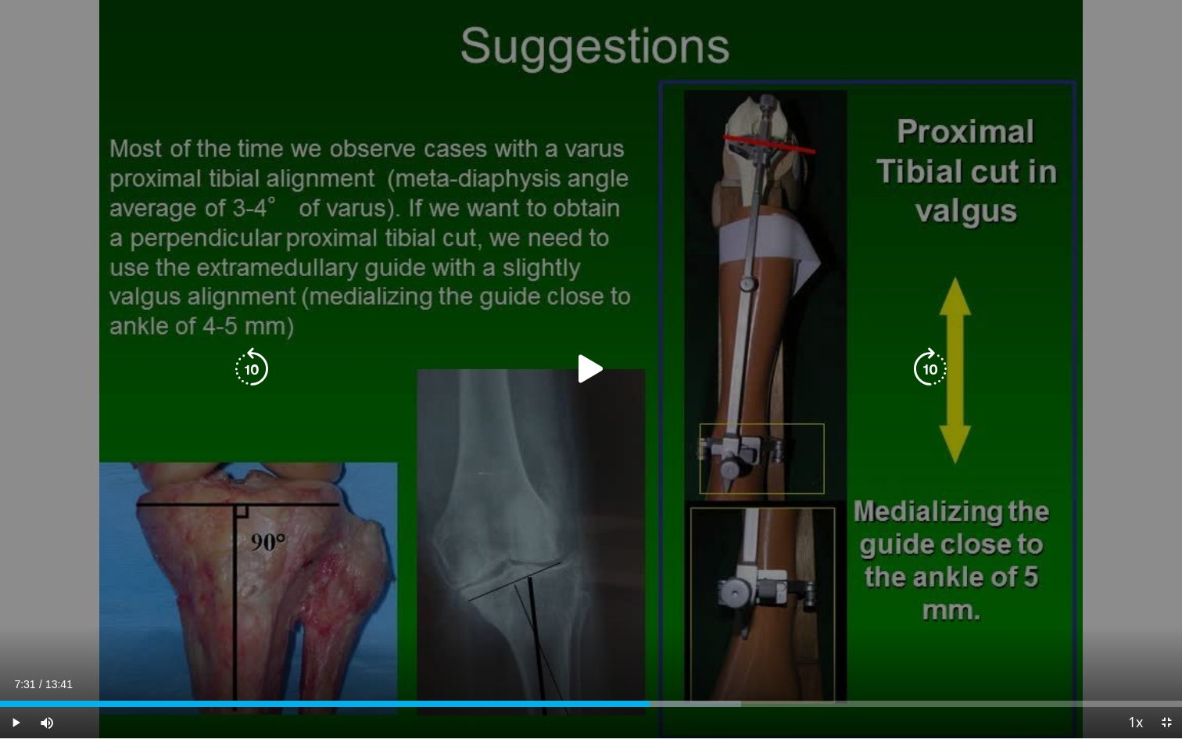
click at [588, 371] on icon "Video Player" at bounding box center [591, 369] width 44 height 44
click at [934, 372] on icon "Video Player" at bounding box center [930, 369] width 44 height 44
click at [935, 374] on icon "Video Player" at bounding box center [930, 369] width 44 height 44
